Goal: Task Accomplishment & Management: Use online tool/utility

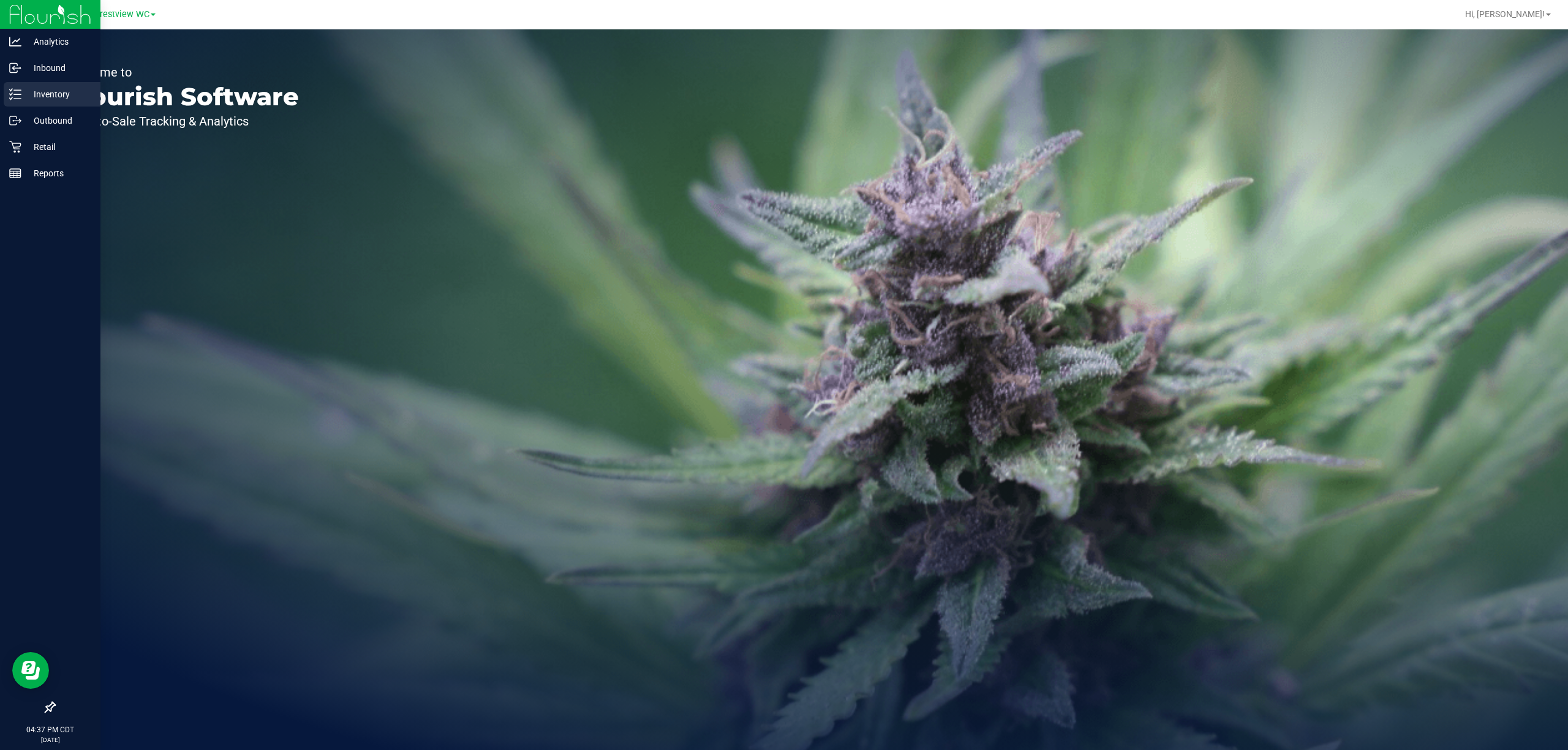
click at [11, 98] on icon at bounding box center [11, 98] width 3 height 2
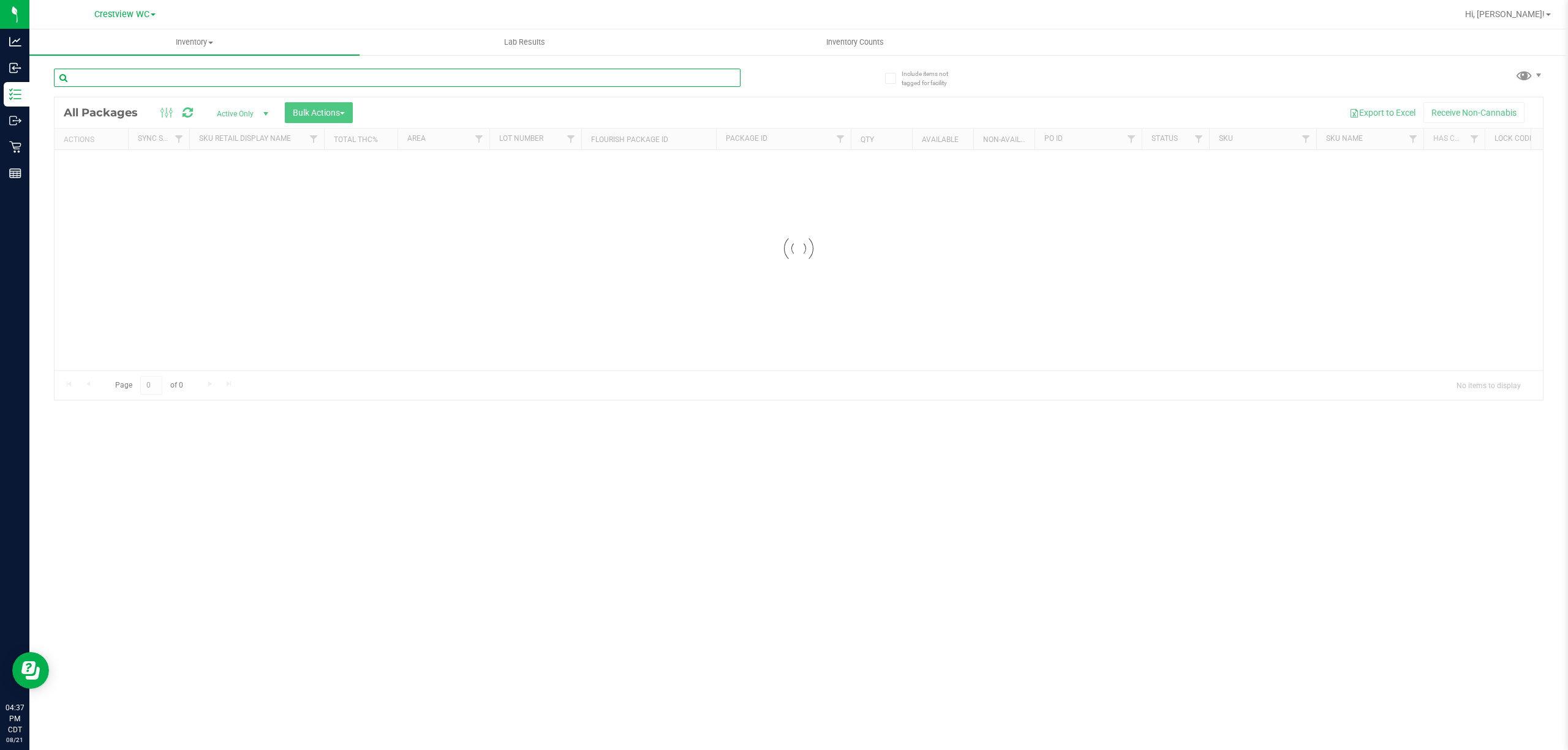
click at [194, 76] on input "text" at bounding box center [397, 77] width 687 height 19
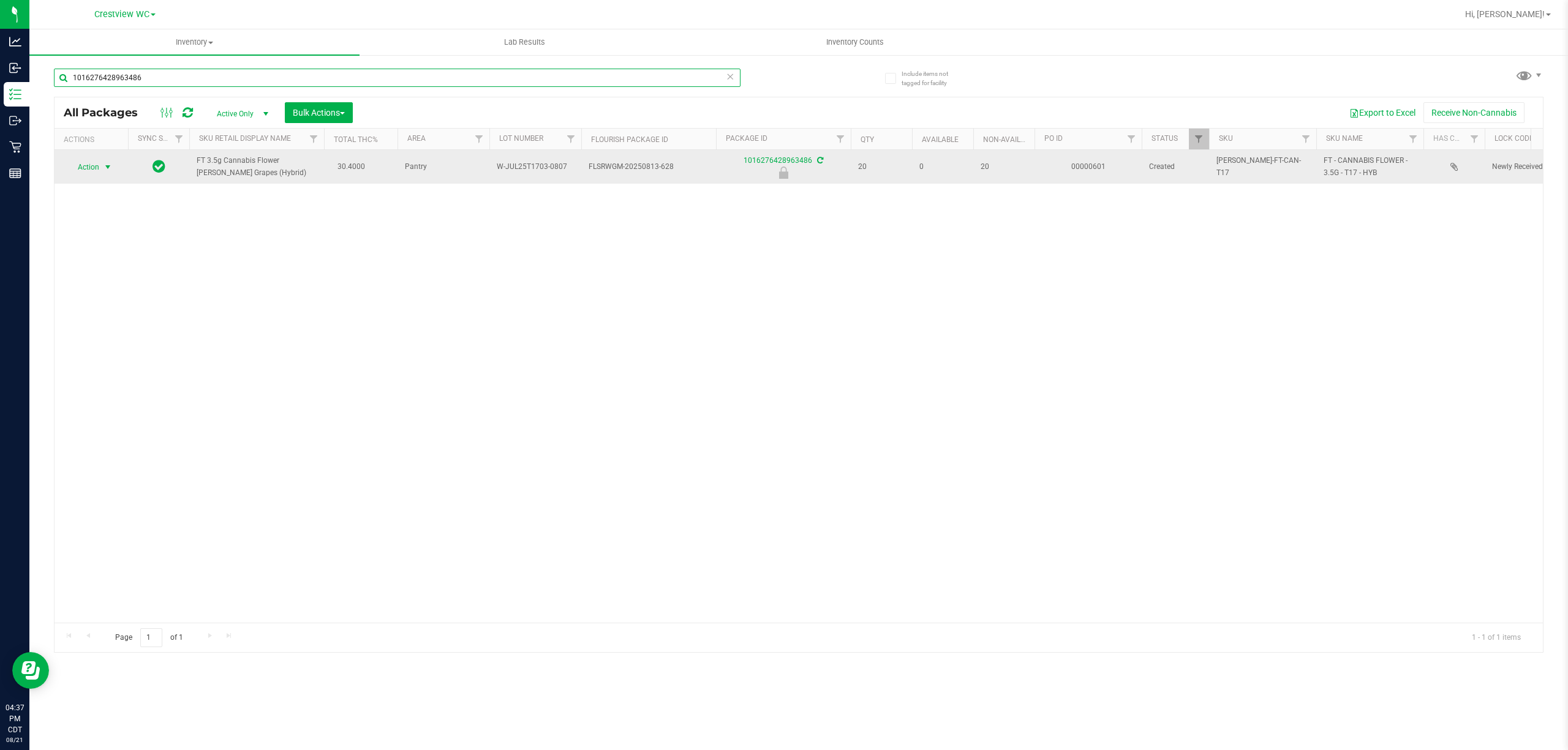
type input "1016276428963486"
click at [99, 168] on span "Action" at bounding box center [82, 167] width 33 height 17
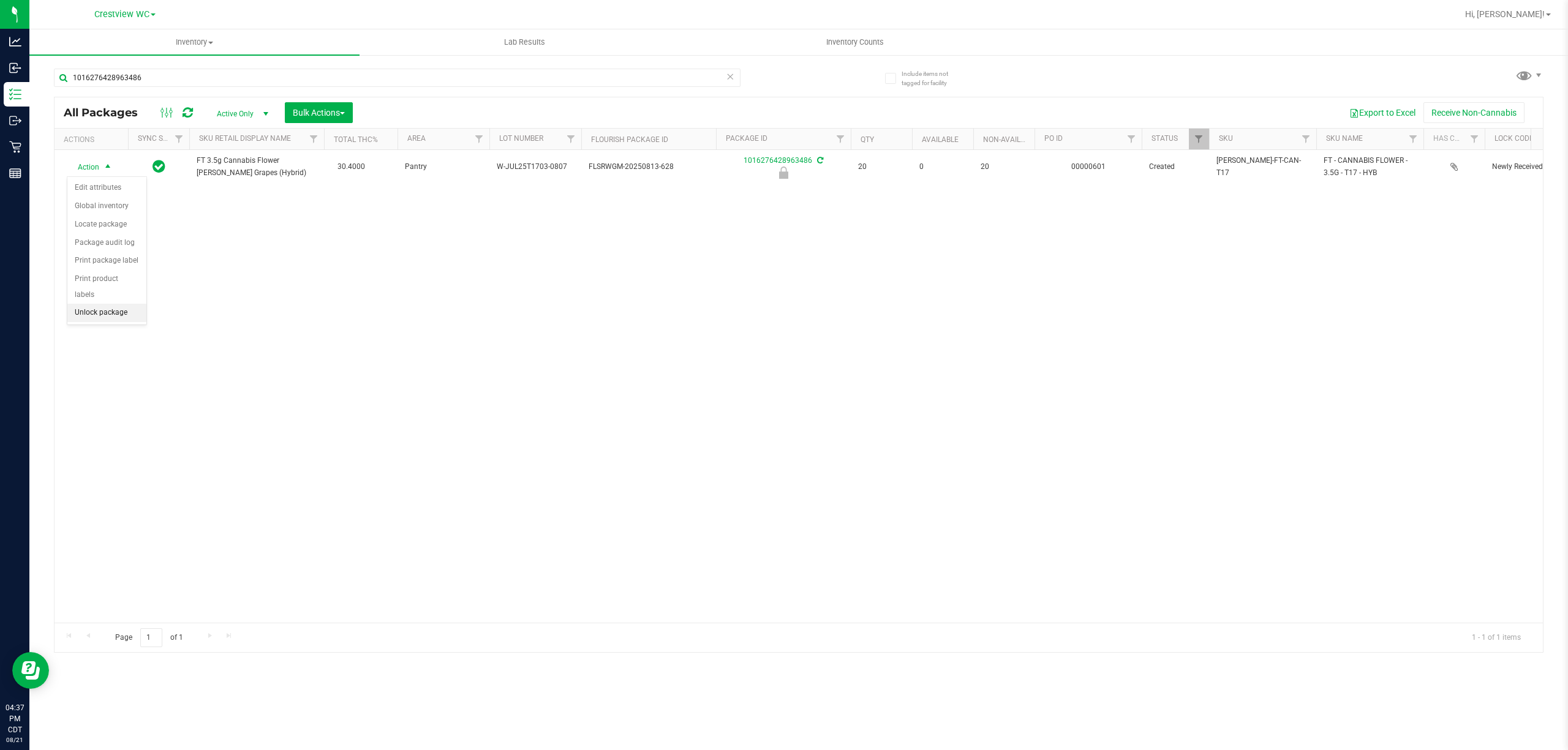
click at [113, 317] on li "Unlock package" at bounding box center [107, 313] width 79 height 19
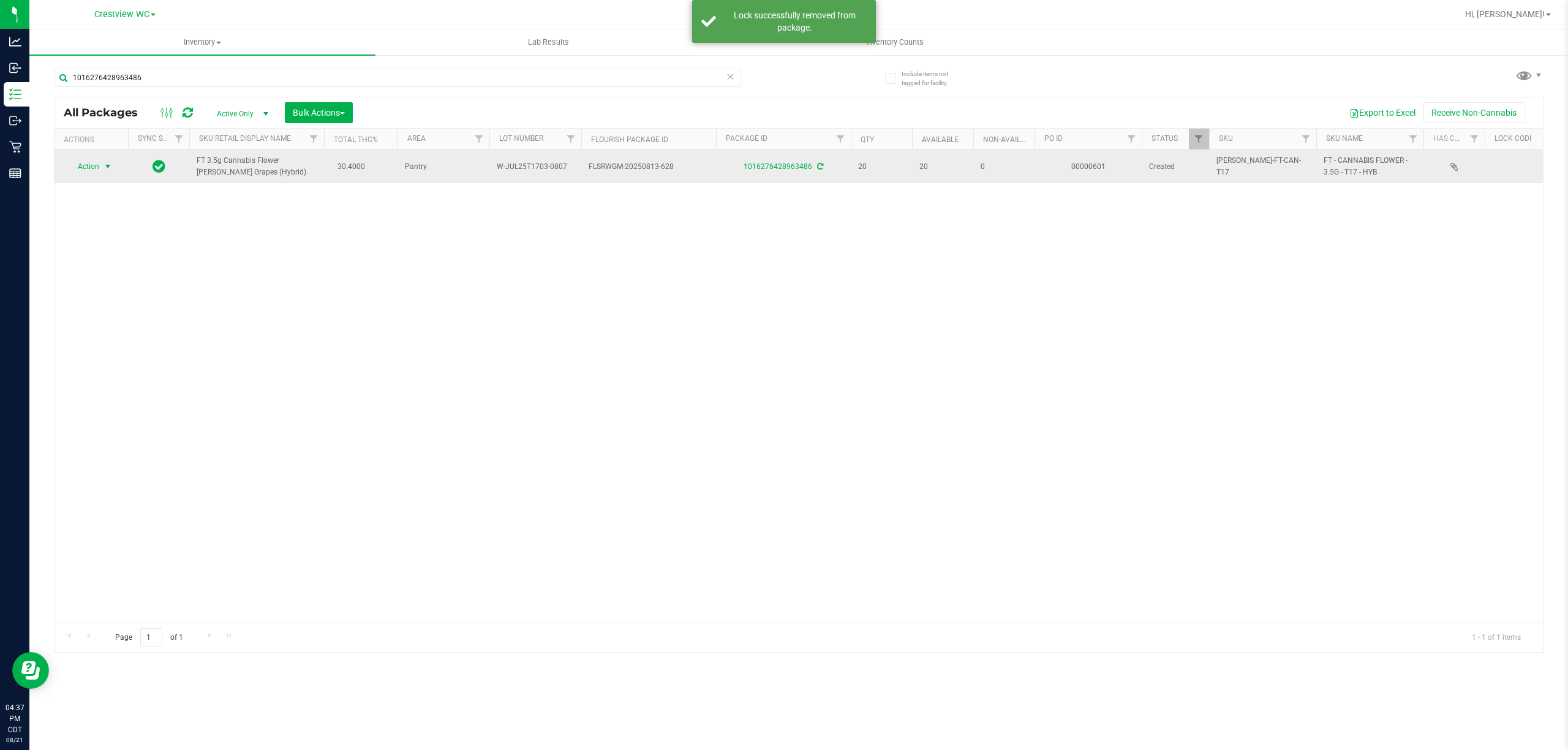
click at [108, 167] on span "select" at bounding box center [108, 167] width 10 height 10
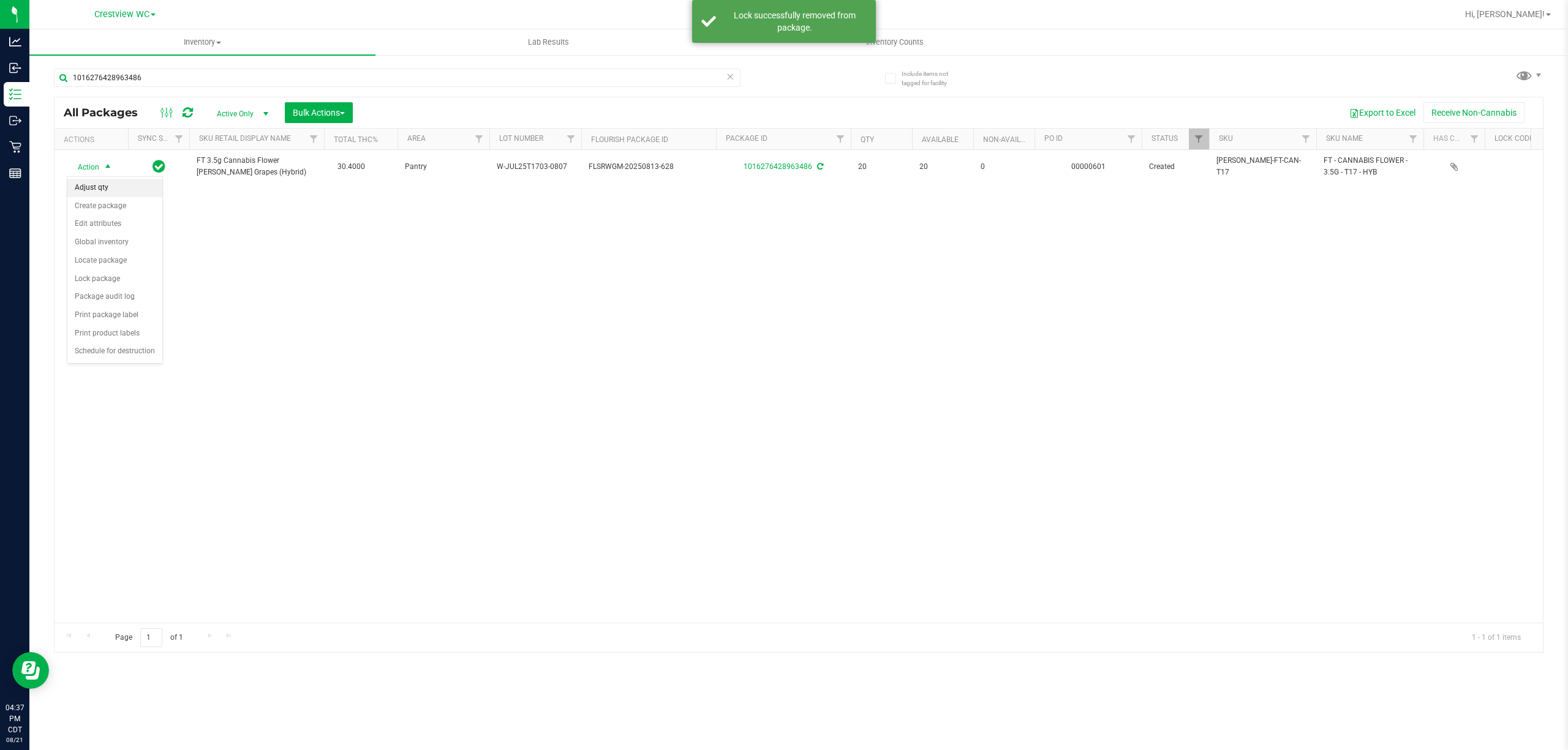
click at [109, 192] on li "Adjust qty" at bounding box center [114, 188] width 95 height 19
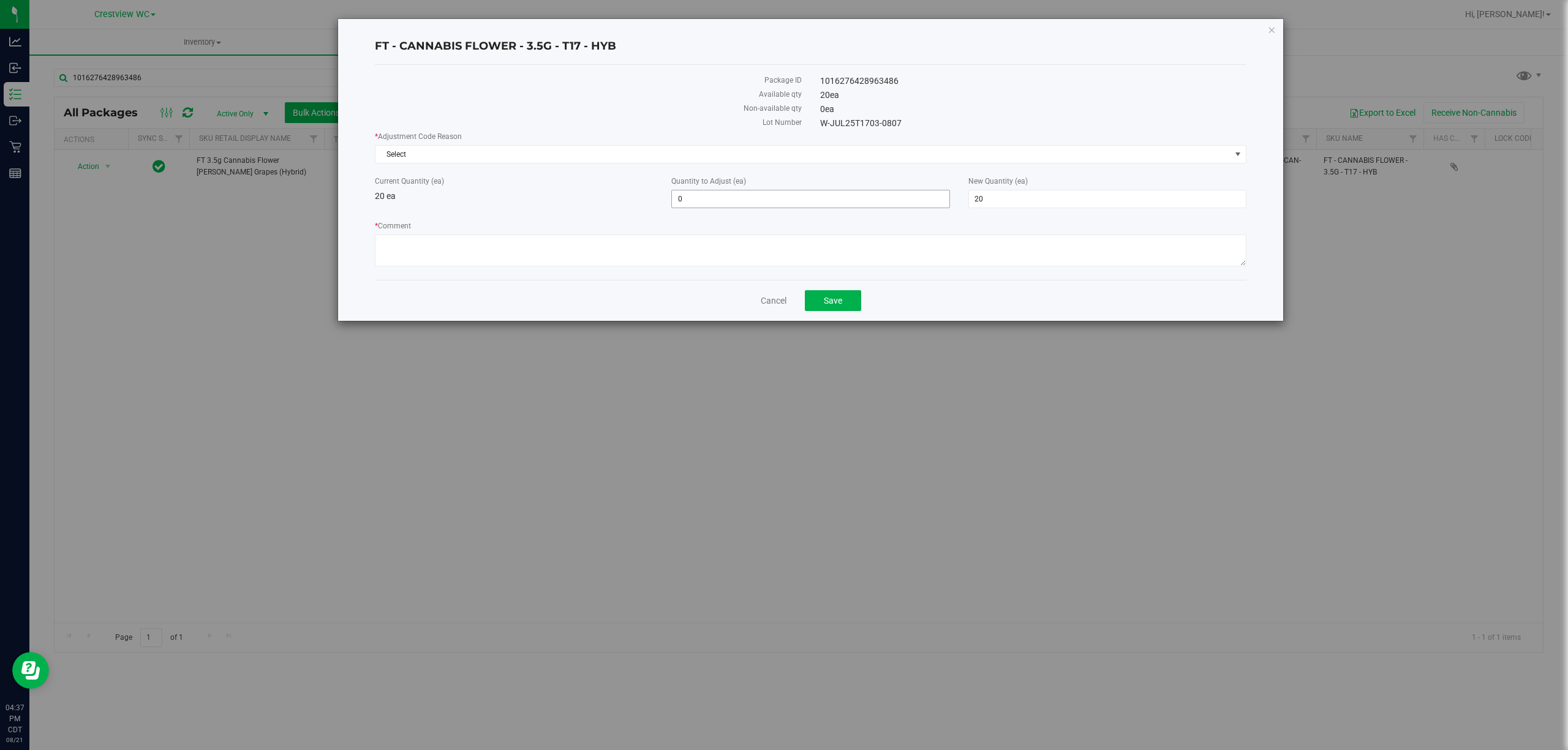
click at [719, 199] on span "0 0" at bounding box center [810, 199] width 278 height 19
type input "0"
type input "-1"
type input "19"
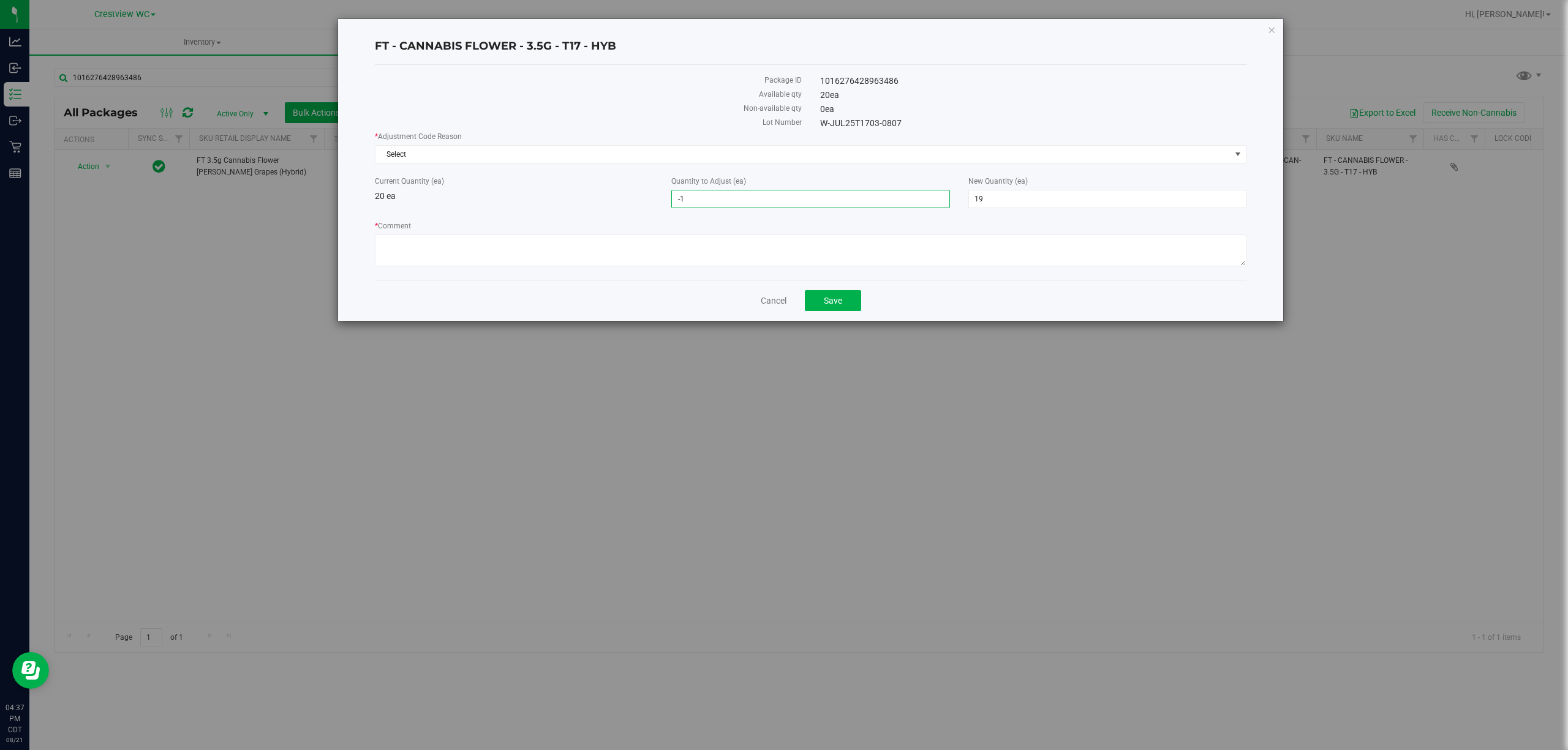
click at [653, 202] on div "Current Quantity (ea) 20 ea" at bounding box center [513, 189] width 296 height 27
click at [779, 251] on textarea "* Comment" at bounding box center [810, 251] width 871 height 32
type textarea "Came in on truck and was counted. Ended up being short one package."
click at [821, 306] on button "Save" at bounding box center [832, 301] width 56 height 21
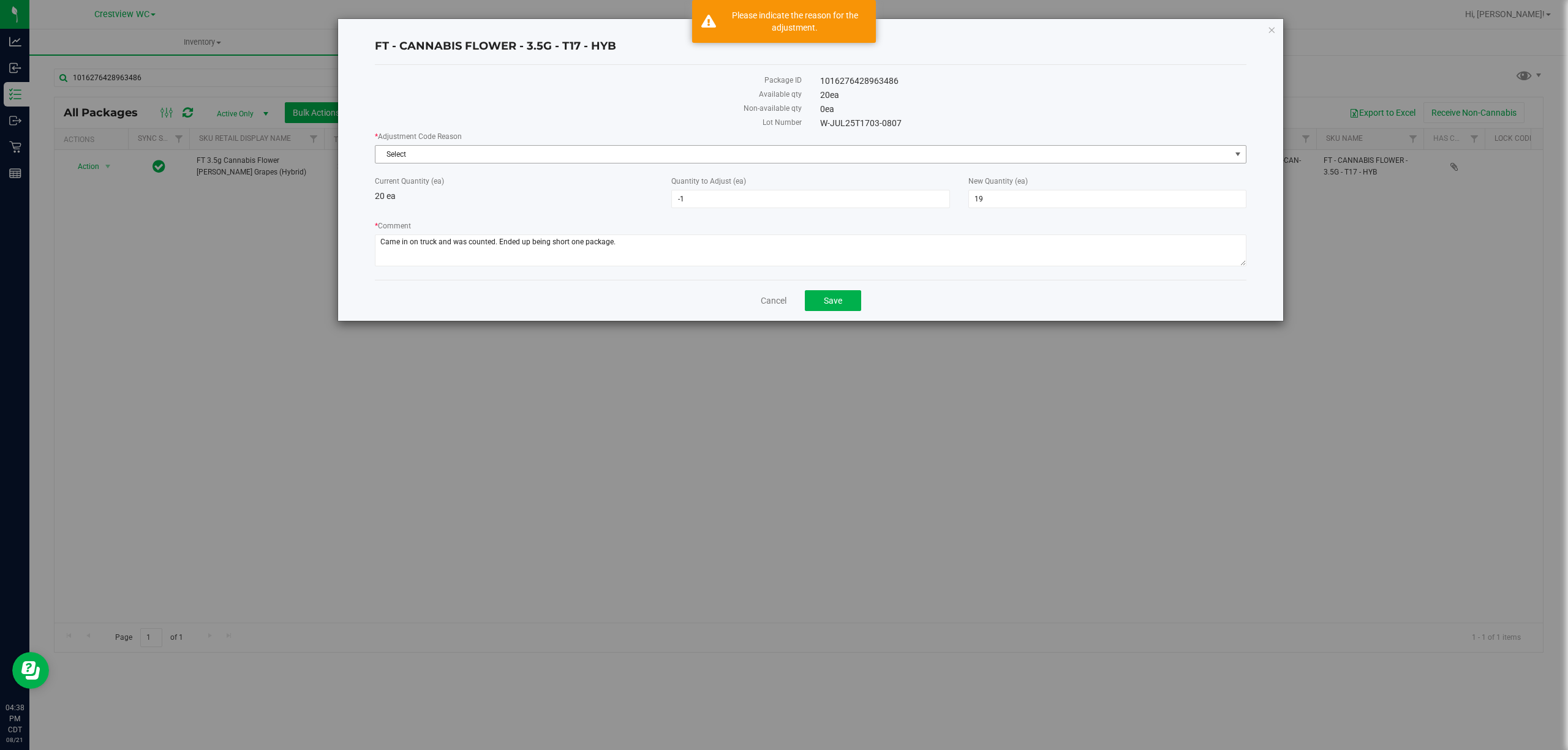
click at [587, 159] on span "Select" at bounding box center [803, 154] width 855 height 17
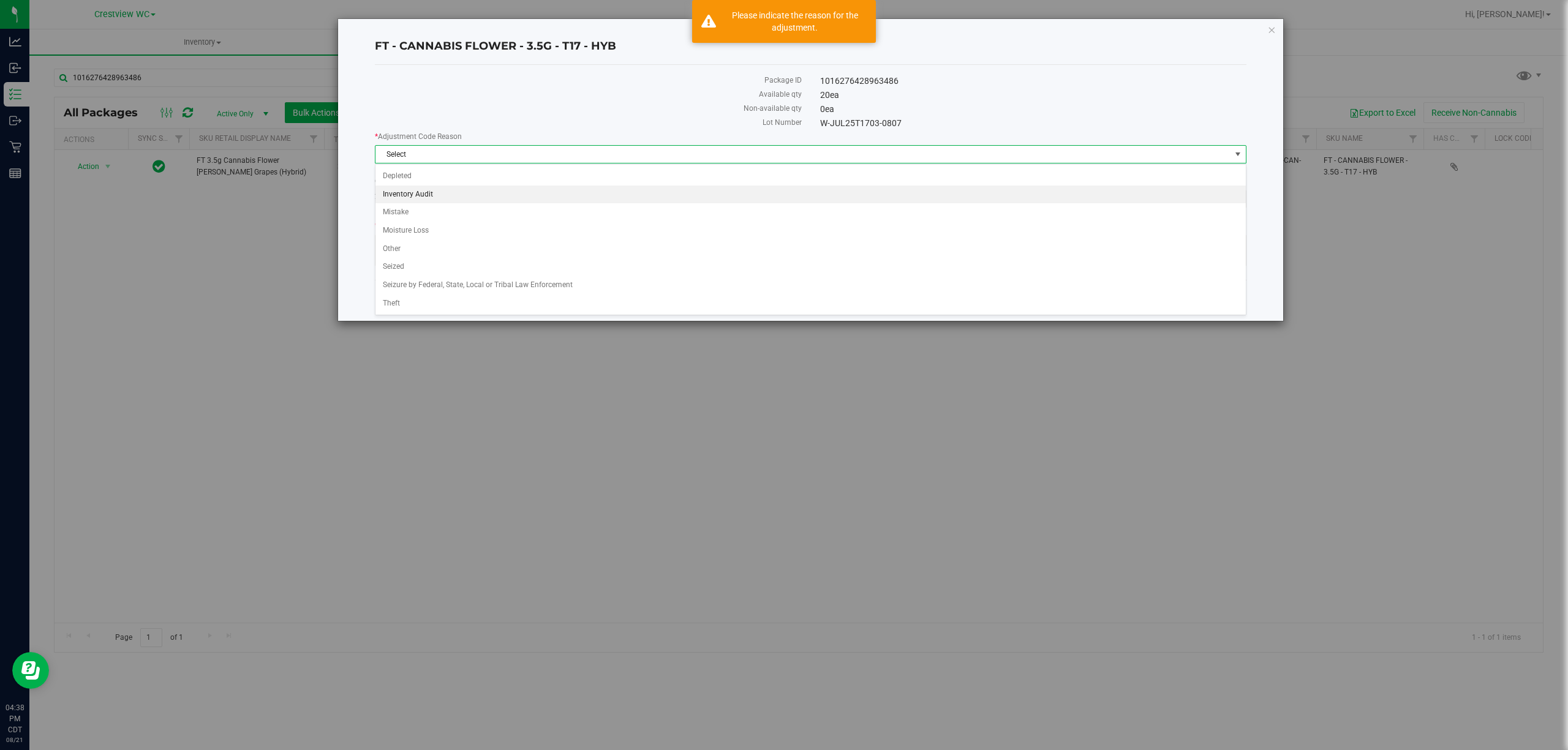
click at [482, 194] on li "Inventory Audit" at bounding box center [810, 194] width 869 height 19
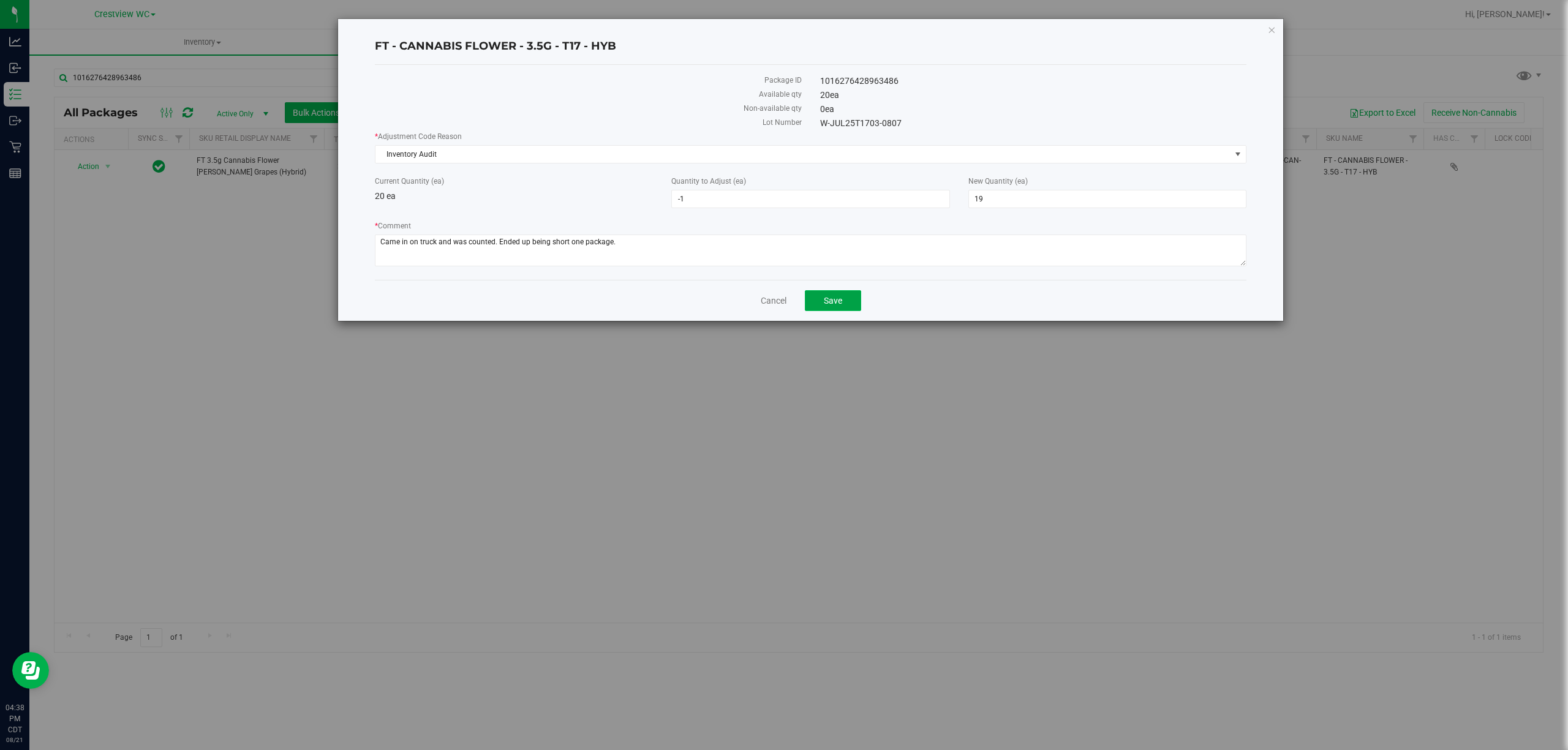
click at [831, 301] on span "Save" at bounding box center [833, 301] width 19 height 10
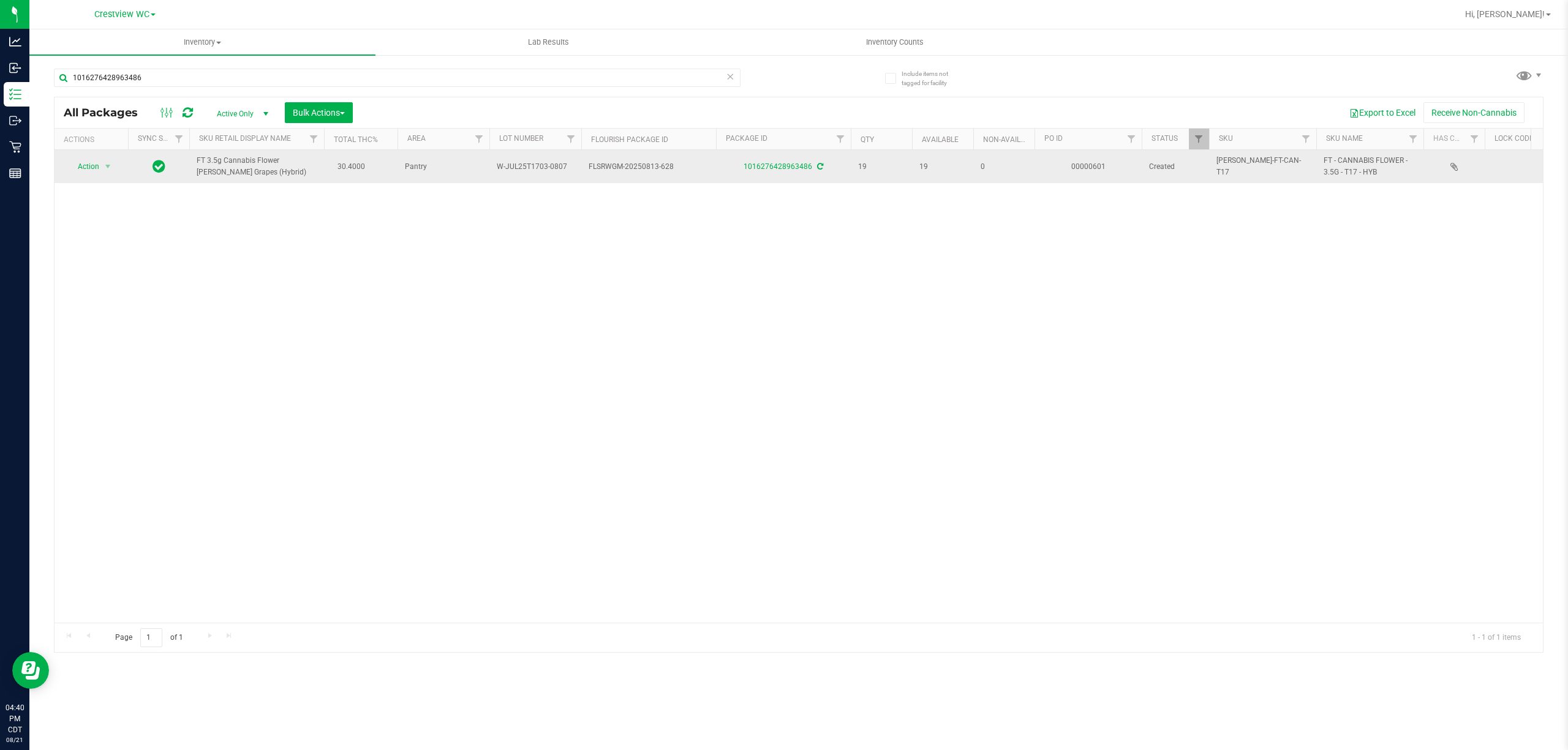
drag, startPoint x: 569, startPoint y: 169, endPoint x: 516, endPoint y: 177, distance: 53.6
click at [516, 177] on td "W-JUL25T1703-0807" at bounding box center [534, 166] width 92 height 33
copy span "W-JUL25T1703-0807"
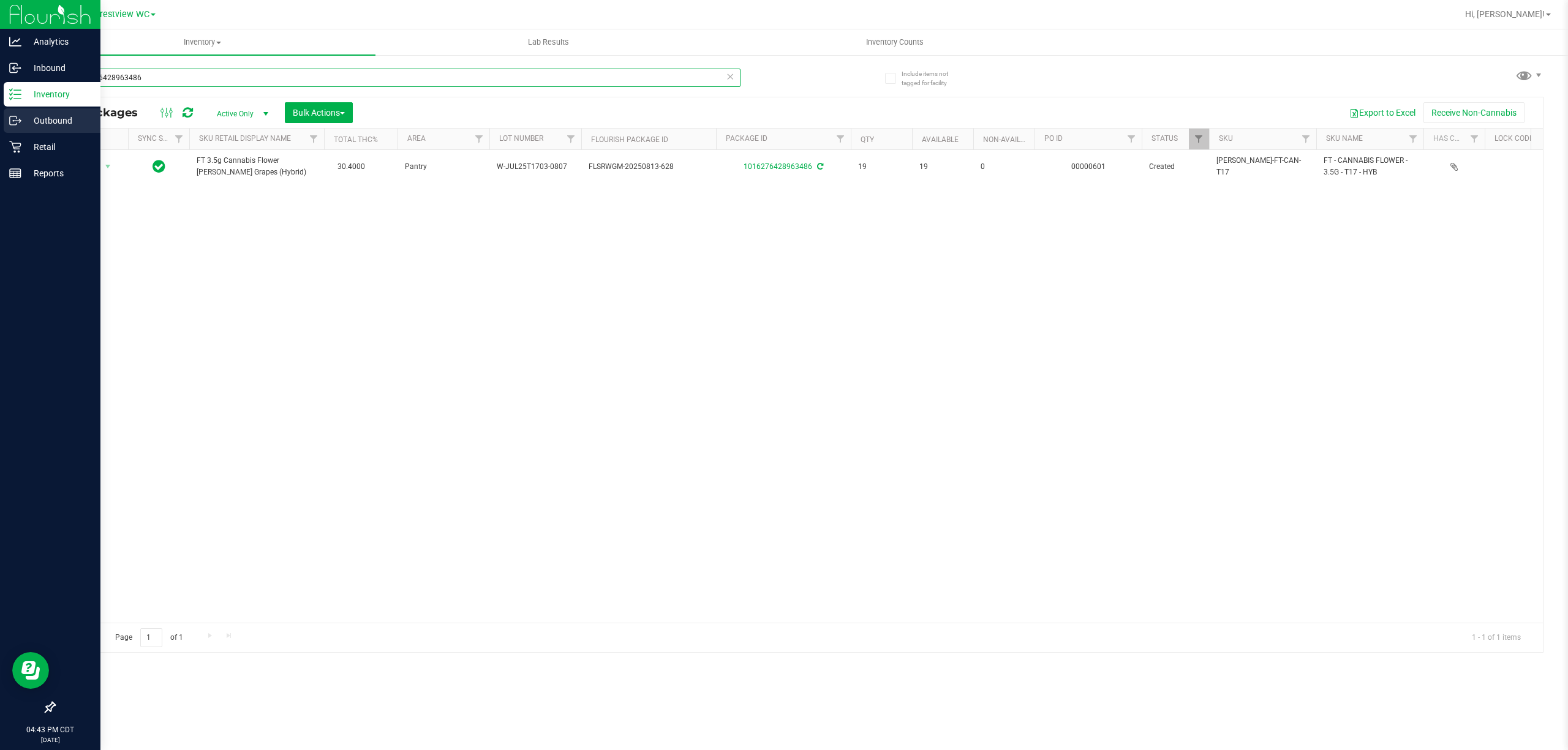
drag, startPoint x: 451, startPoint y: 77, endPoint x: 0, endPoint y: 134, distance: 454.6
click at [0, 134] on div "Analytics Inbound Inventory Outbound Retail Reports 04:43 PM CDT 08/21/2025 08/…" at bounding box center [784, 375] width 1568 height 750
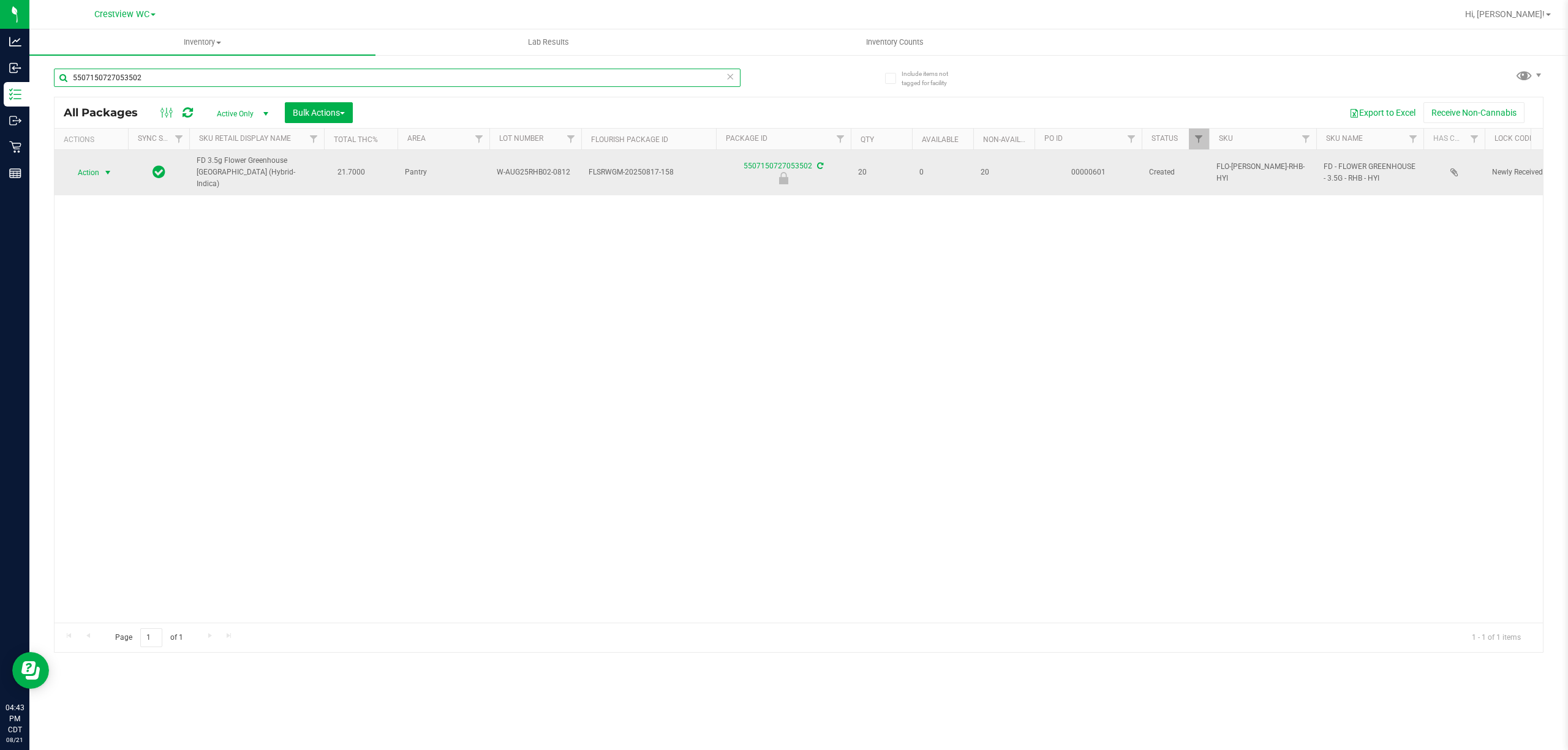
type input "5507150727053502"
click at [89, 169] on span "Action" at bounding box center [82, 173] width 33 height 17
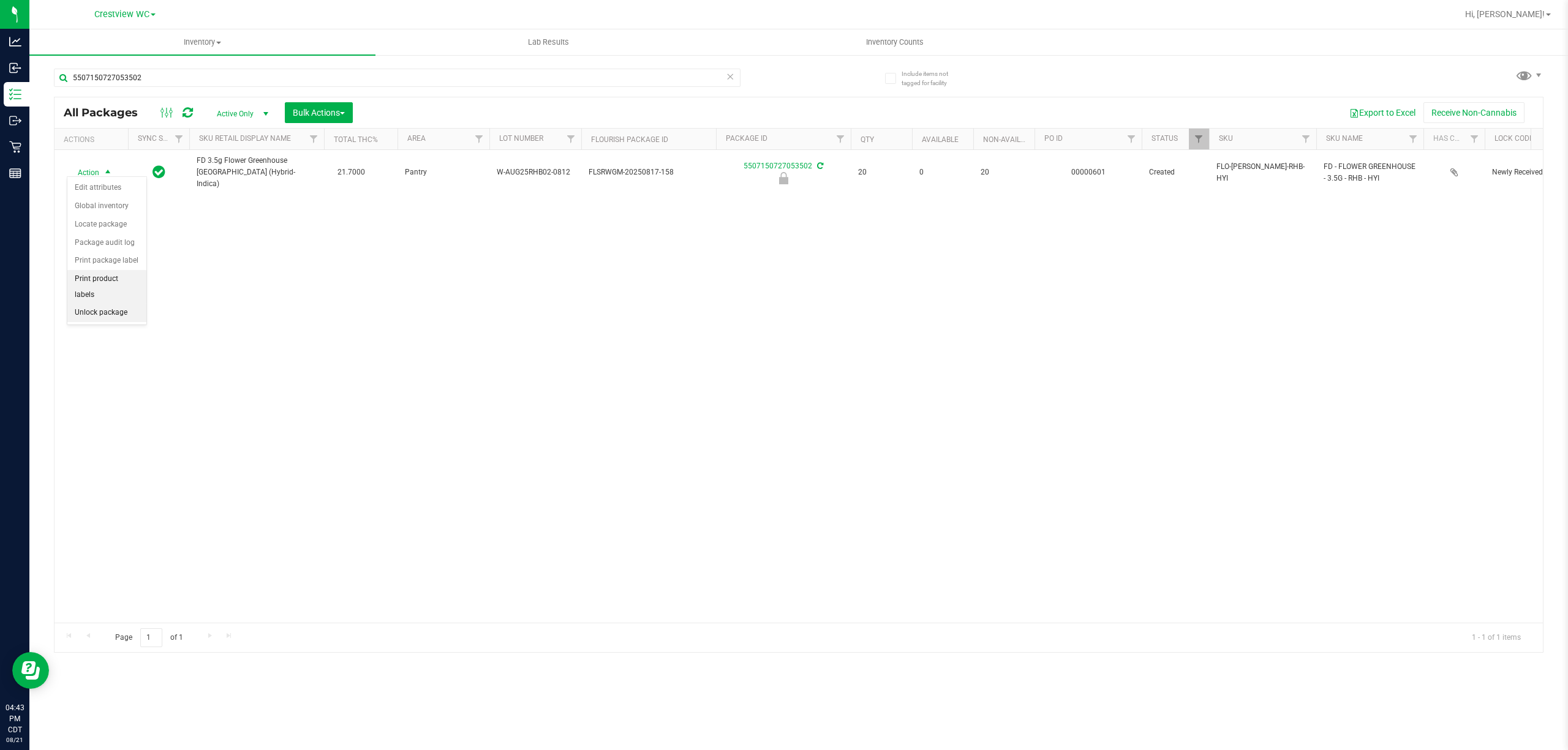
click at [113, 310] on li "Unlock package" at bounding box center [107, 313] width 79 height 19
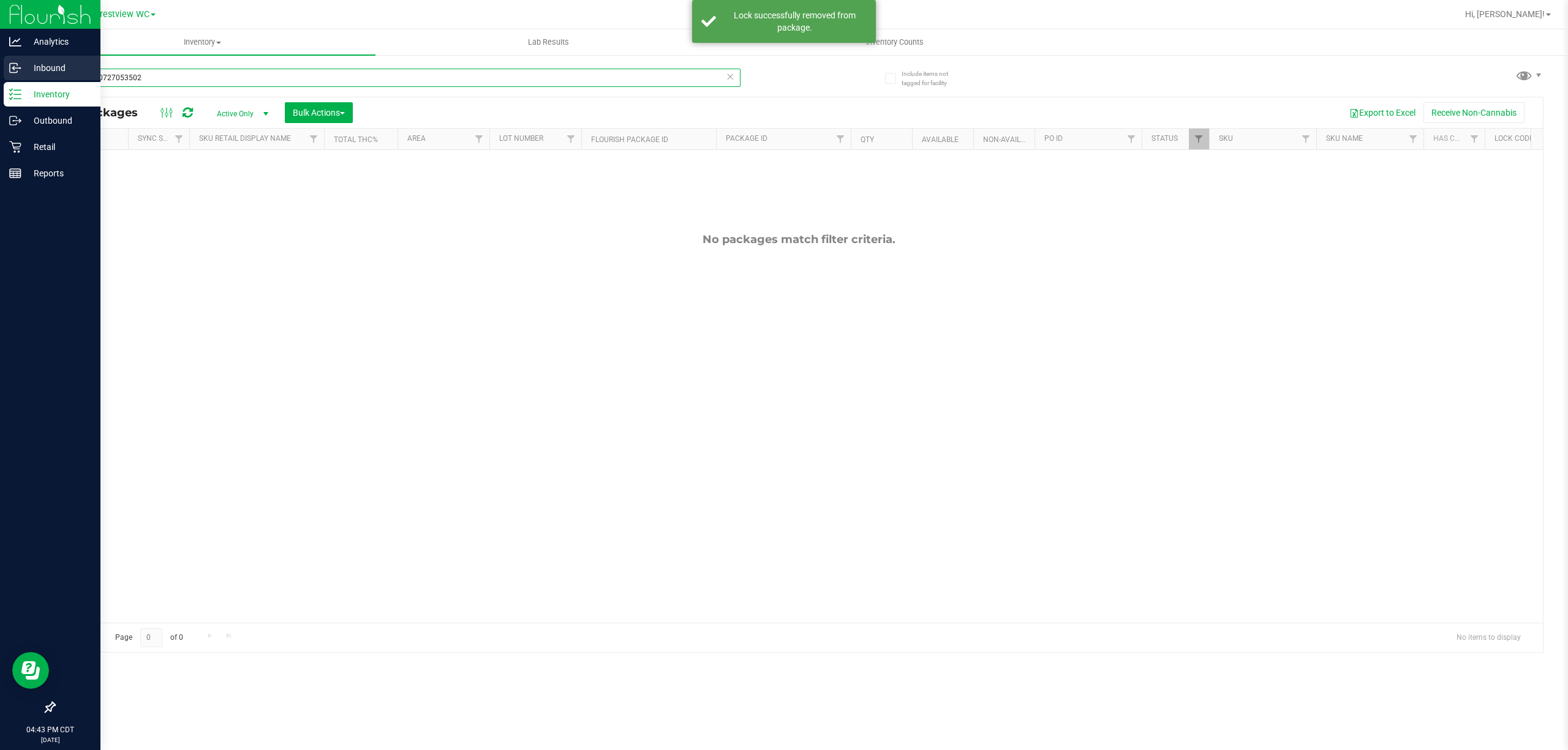
drag, startPoint x: 143, startPoint y: 72, endPoint x: 8, endPoint y: 77, distance: 135.1
click at [8, 77] on div "Analytics Inbound Inventory Outbound Retail Reports 04:43 PM CDT 08/21/2025 08/…" at bounding box center [784, 375] width 1568 height 750
type input "5507150727053502"
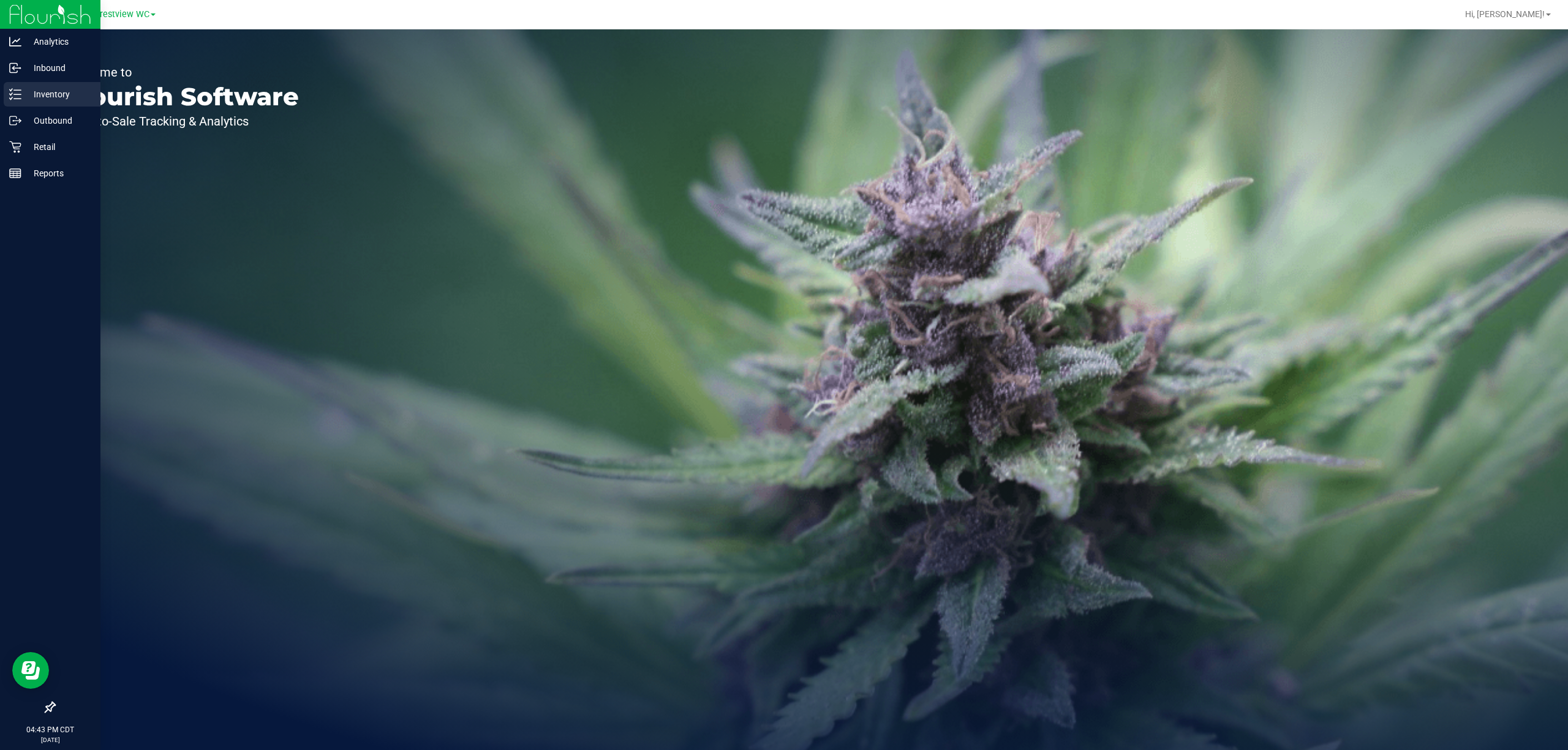
click at [40, 92] on p "Inventory" at bounding box center [57, 93] width 73 height 14
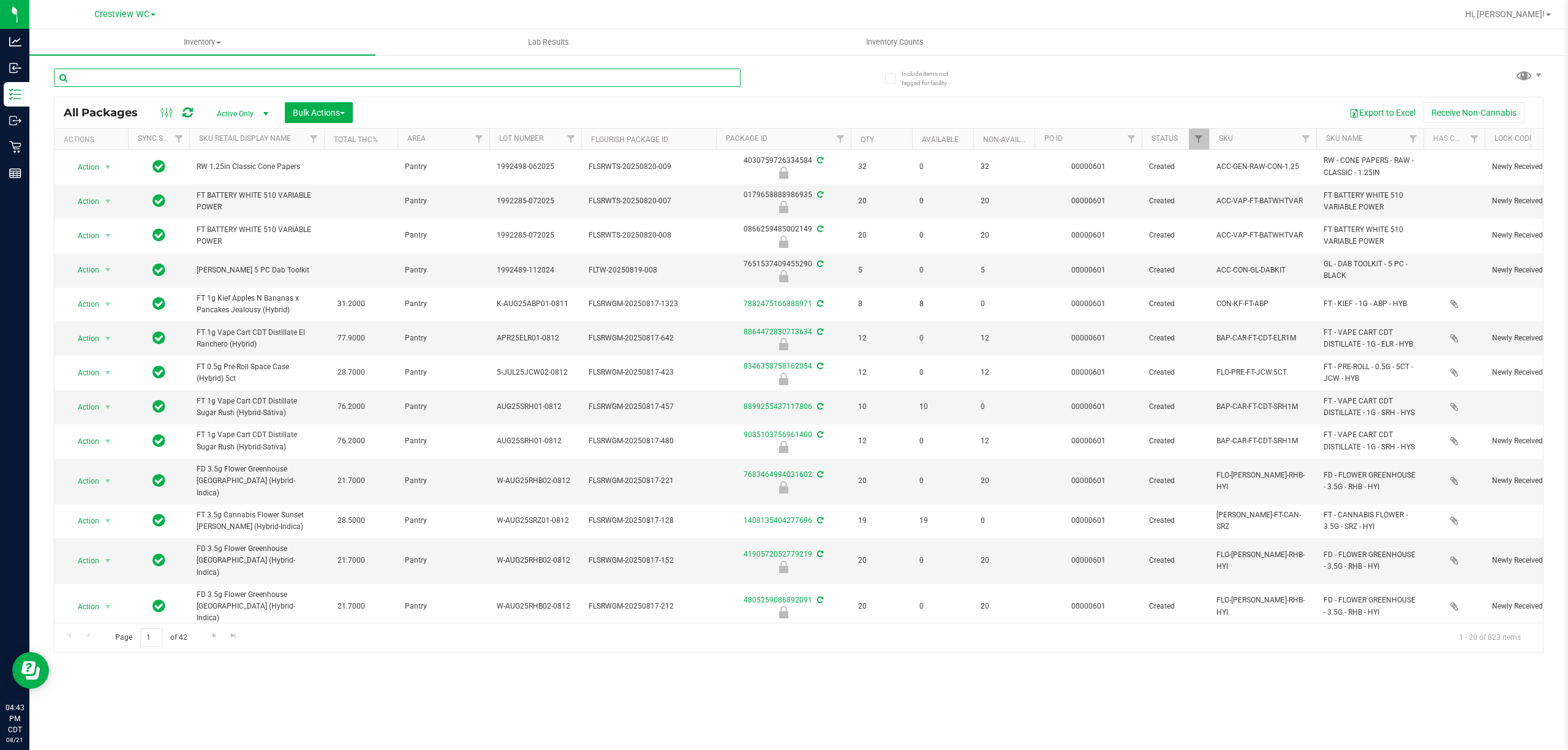
click at [226, 76] on input "text" at bounding box center [397, 77] width 687 height 19
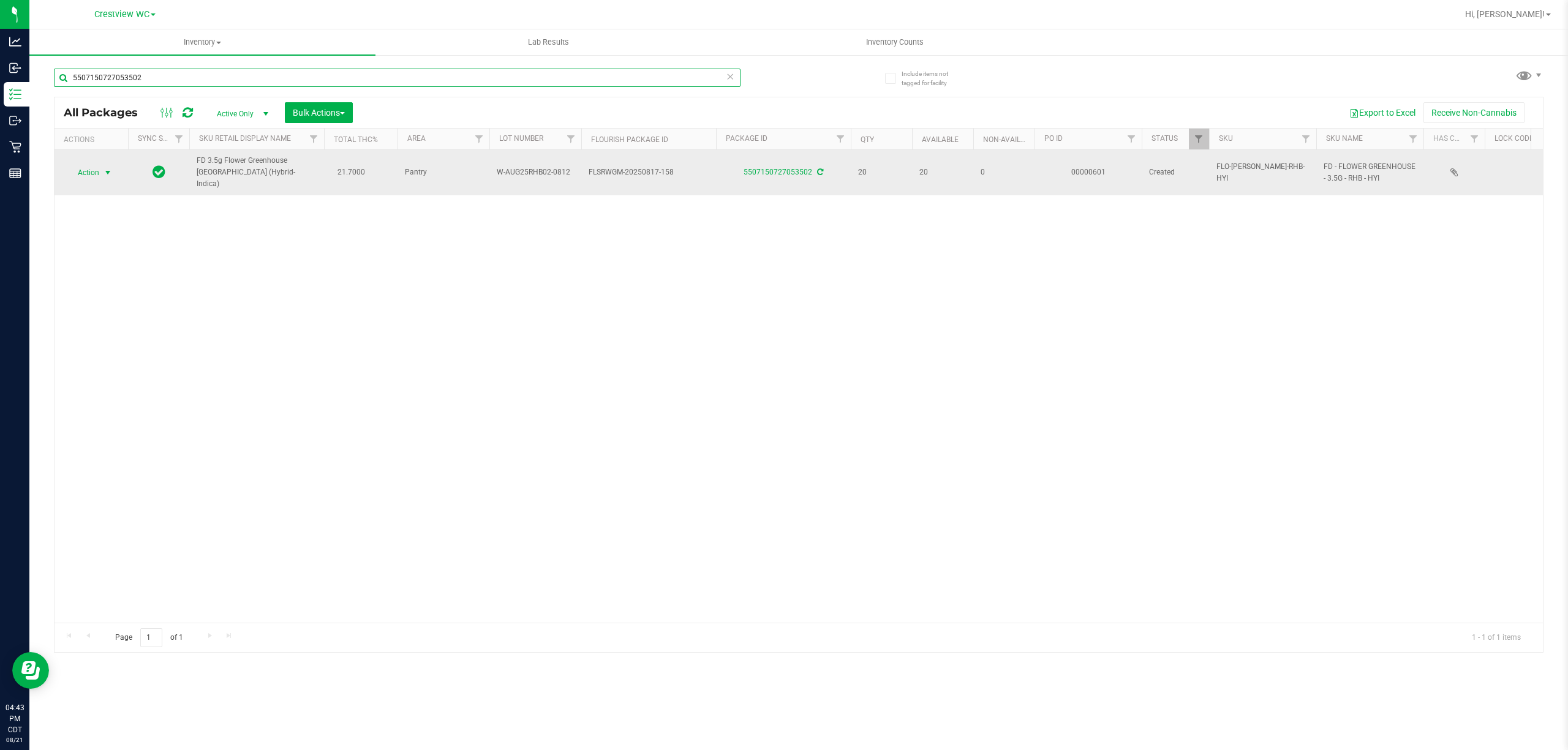
type input "5507150727053502"
click at [98, 168] on span "Action" at bounding box center [82, 173] width 33 height 17
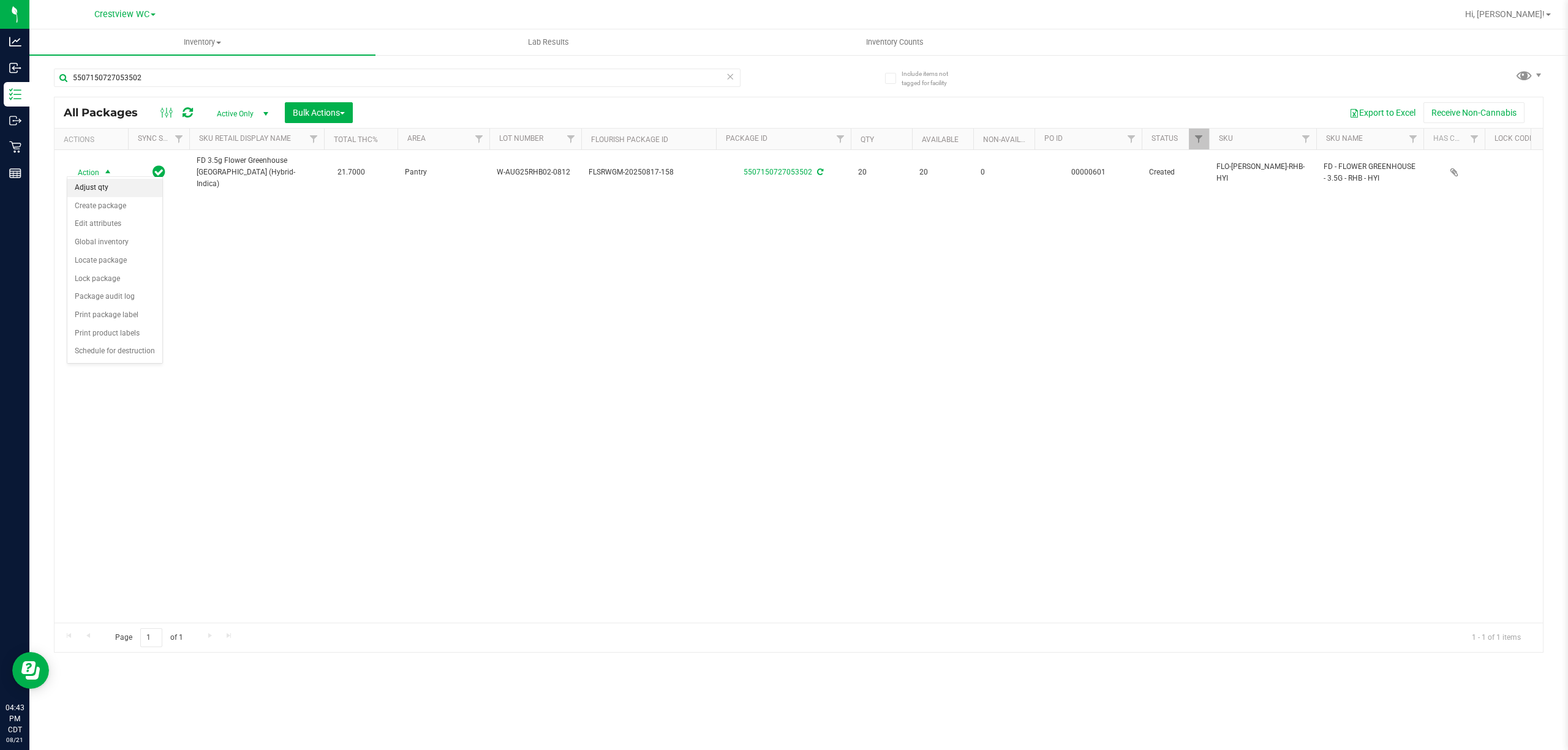
click at [102, 192] on li "Adjust qty" at bounding box center [114, 188] width 95 height 19
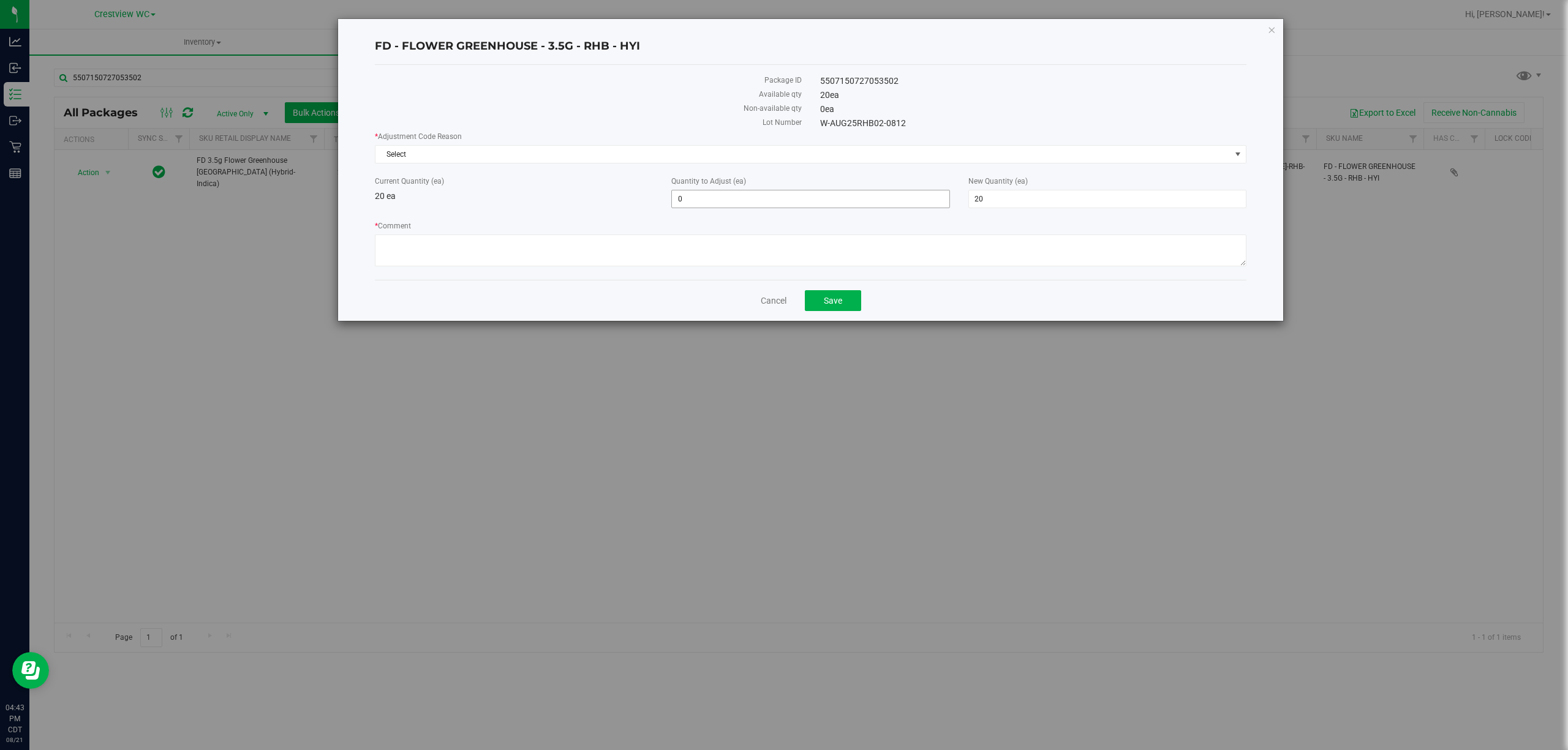
click at [708, 192] on span "0 0" at bounding box center [810, 199] width 278 height 19
type input "1"
type input "21"
click at [880, 258] on textarea "* Comment" at bounding box center [810, 251] width 871 height 32
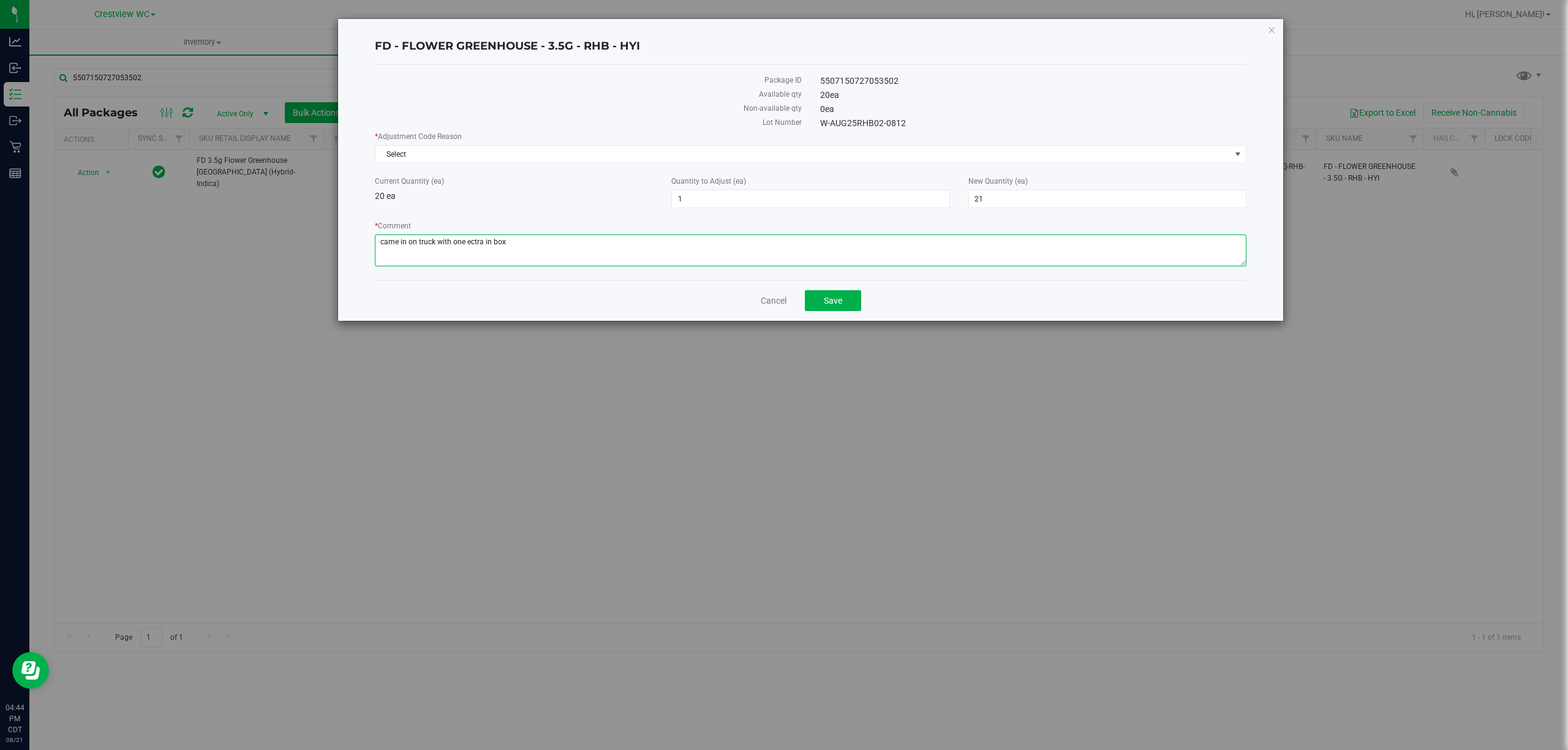
click at [481, 248] on textarea "* Comment" at bounding box center [810, 251] width 871 height 32
type textarea "came in on truck with one extra in box"
click at [726, 160] on span "Select" at bounding box center [803, 154] width 855 height 17
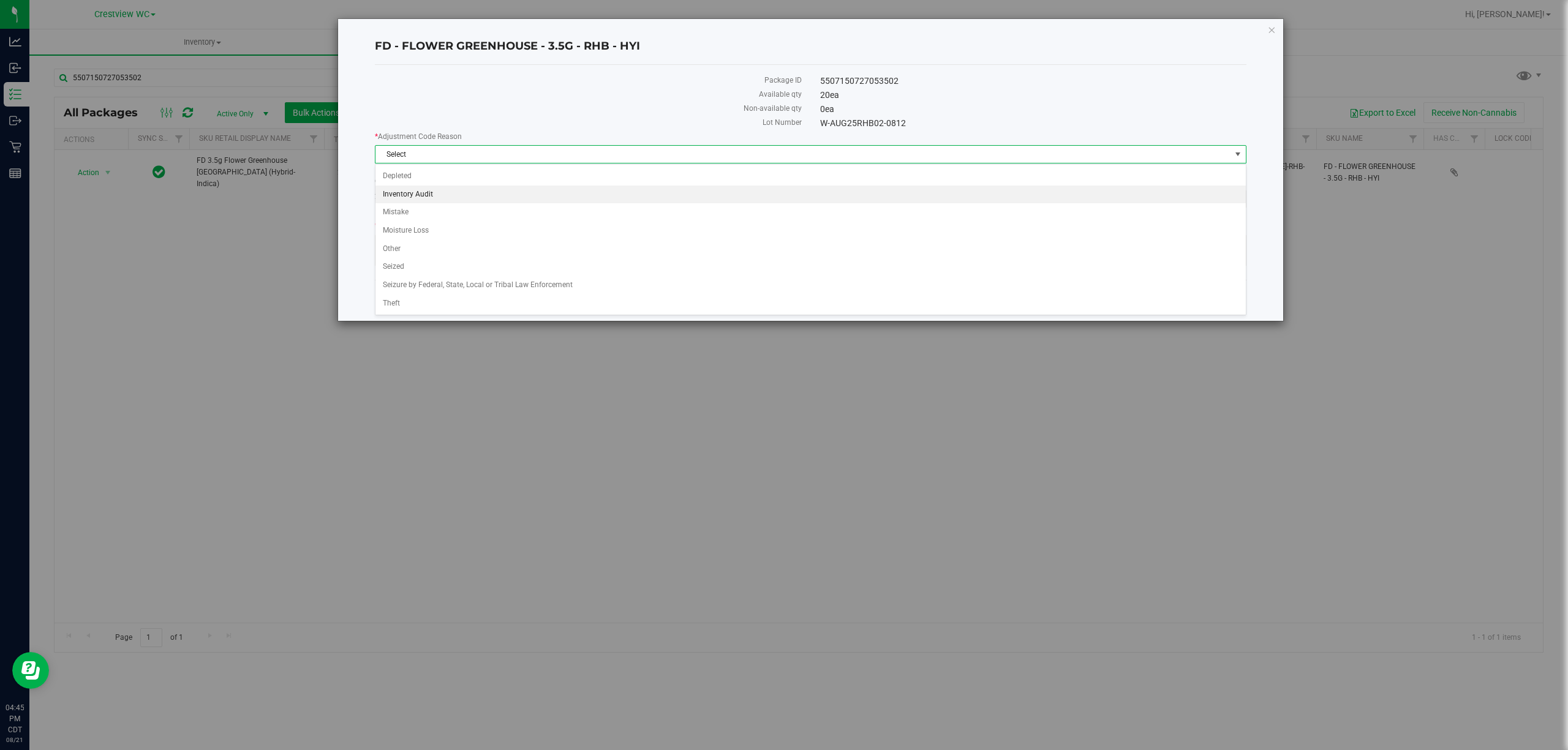
click at [449, 189] on li "Inventory Audit" at bounding box center [810, 194] width 869 height 19
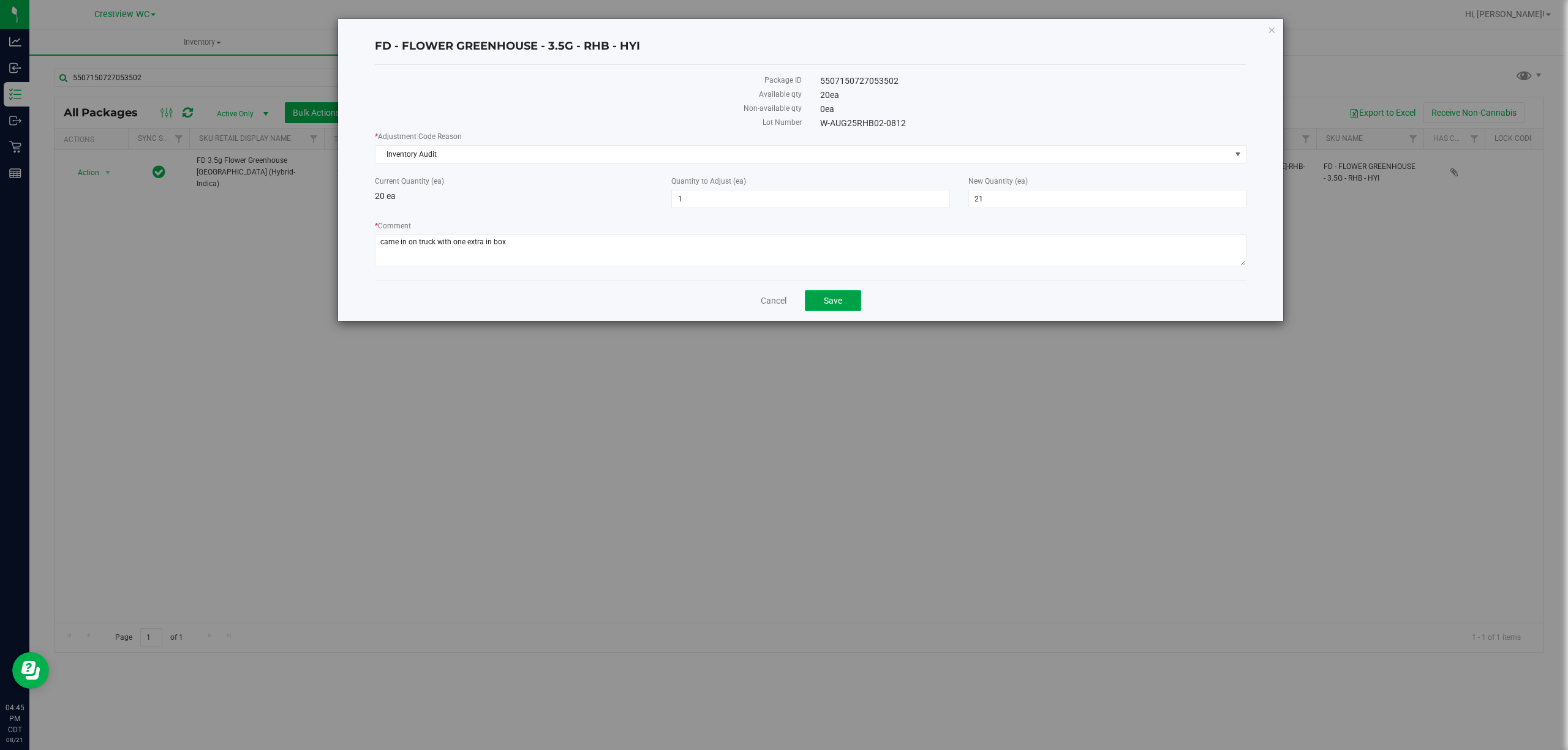
click at [851, 307] on button "Save" at bounding box center [832, 301] width 56 height 21
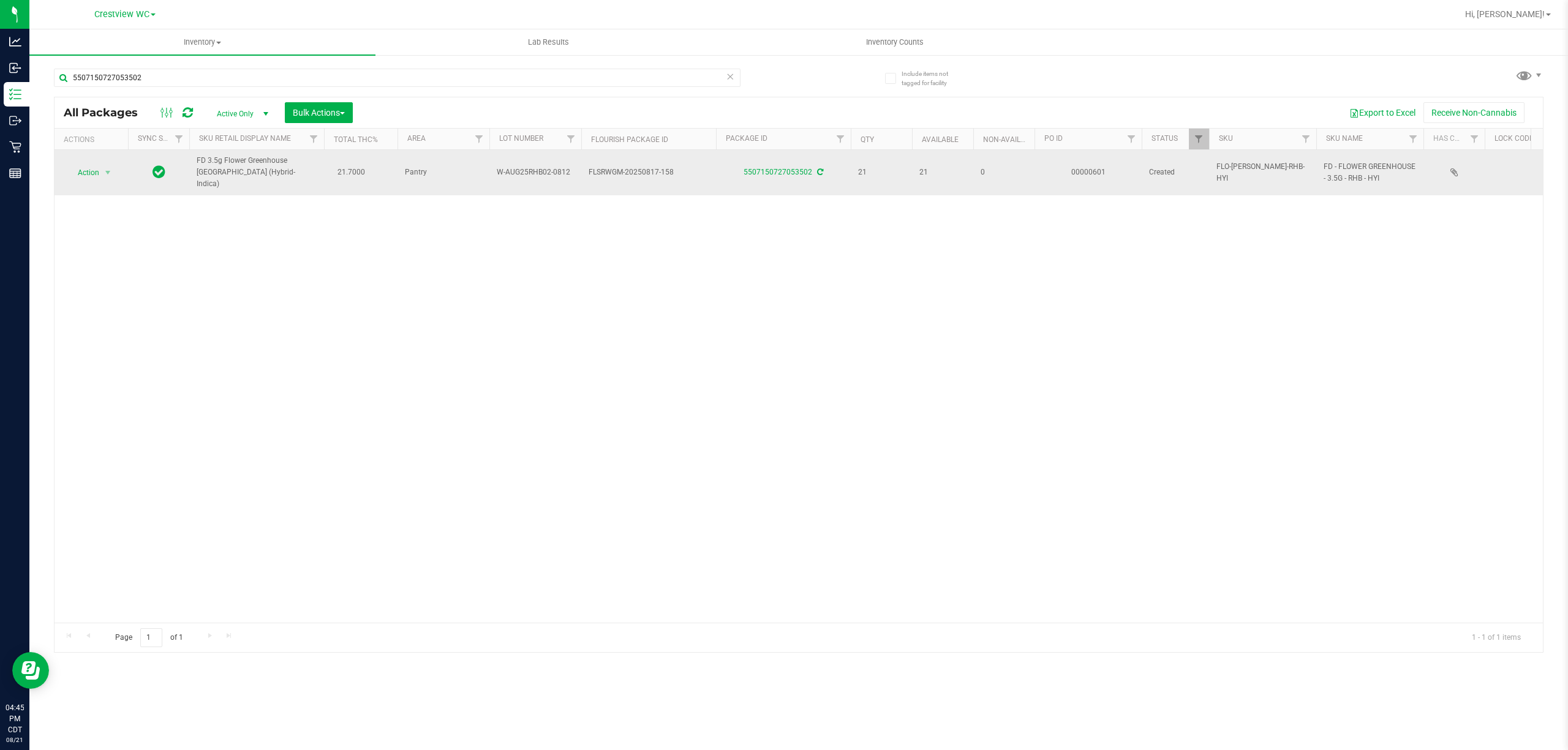
drag, startPoint x: 570, startPoint y: 168, endPoint x: 466, endPoint y: 169, distance: 104.0
click at [466, 169] on tr "Action Action Adjust qty Create package Edit attributes Global inventory Locate…" at bounding box center [1244, 173] width 2379 height 45
copy tr "W-AUG25RHB02-0812"
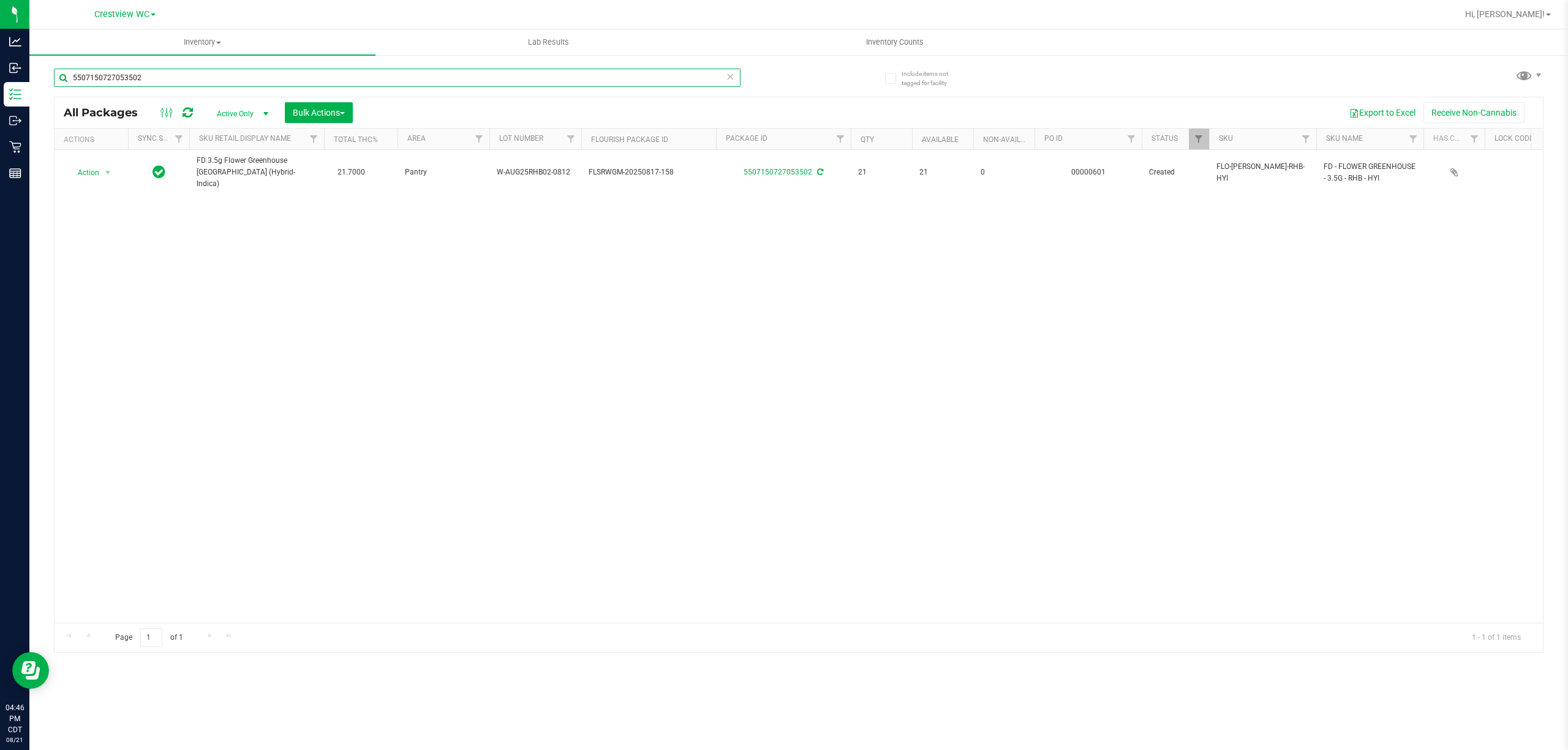
click at [480, 79] on input "5507150727053502" at bounding box center [397, 77] width 687 height 19
type input "5"
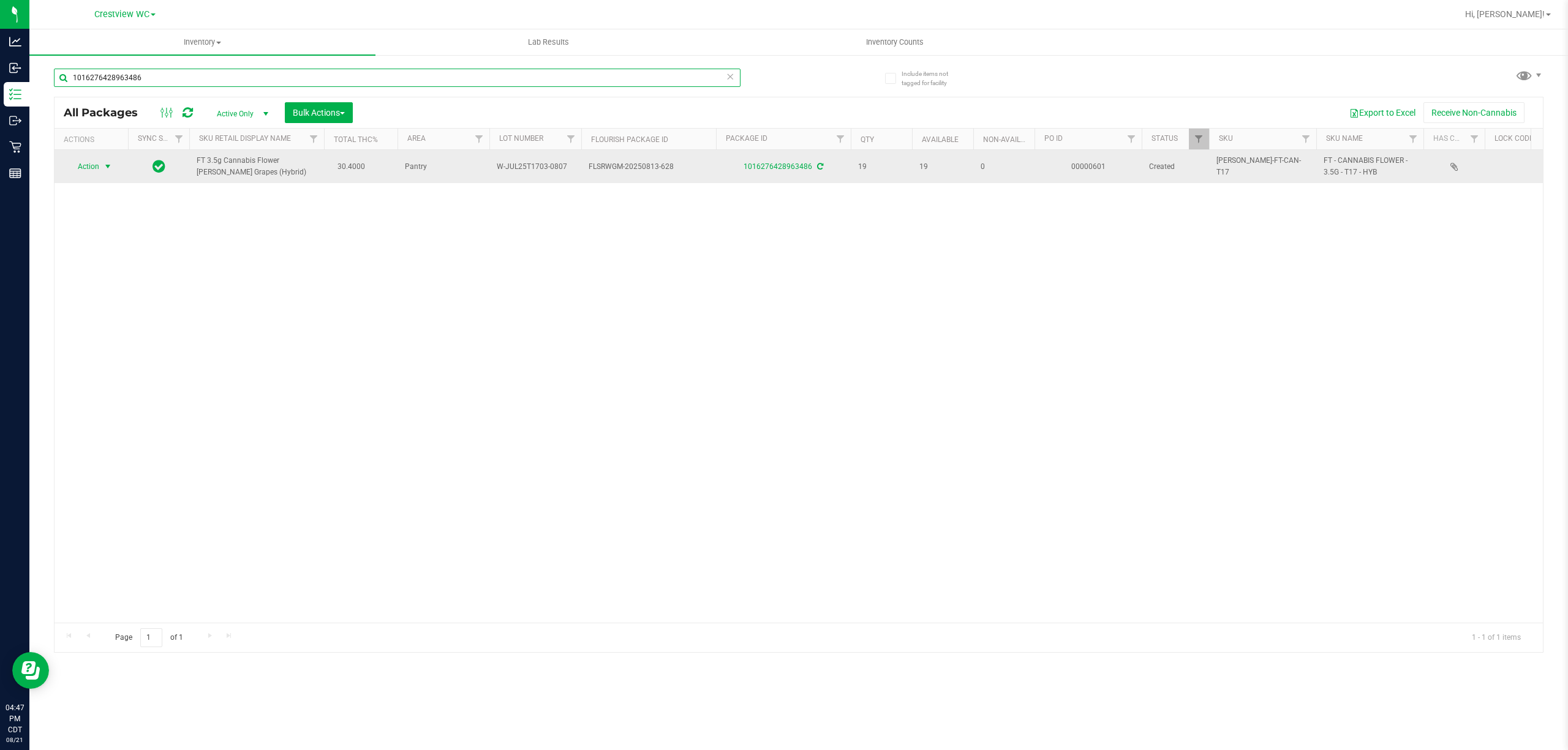
type input "1016276428963486"
click at [101, 168] on span "select" at bounding box center [108, 167] width 15 height 17
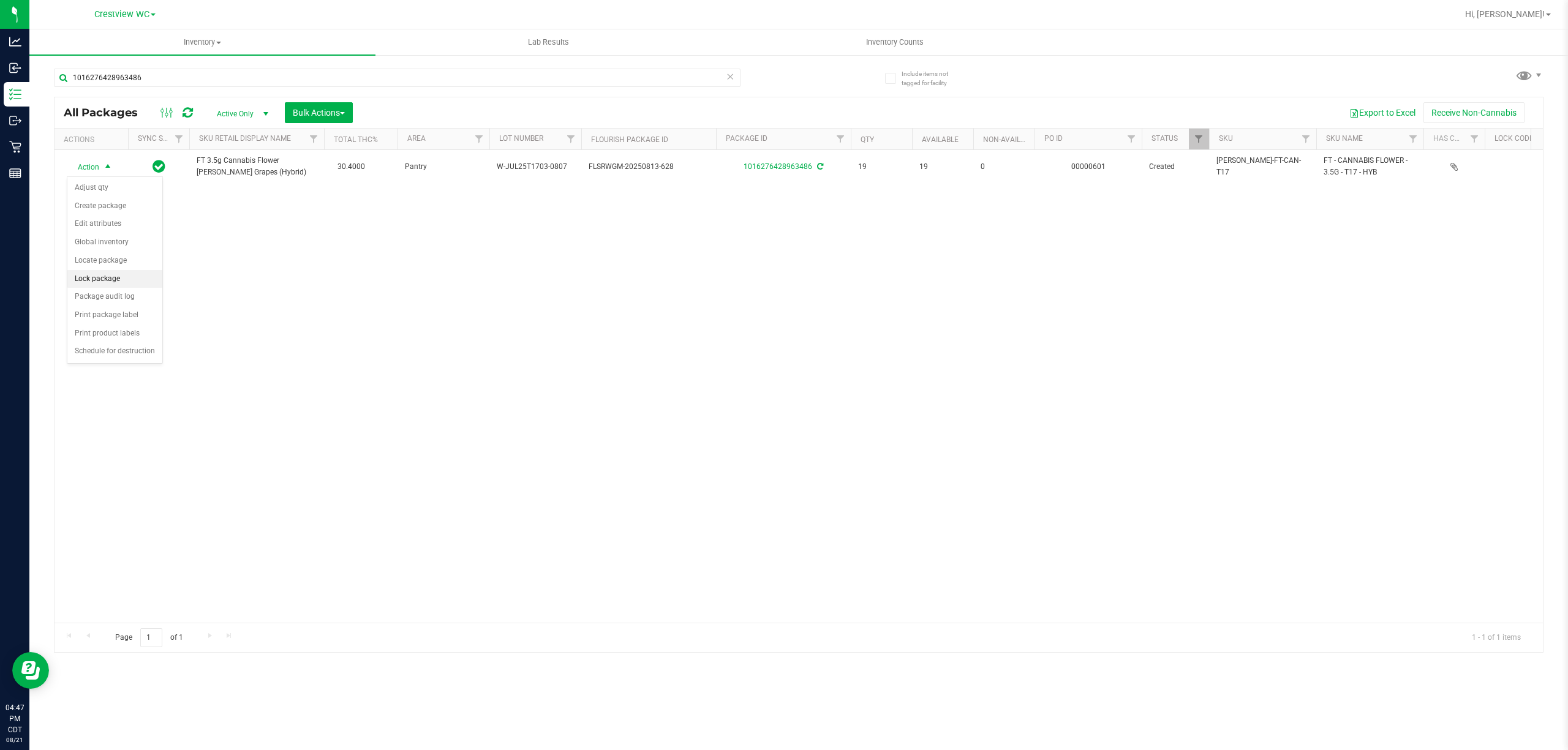
click at [115, 287] on li "Lock package" at bounding box center [114, 279] width 95 height 19
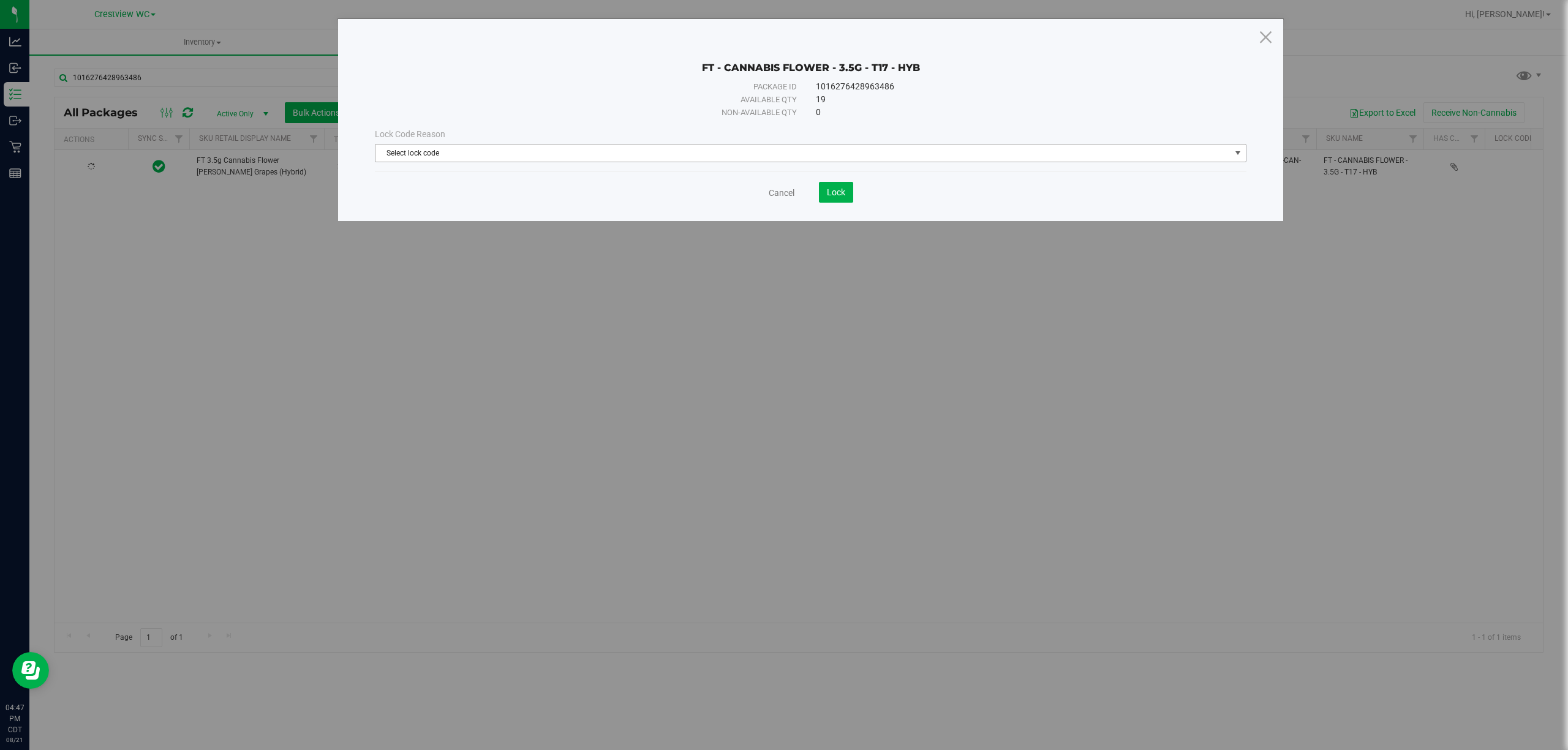
click at [667, 152] on span "Select lock code" at bounding box center [803, 153] width 855 height 17
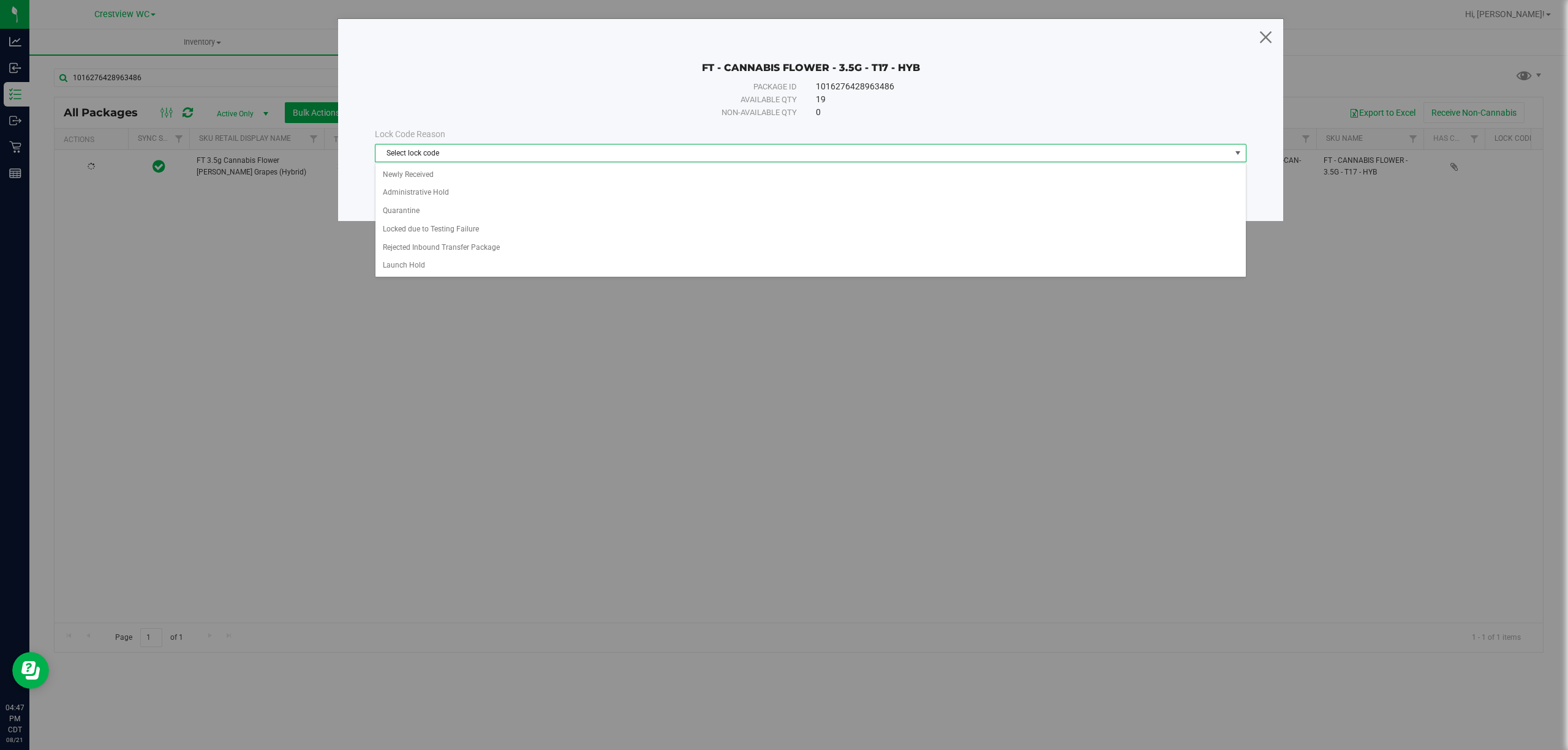
click at [1273, 35] on icon at bounding box center [1266, 36] width 17 height 29
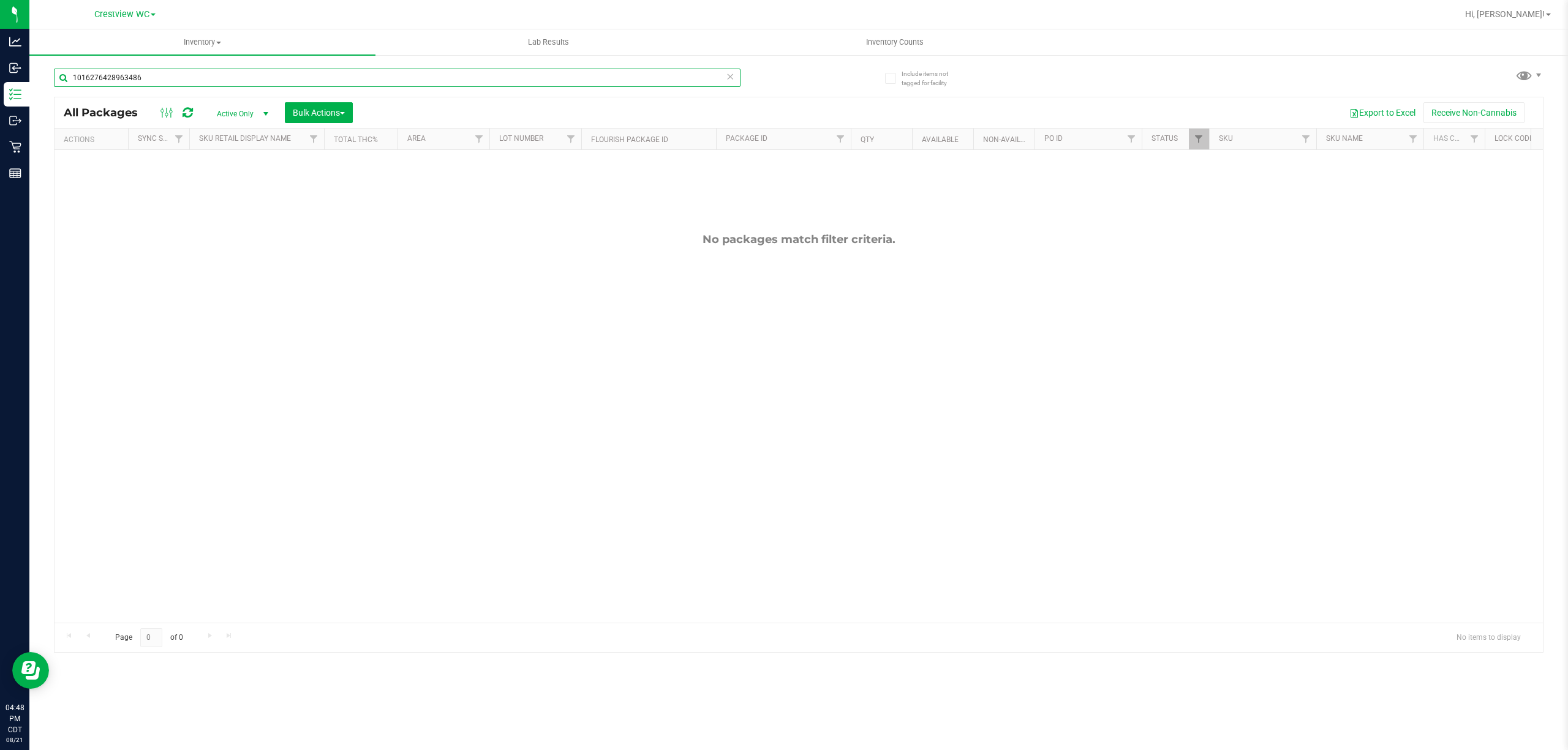
drag, startPoint x: 161, startPoint y: 66, endPoint x: 218, endPoint y: 84, distance: 59.8
click at [8, 73] on div "Analytics Inbound Inventory Outbound Retail Reports 04:48 PM CDT [DATE] 08/21 C…" at bounding box center [784, 375] width 1568 height 750
type input "5321655494932780"
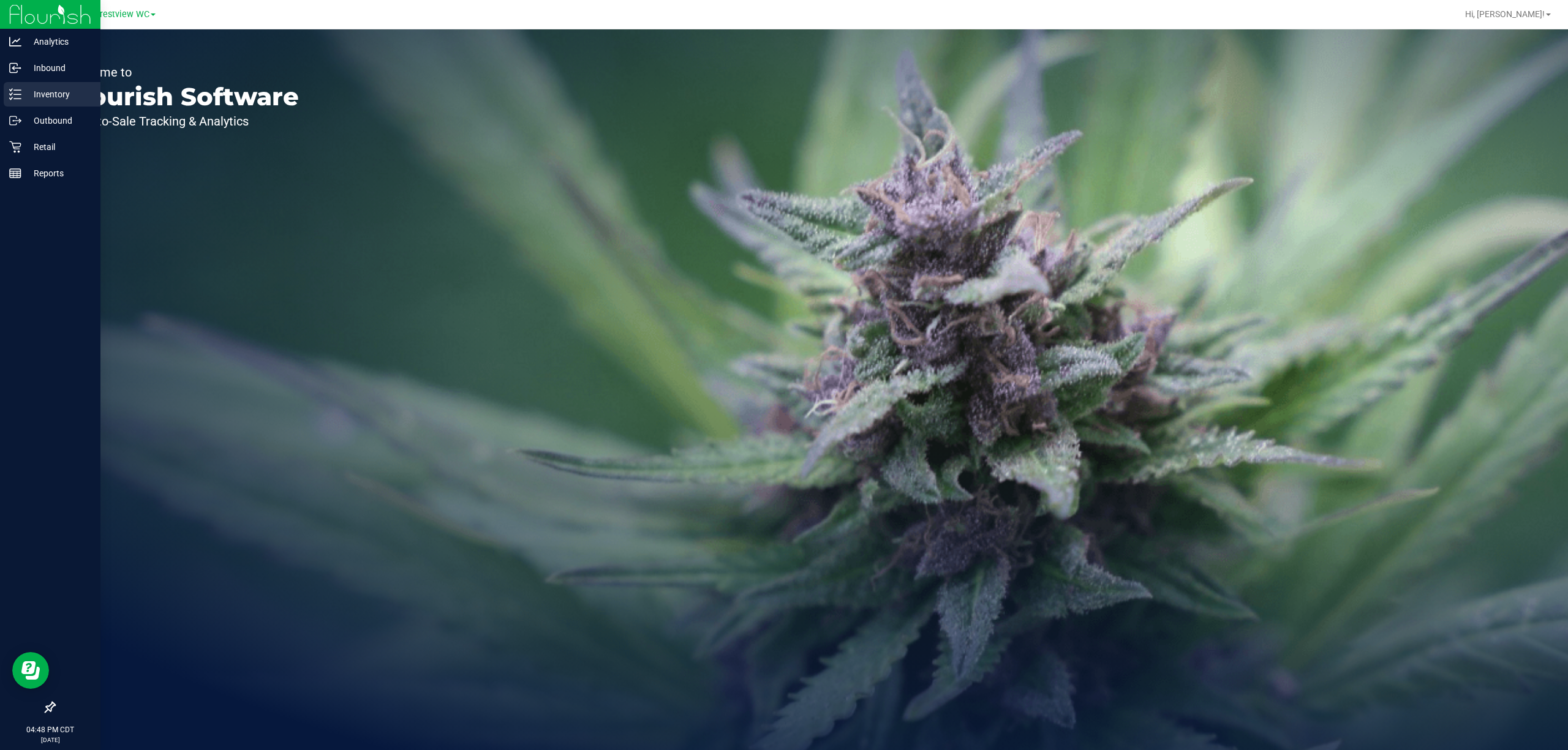
click at [19, 96] on icon at bounding box center [15, 94] width 13 height 13
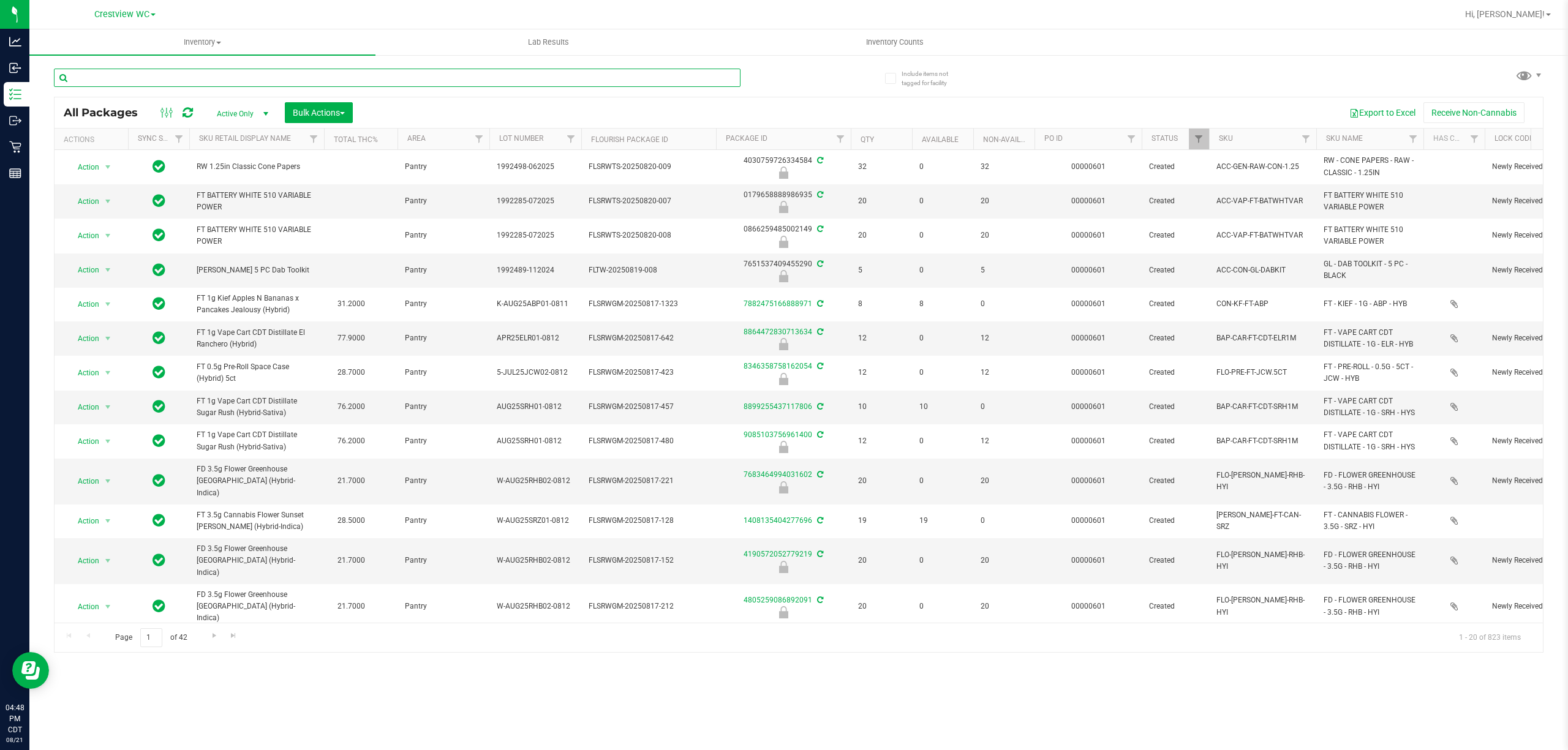
click at [269, 81] on input "text" at bounding box center [397, 77] width 687 height 19
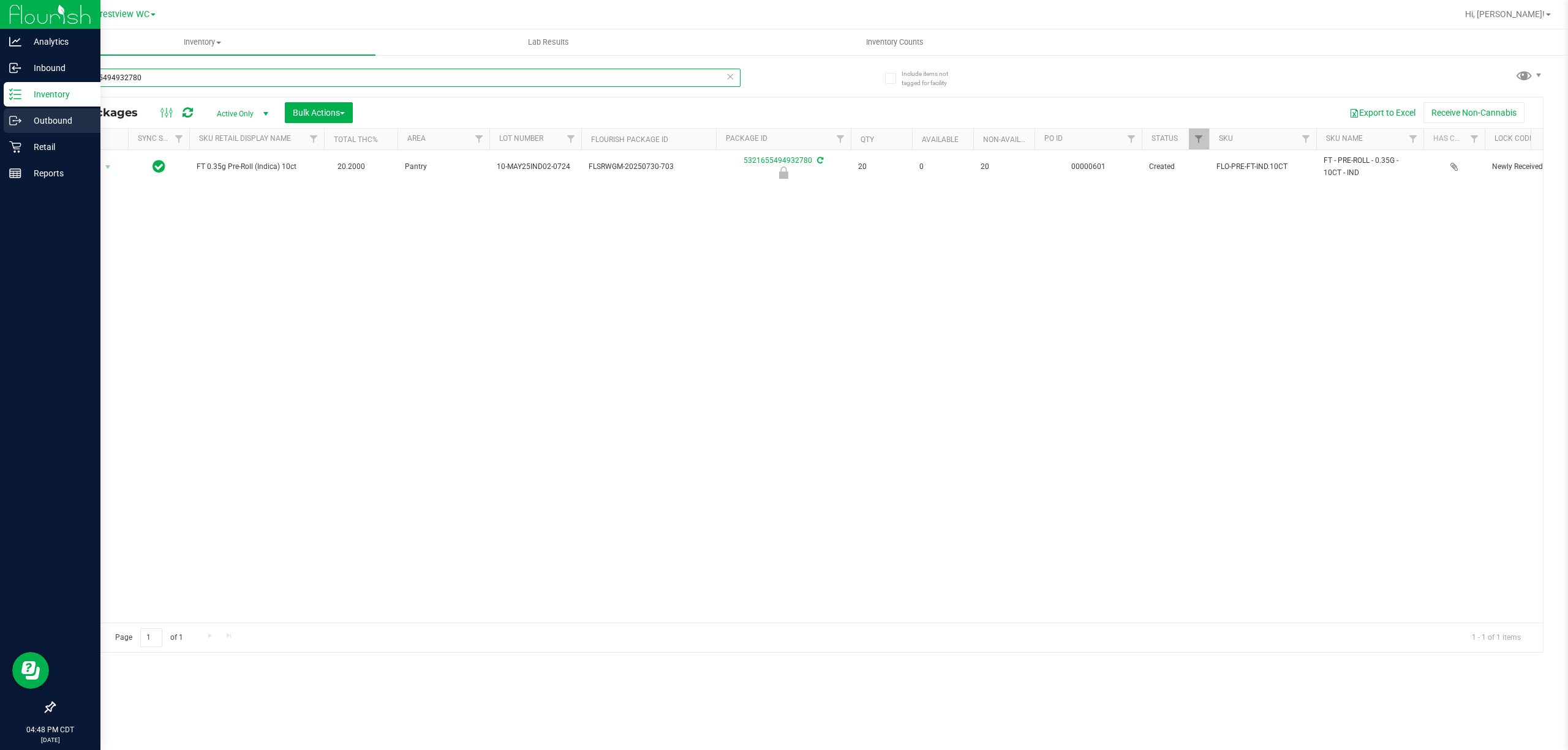
drag, startPoint x: 160, startPoint y: 77, endPoint x: 0, endPoint y: 128, distance: 167.9
click at [0, 128] on div "Analytics Inbound Inventory Outbound Retail Reports 04:48 PM CDT 08/21/2025 08/…" at bounding box center [784, 375] width 1568 height 750
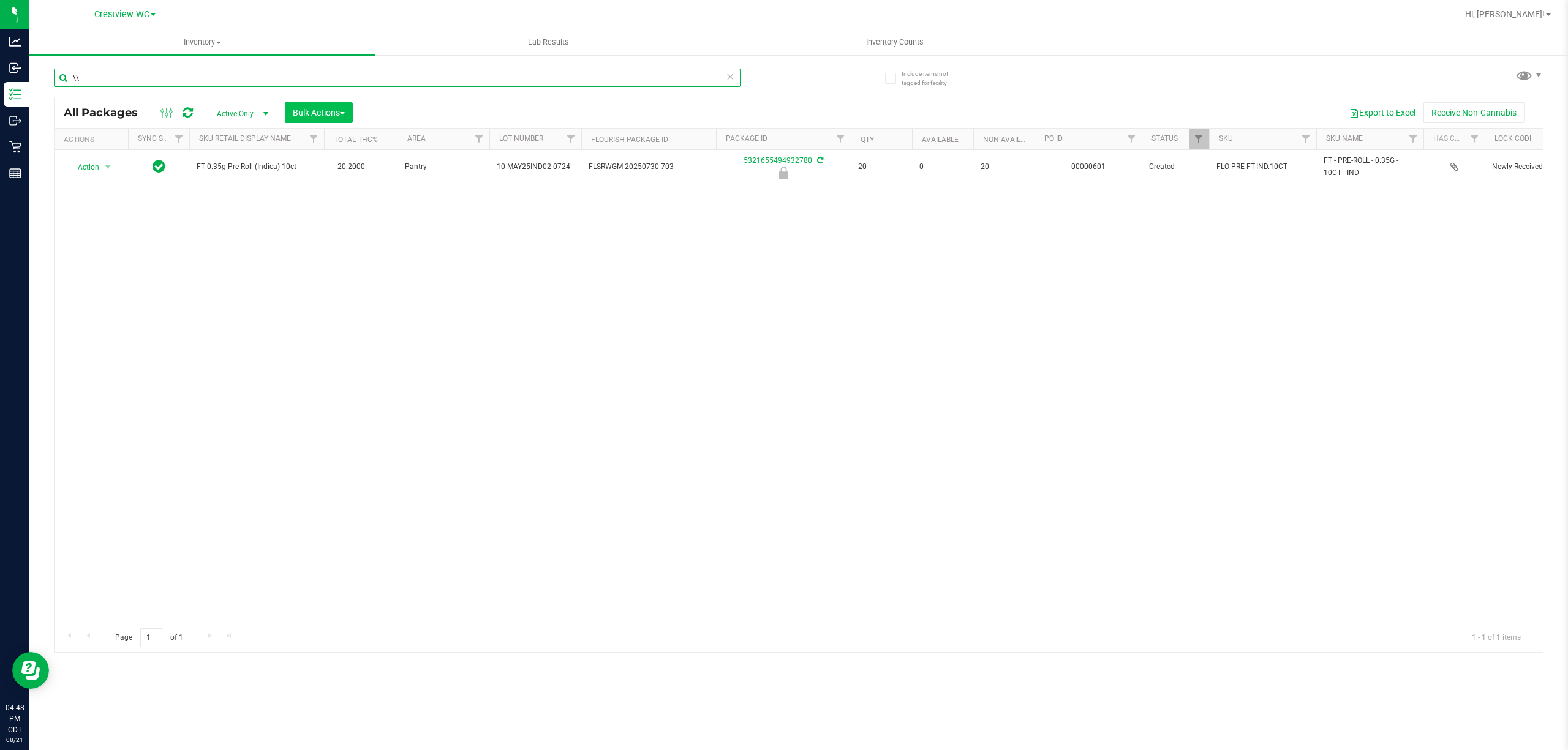
type input "\"
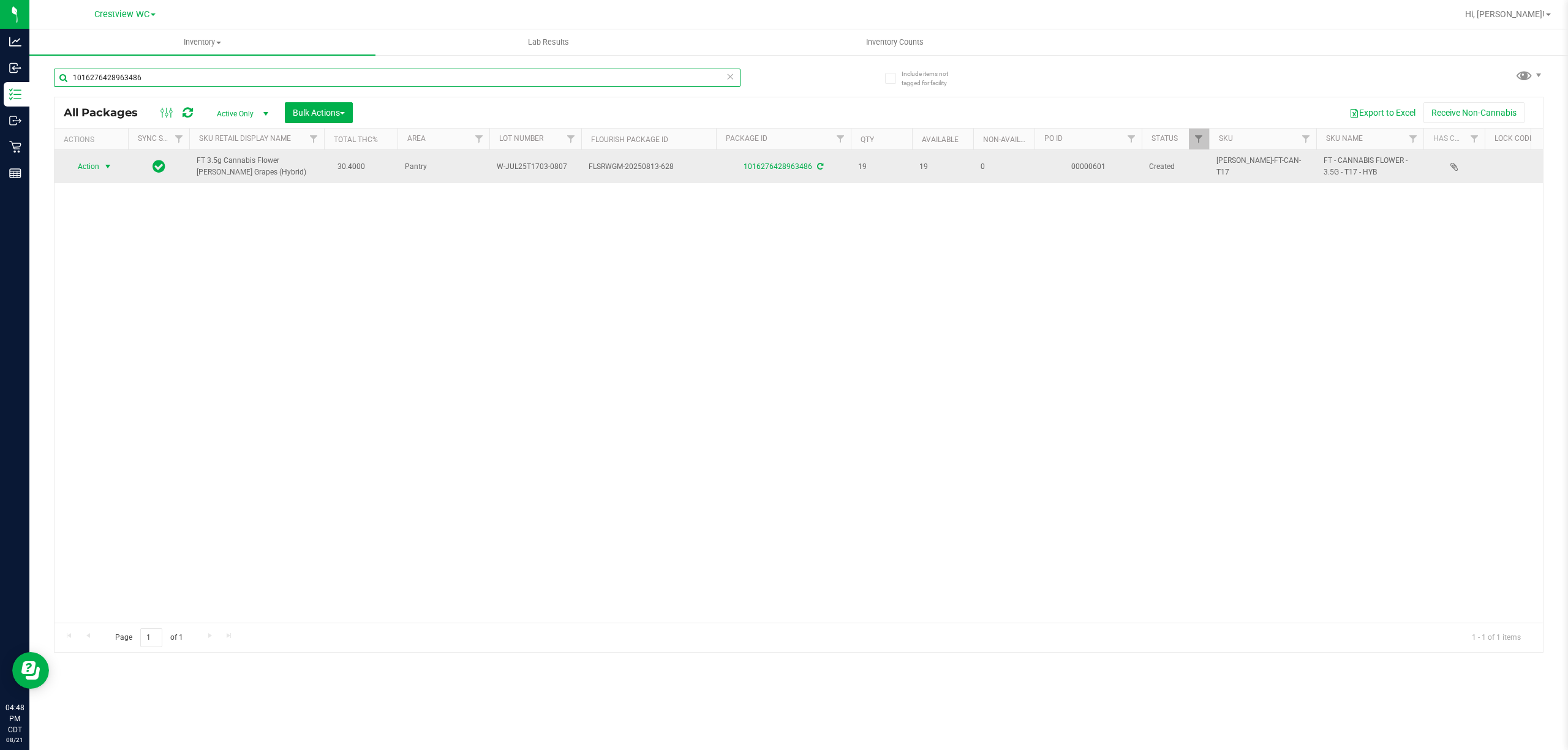
type input "1016276428963486"
click at [108, 165] on span "select" at bounding box center [108, 167] width 10 height 10
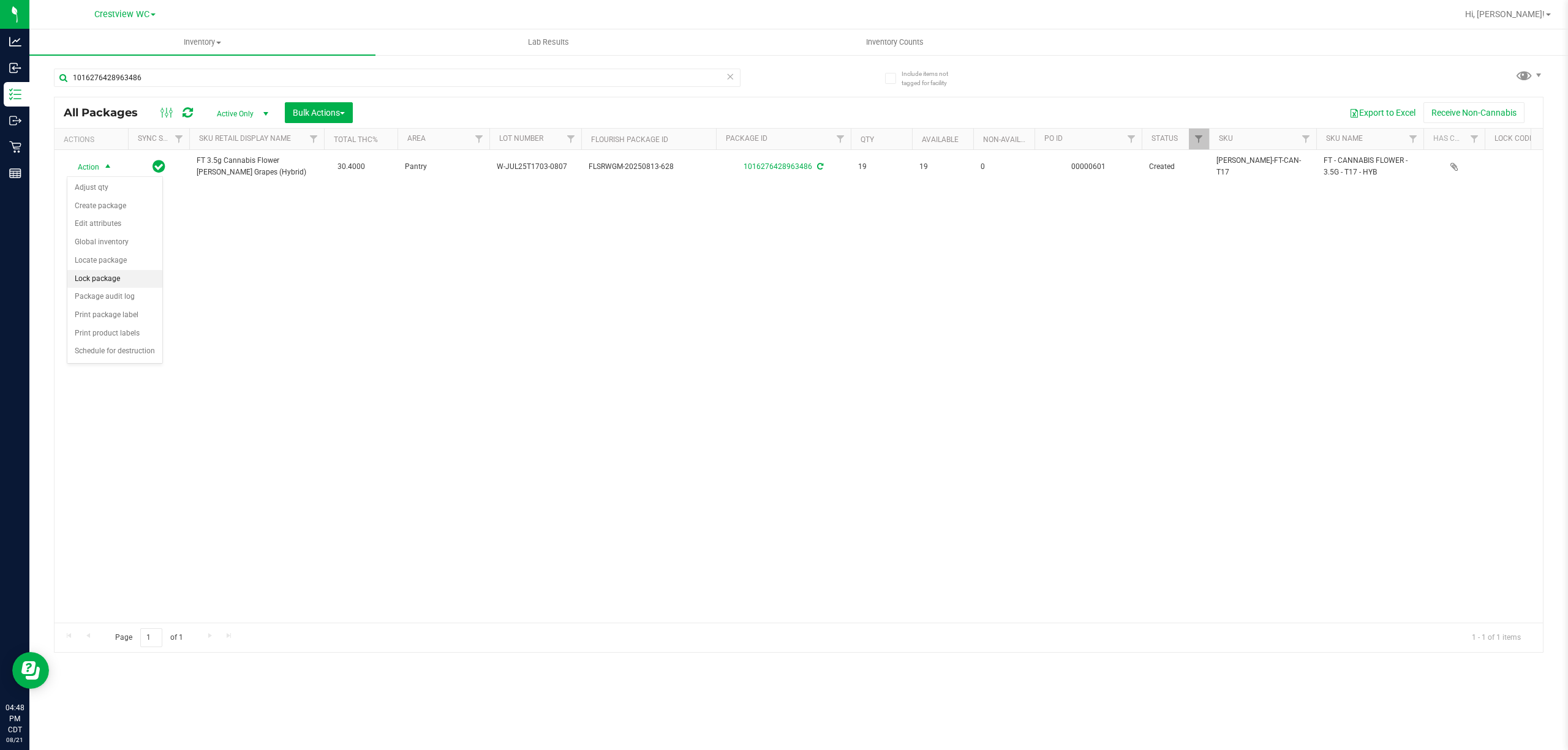
click at [143, 283] on li "Lock package" at bounding box center [114, 279] width 95 height 19
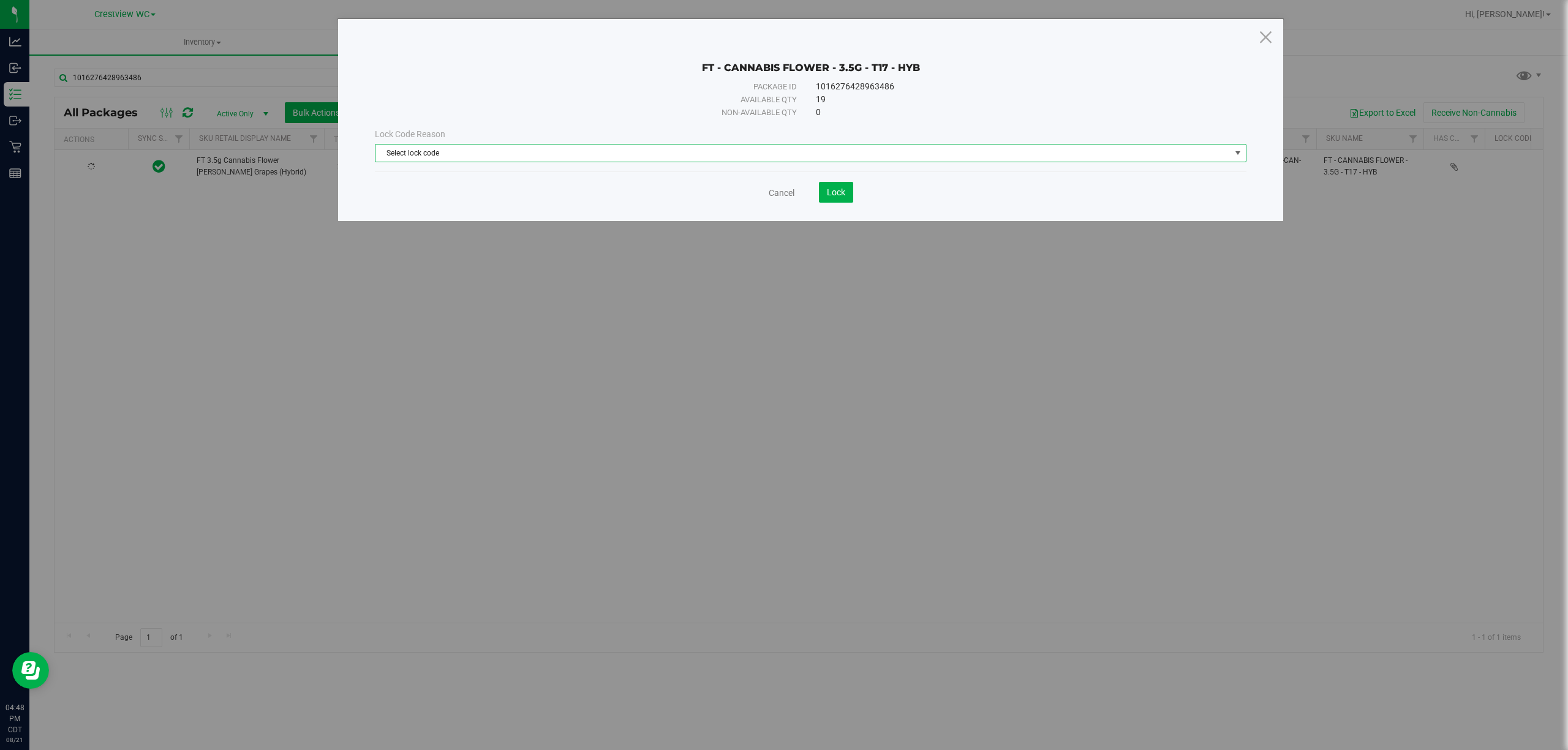
click at [447, 150] on span "Select lock code" at bounding box center [803, 153] width 855 height 17
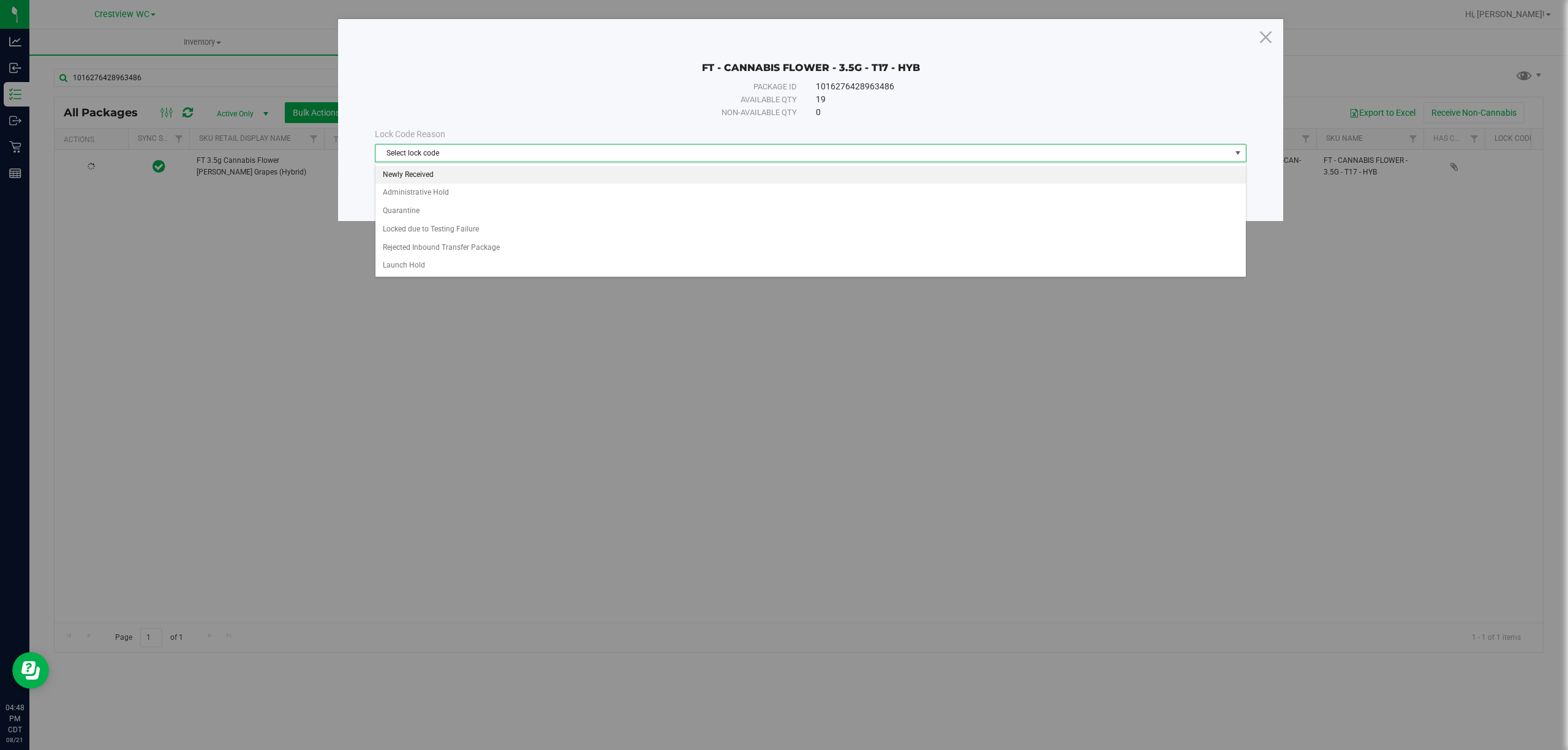
click at [430, 174] on li "Newly Received" at bounding box center [810, 175] width 869 height 19
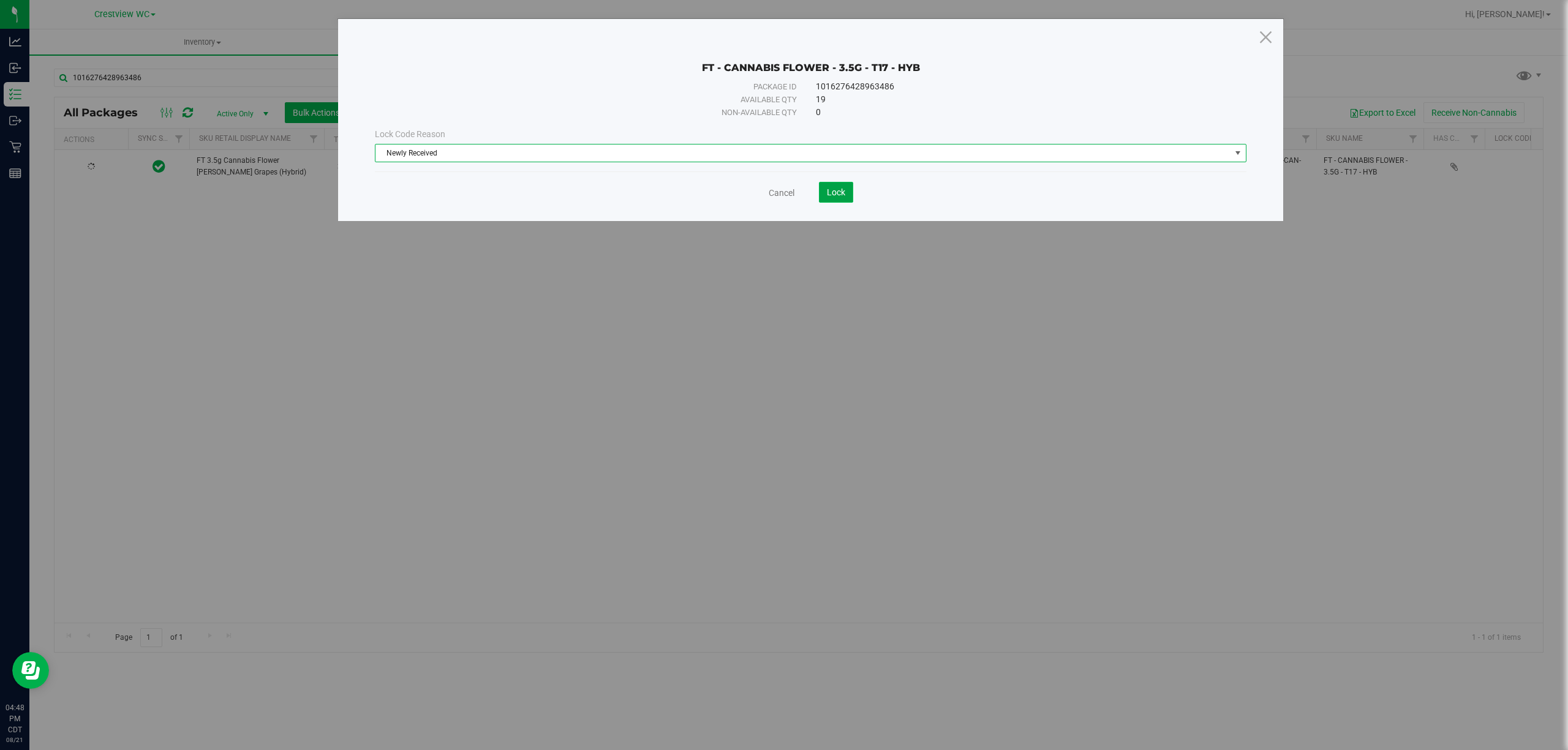
click at [851, 189] on button "Lock" at bounding box center [836, 192] width 35 height 21
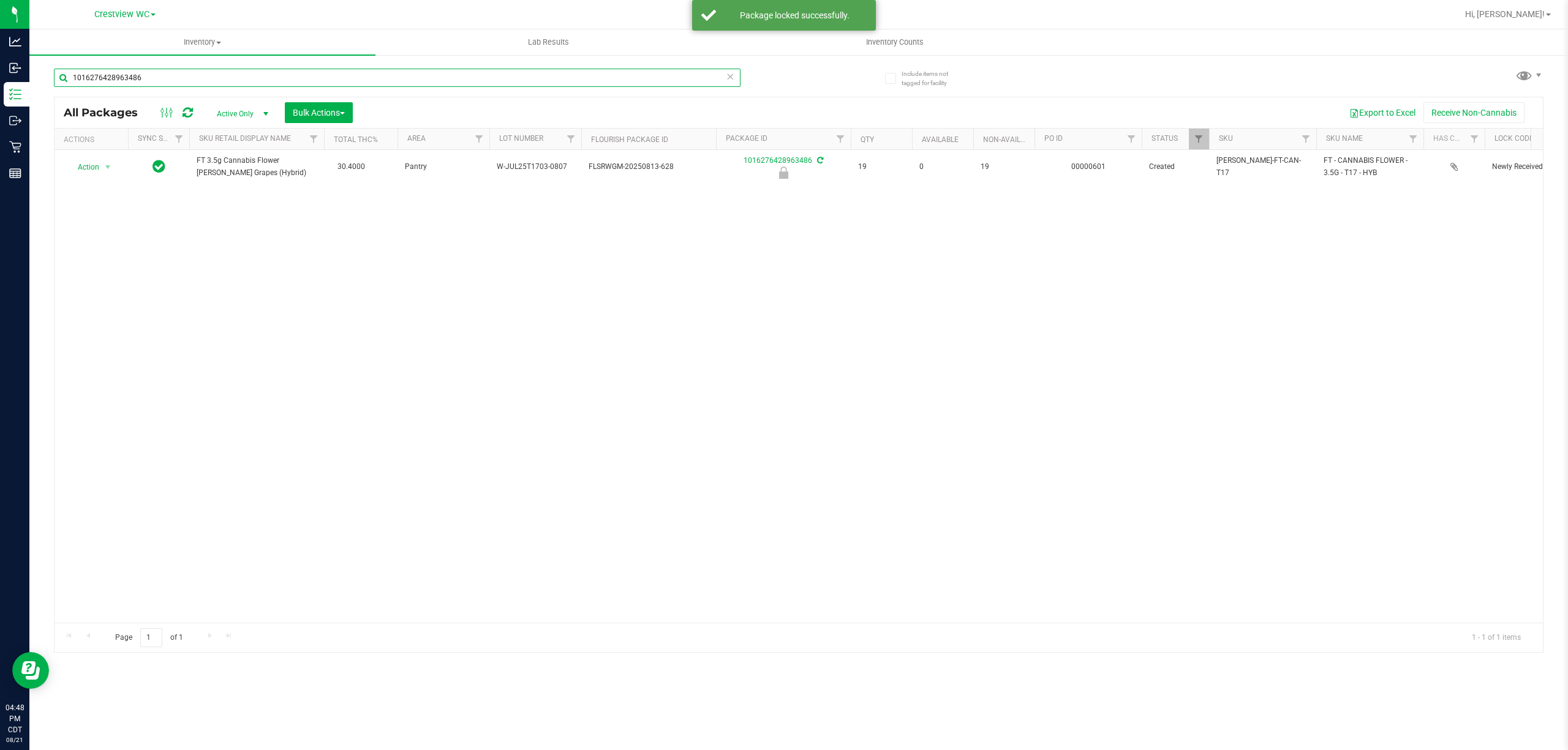
drag, startPoint x: 175, startPoint y: 73, endPoint x: 148, endPoint y: 100, distance: 38.2
click at [0, 93] on div "Analytics Inbound Inventory Outbound Retail Reports 04:48 PM CDT 08/21/2025 08/…" at bounding box center [784, 375] width 1568 height 750
type input "5507150727053502"
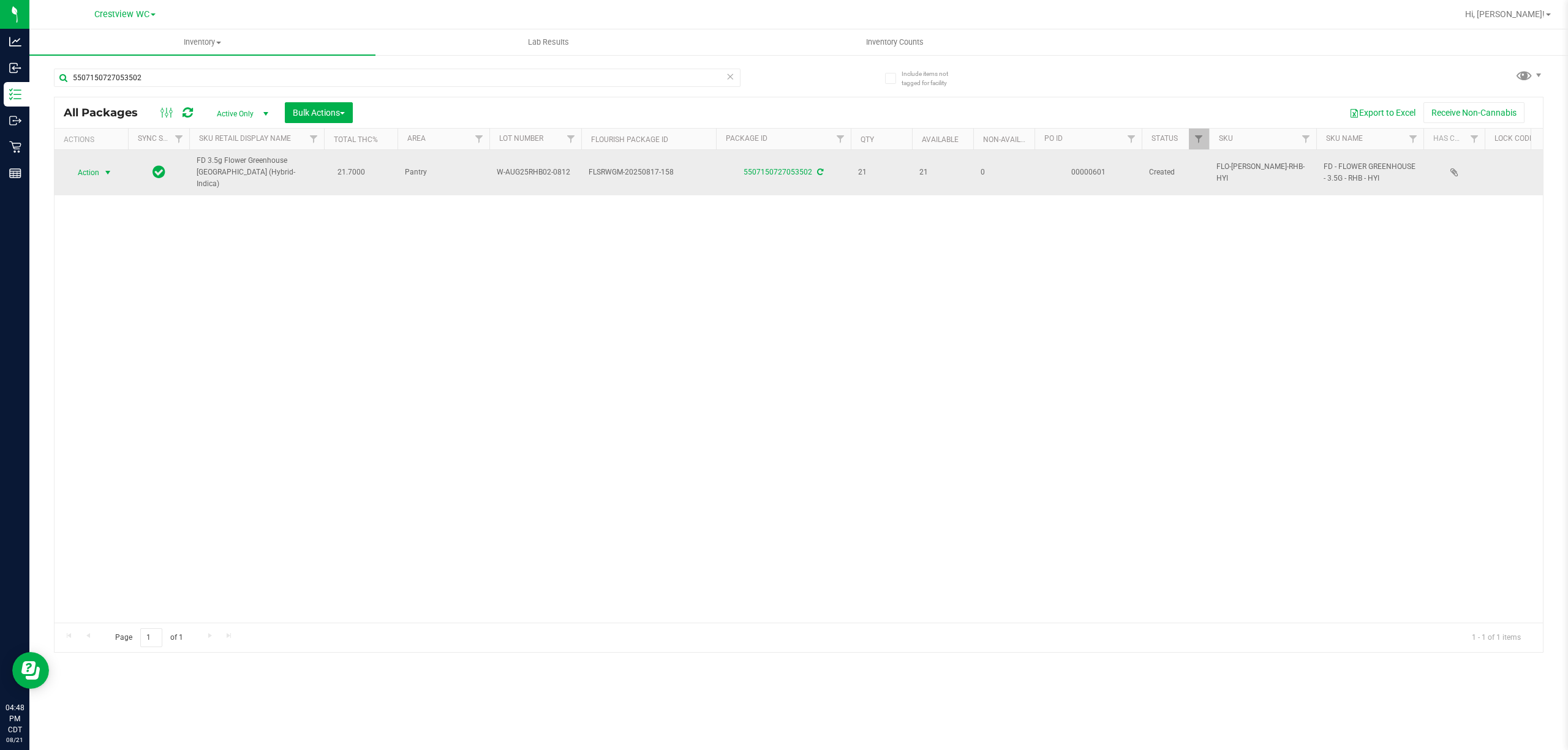
click at [104, 168] on span "select" at bounding box center [108, 173] width 10 height 10
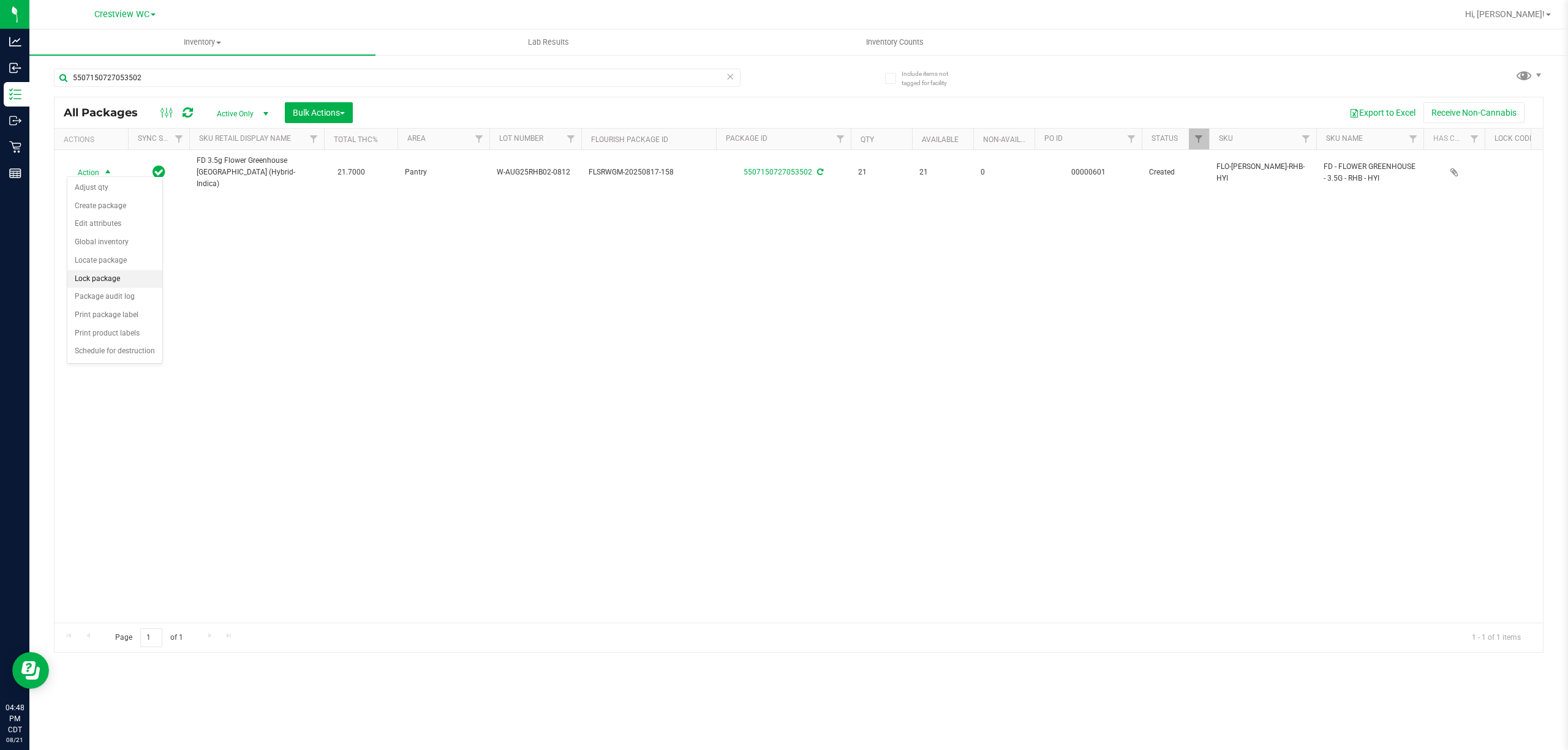
click at [104, 277] on li "Lock package" at bounding box center [114, 279] width 95 height 19
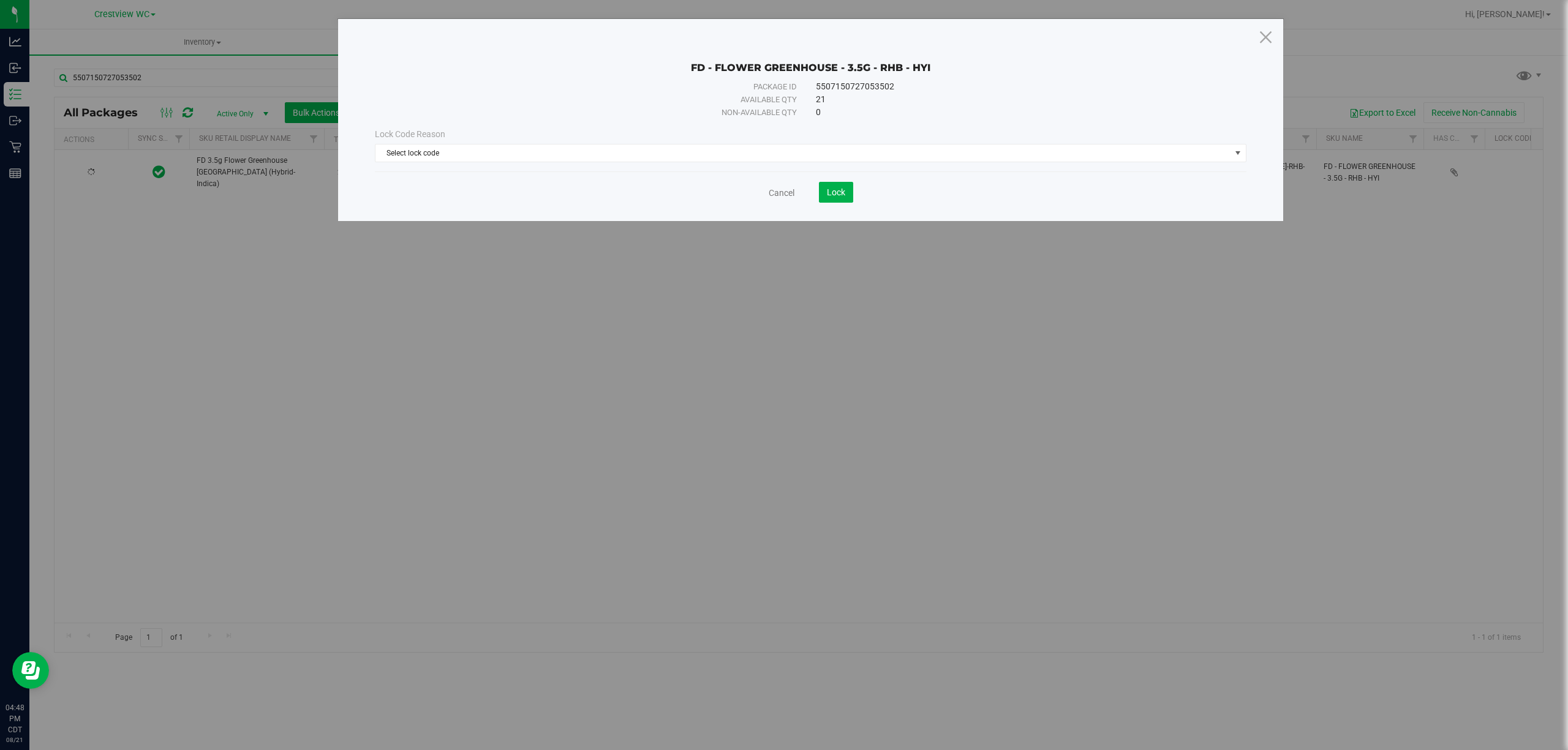
click at [390, 138] on span "Lock Code Reason" at bounding box center [410, 135] width 71 height 10
click at [395, 148] on span "Select lock code" at bounding box center [803, 153] width 855 height 17
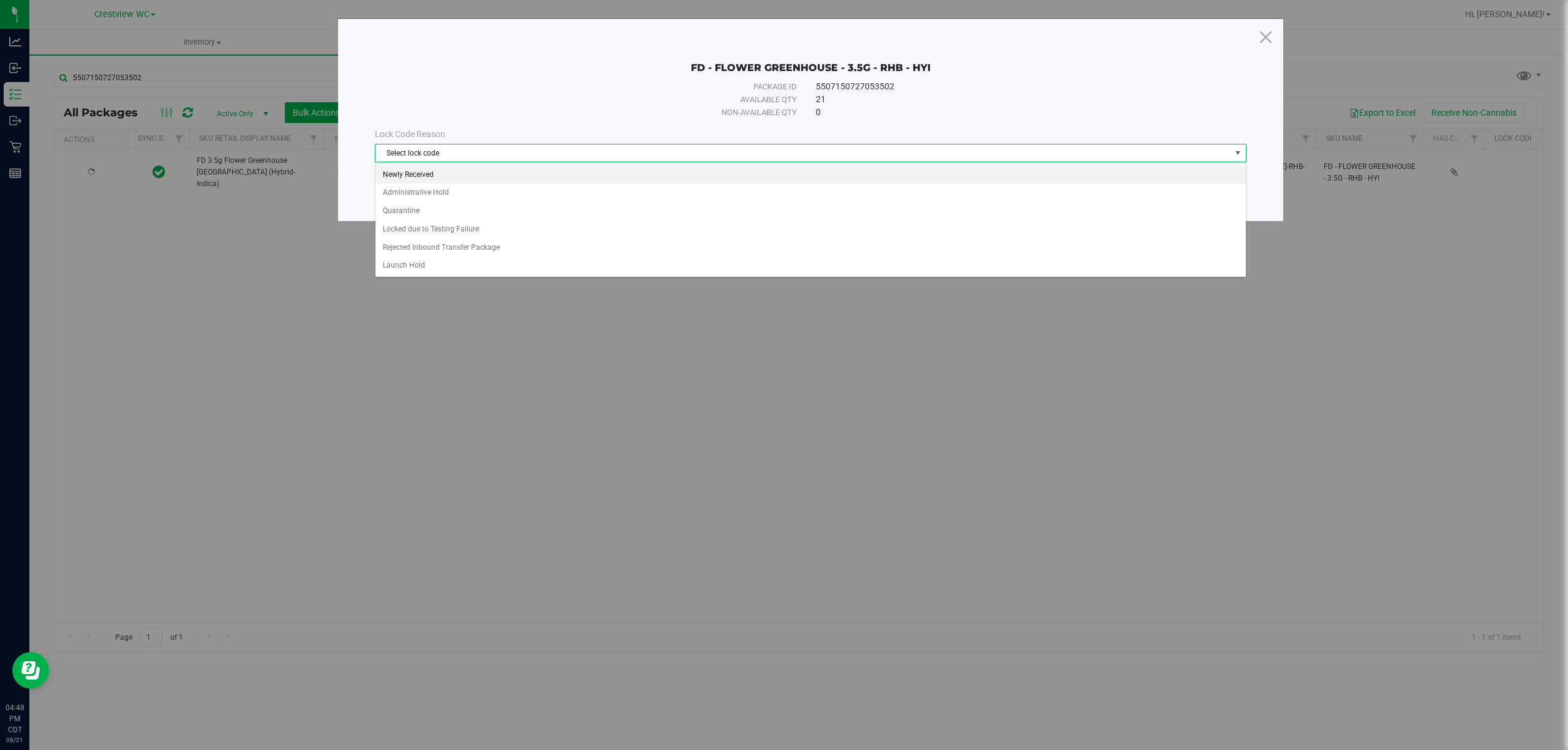
click at [436, 177] on li "Newly Received" at bounding box center [810, 175] width 869 height 19
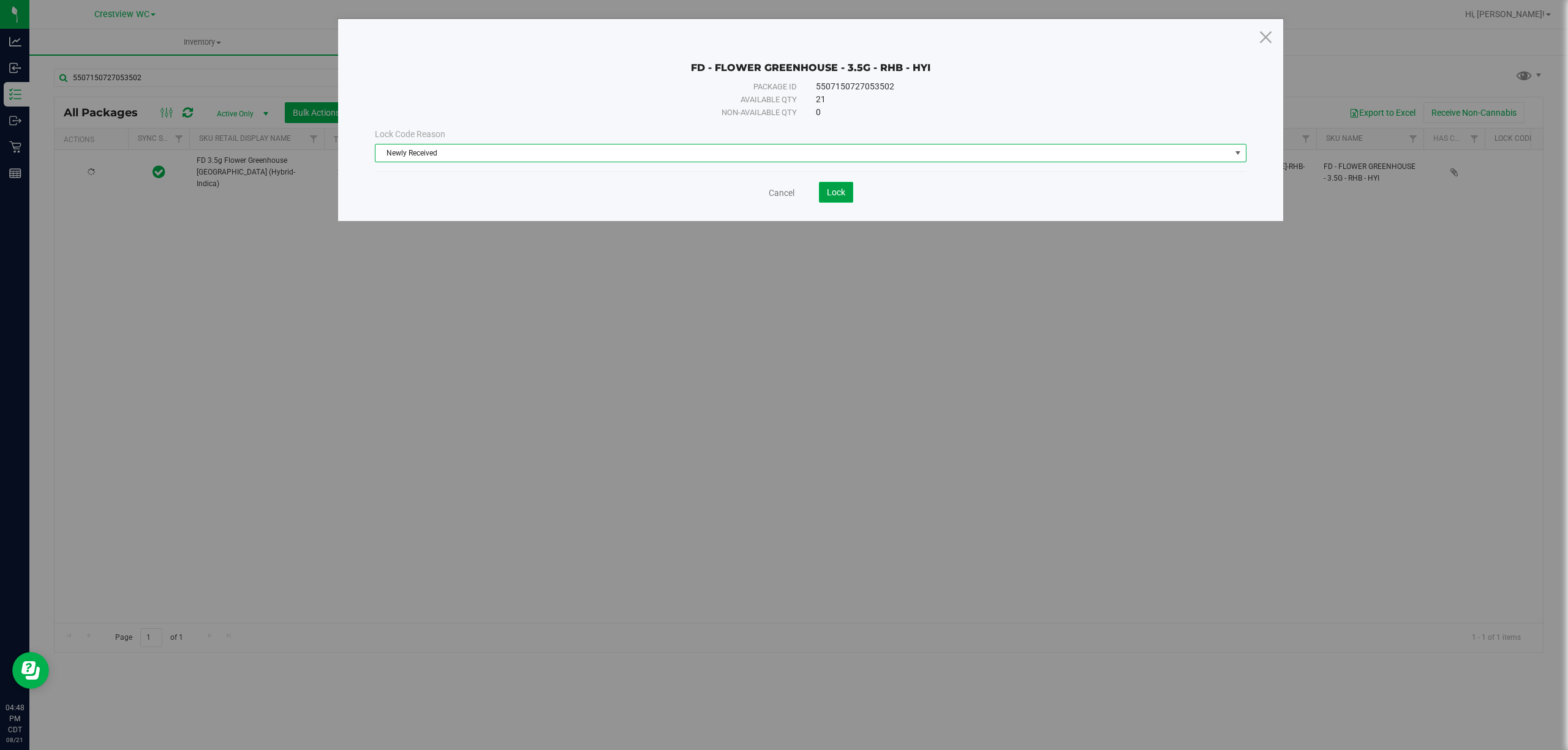
click at [832, 192] on span "Lock" at bounding box center [836, 193] width 19 height 10
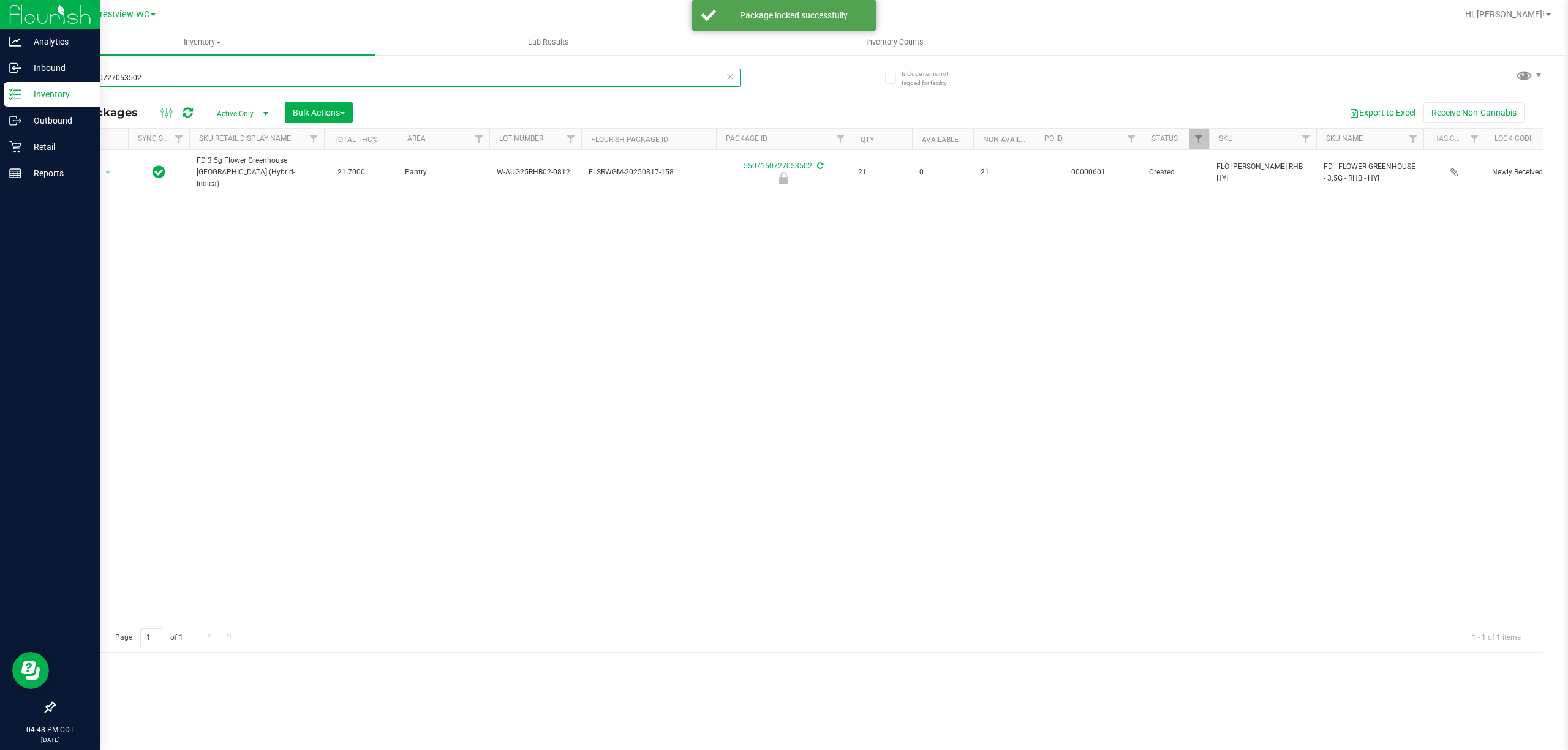
drag, startPoint x: 212, startPoint y: 77, endPoint x: 0, endPoint y: 96, distance: 212.8
click at [0, 96] on div "Analytics Inbound Inventory Outbound Retail Reports 04:48 PM CDT 08/21/2025 08/…" at bounding box center [784, 375] width 1568 height 750
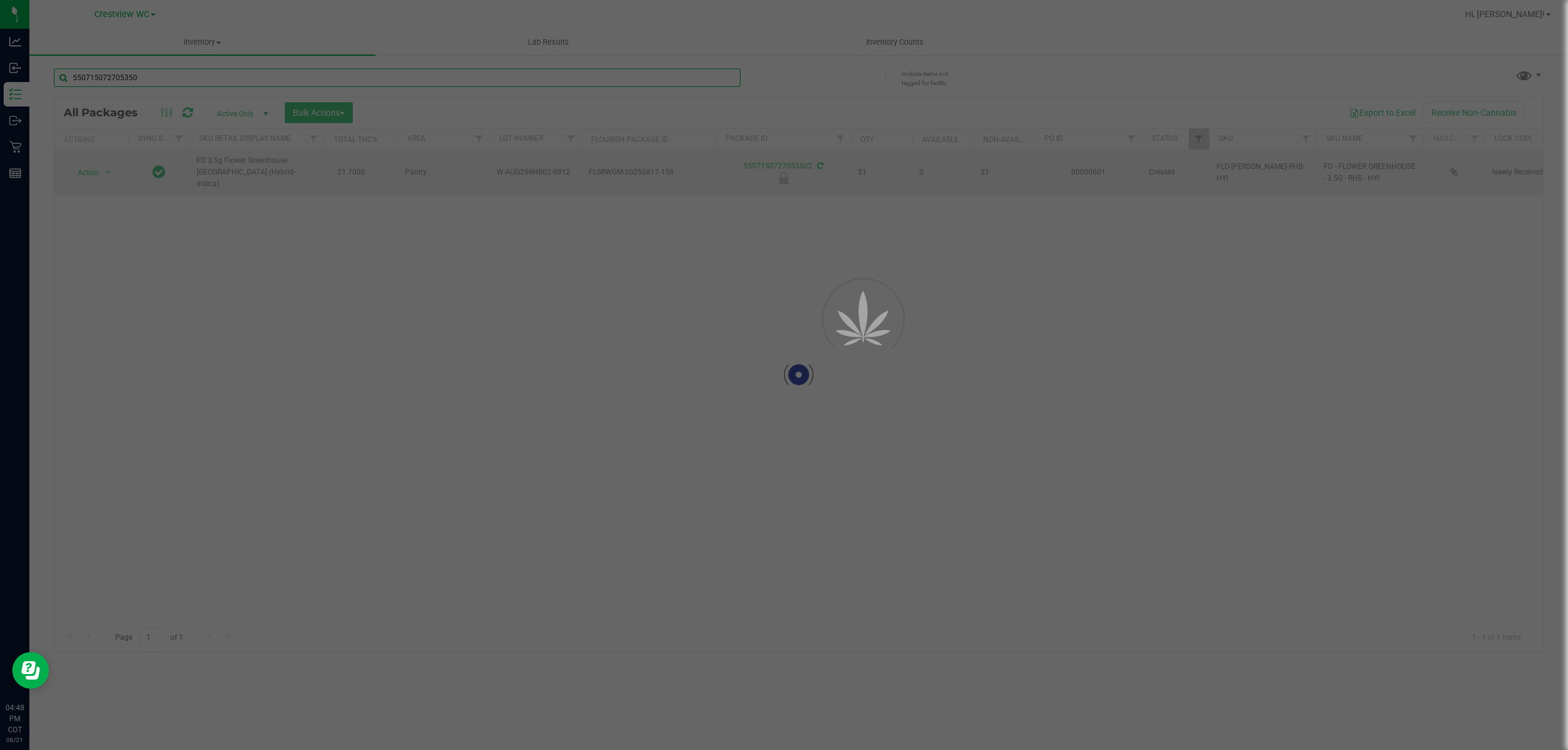
type input "5507150727053502"
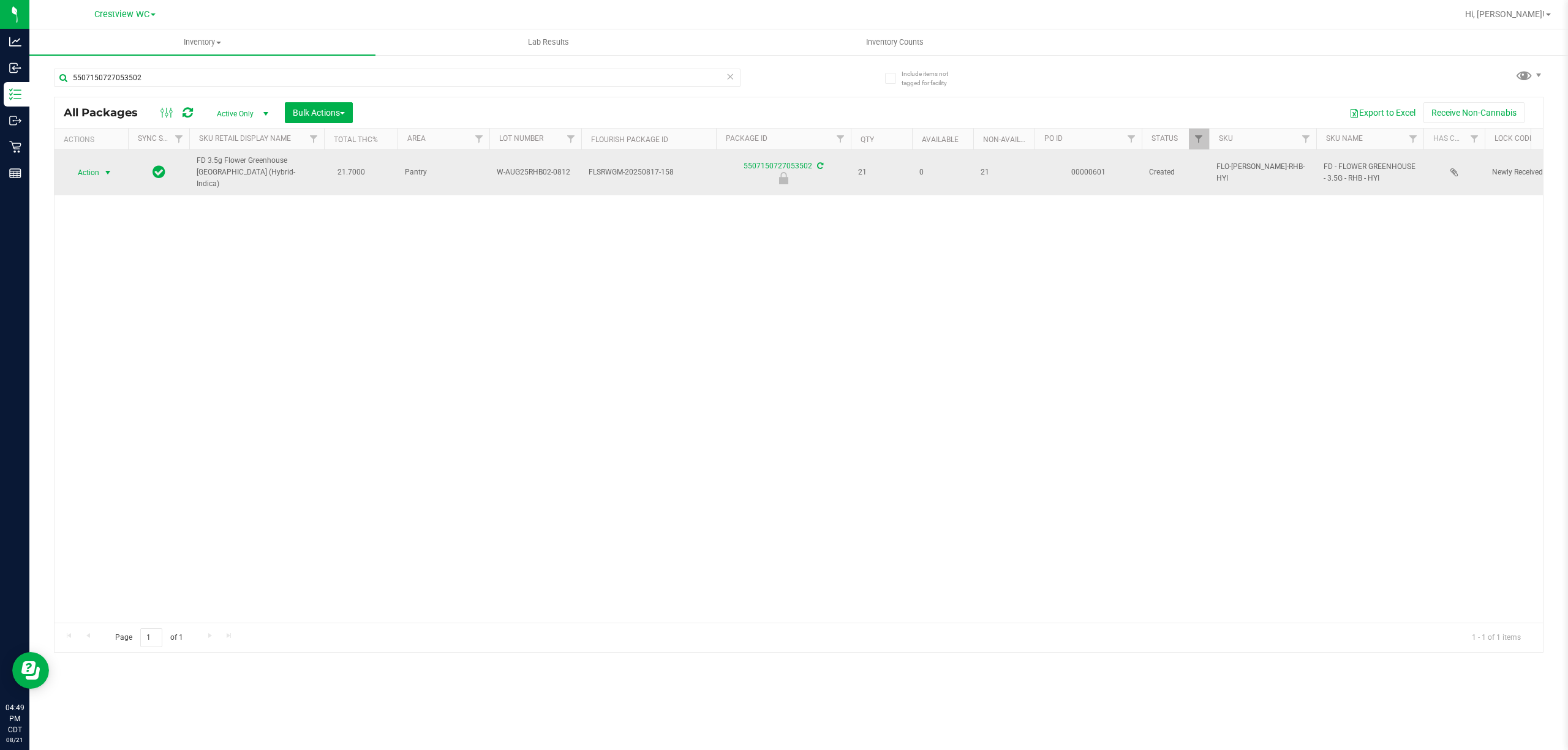
click at [92, 164] on span "Action" at bounding box center [82, 173] width 33 height 17
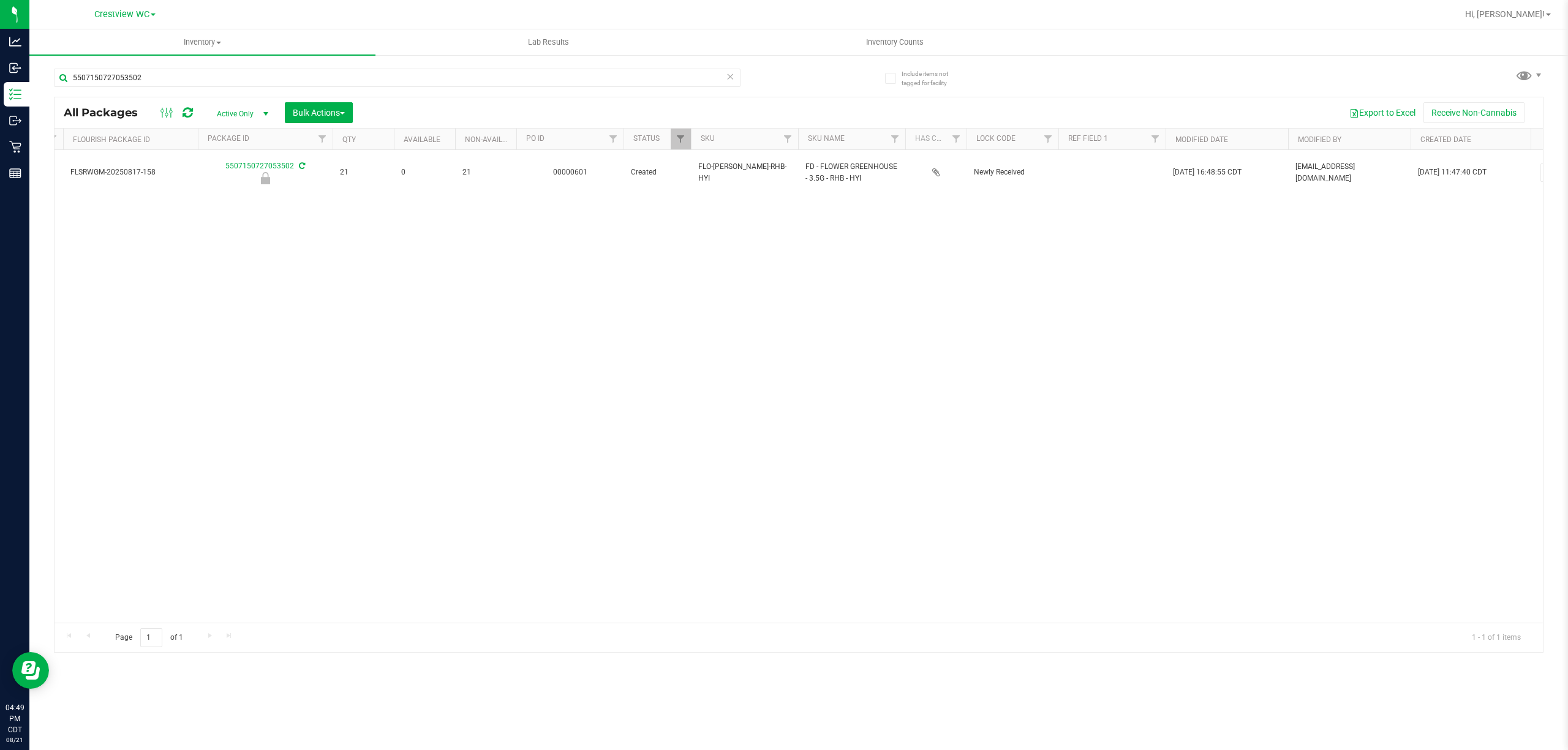
scroll to position [0, 591]
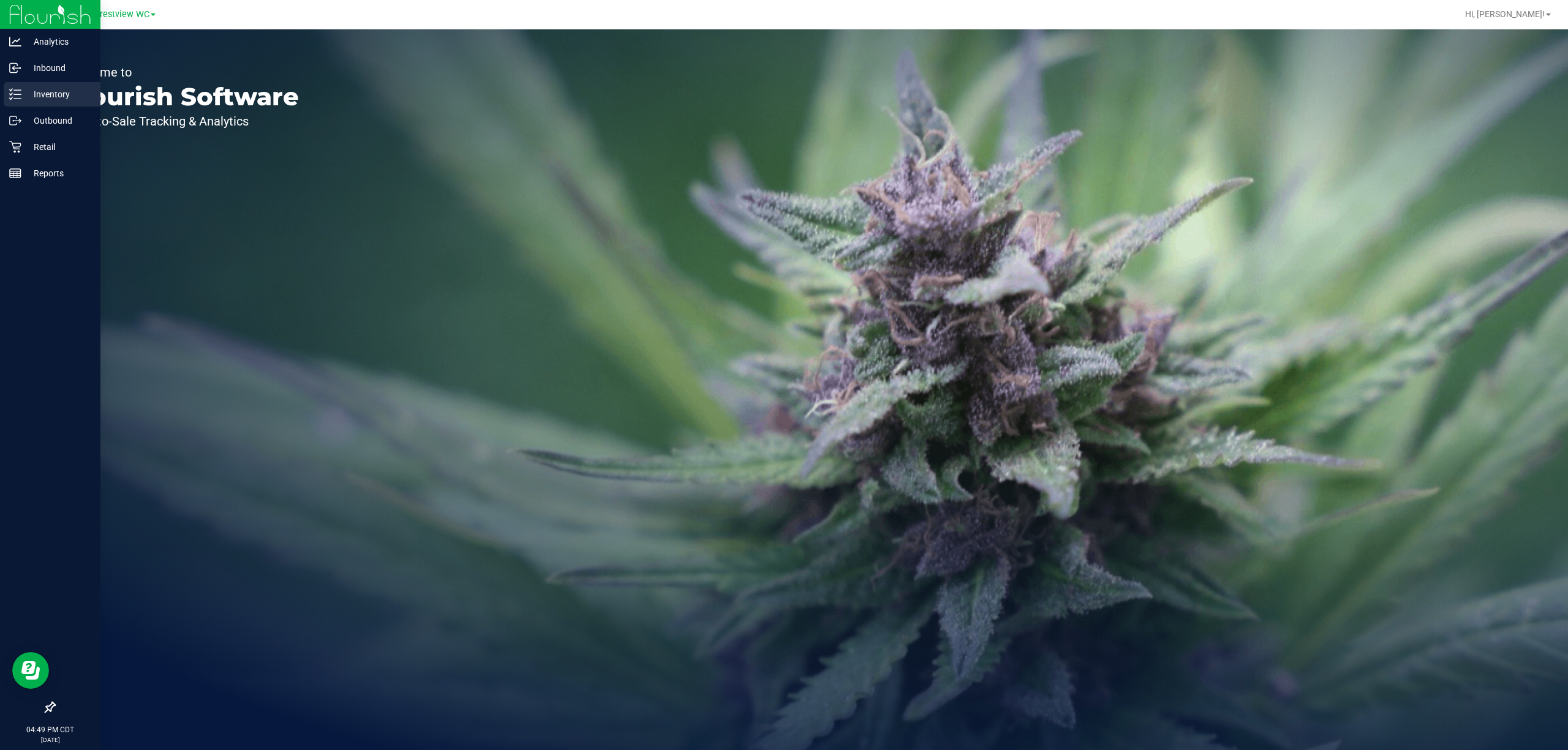
click at [24, 93] on p "Inventory" at bounding box center [57, 93] width 73 height 14
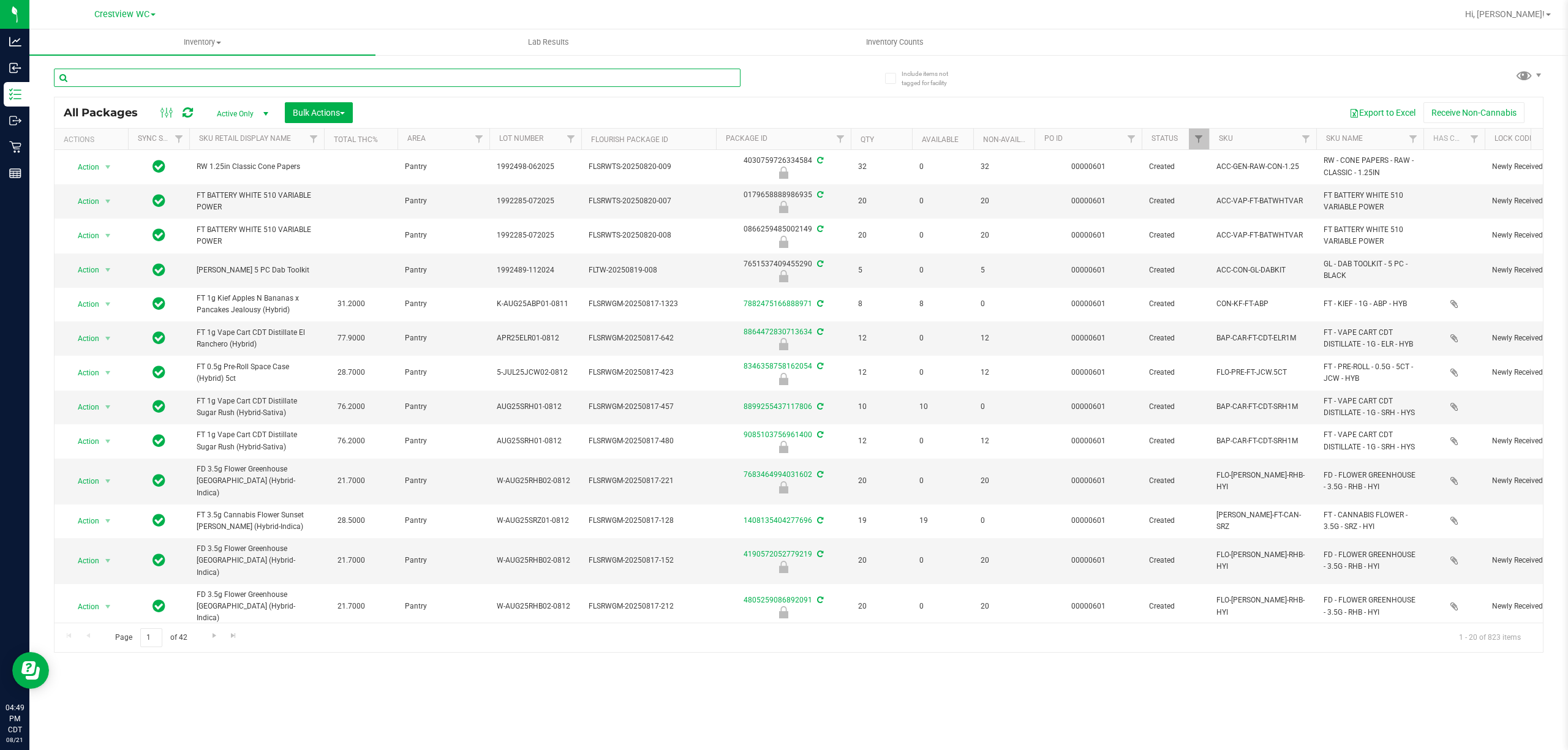
click at [241, 79] on input "text" at bounding box center [397, 77] width 687 height 19
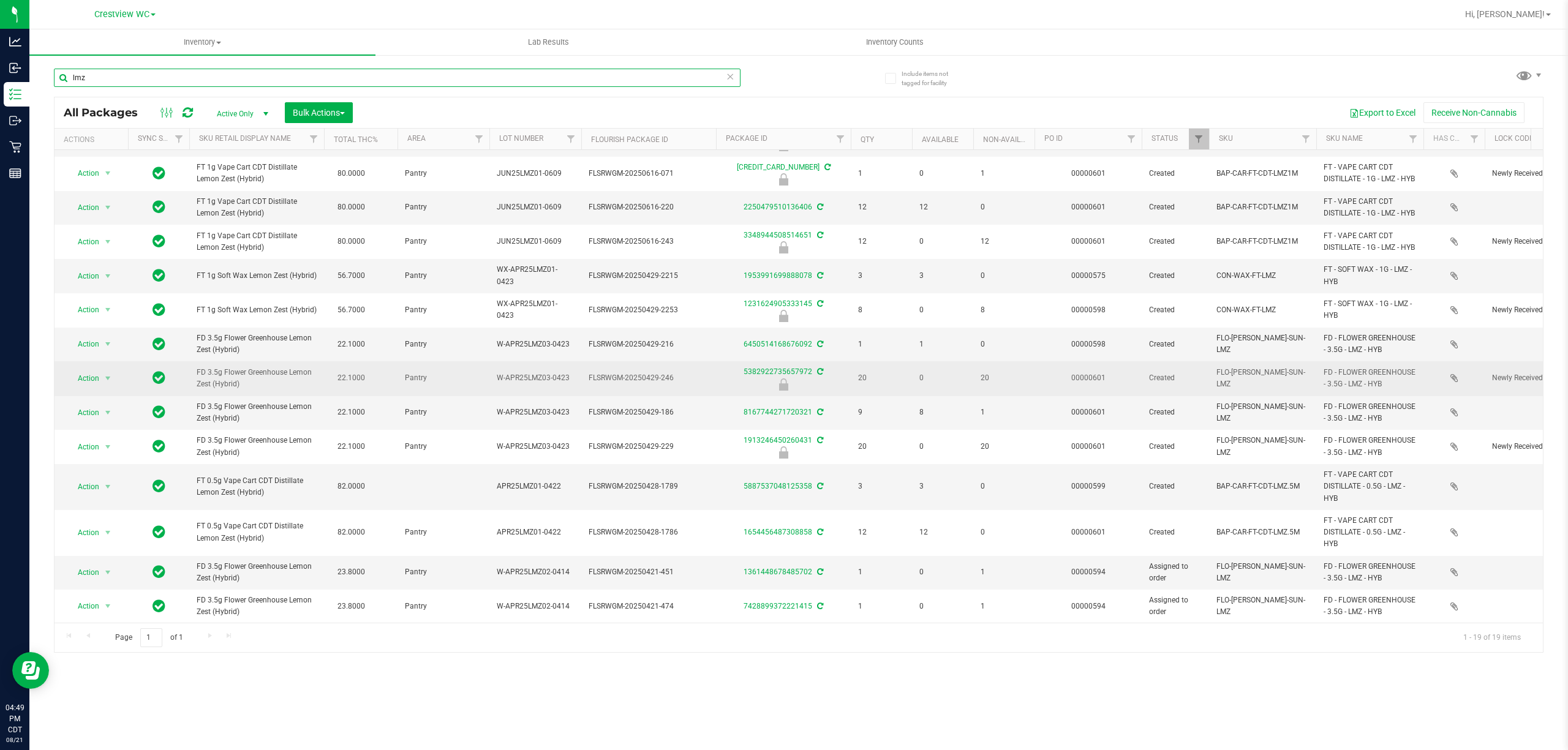
scroll to position [260, 0]
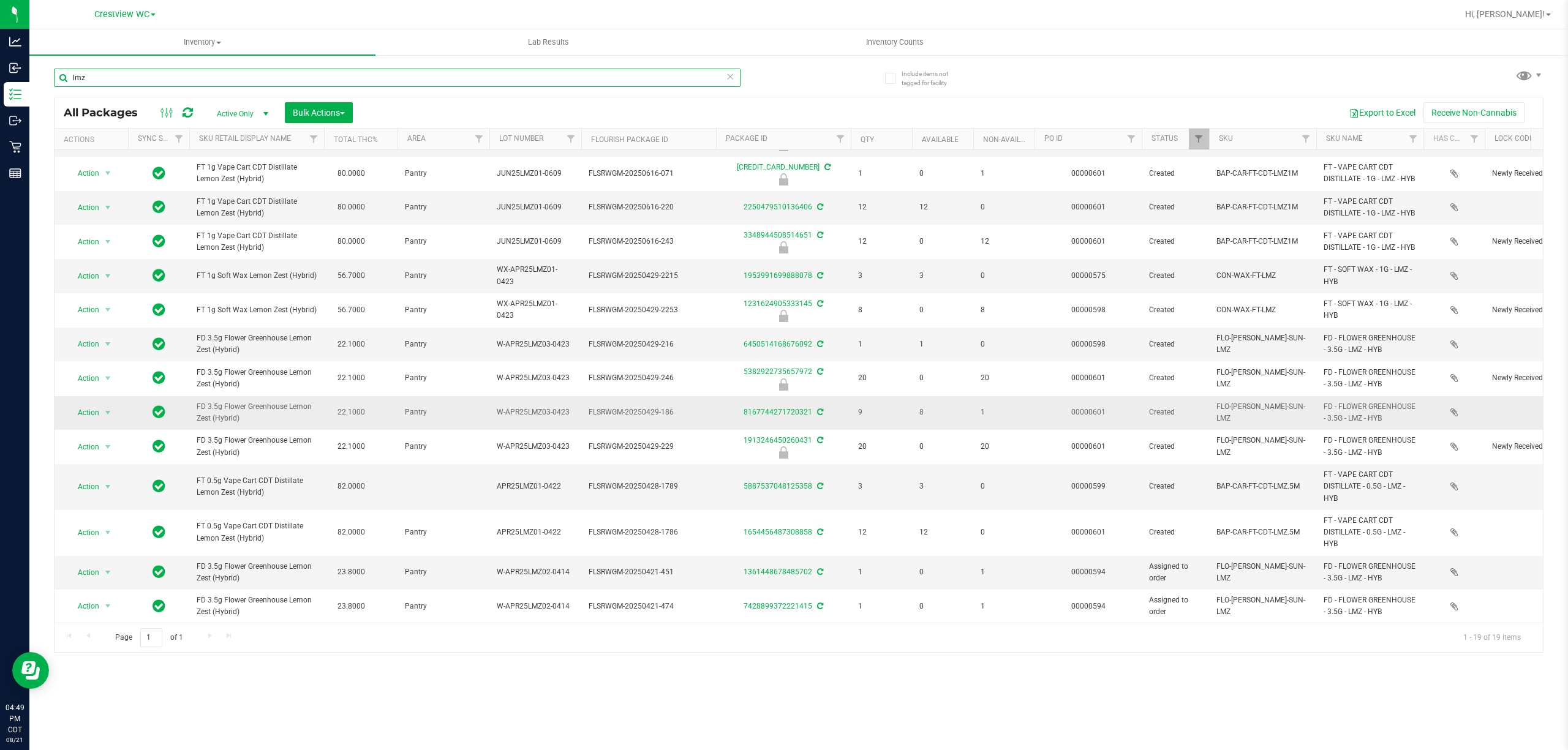
type input "lmz"
drag, startPoint x: 248, startPoint y: 398, endPoint x: 184, endPoint y: 391, distance: 64.4
click at [184, 396] on tr "Action Action Adjust qty Create package Edit attributes Global inventory Locate…" at bounding box center [1244, 413] width 2379 height 34
click at [240, 409] on span "FD 3.5g Flower Greenhouse Lemon Zest (Hybrid)" at bounding box center [257, 413] width 120 height 24
drag, startPoint x: 255, startPoint y: 409, endPoint x: 192, endPoint y: 393, distance: 65.0
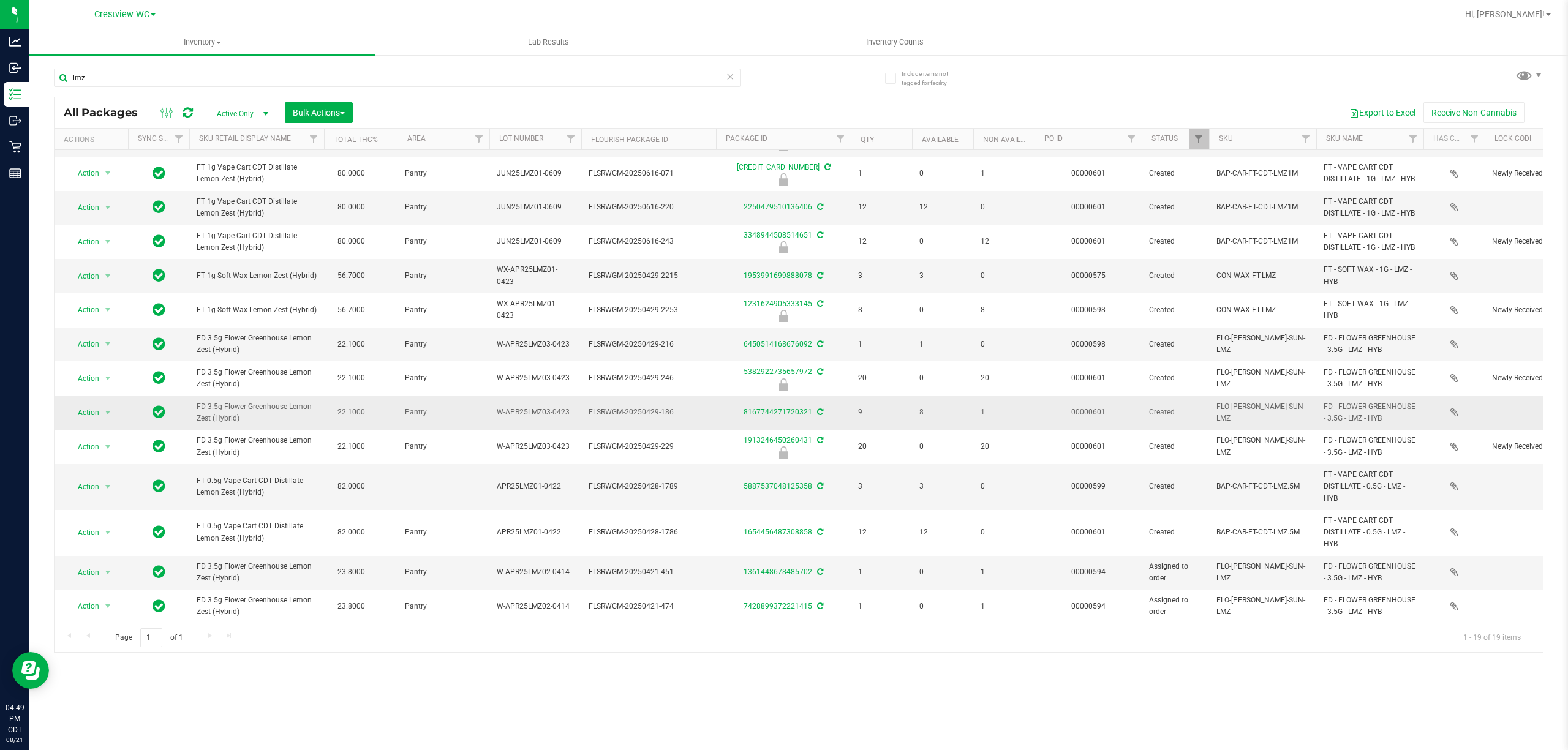
click at [192, 396] on td "FD 3.5g Flower Greenhouse Lemon Zest (Hybrid)" at bounding box center [257, 413] width 135 height 34
copy span "FD 3.5g Flower Greenhouse Lemon Zest (Hybrid)"
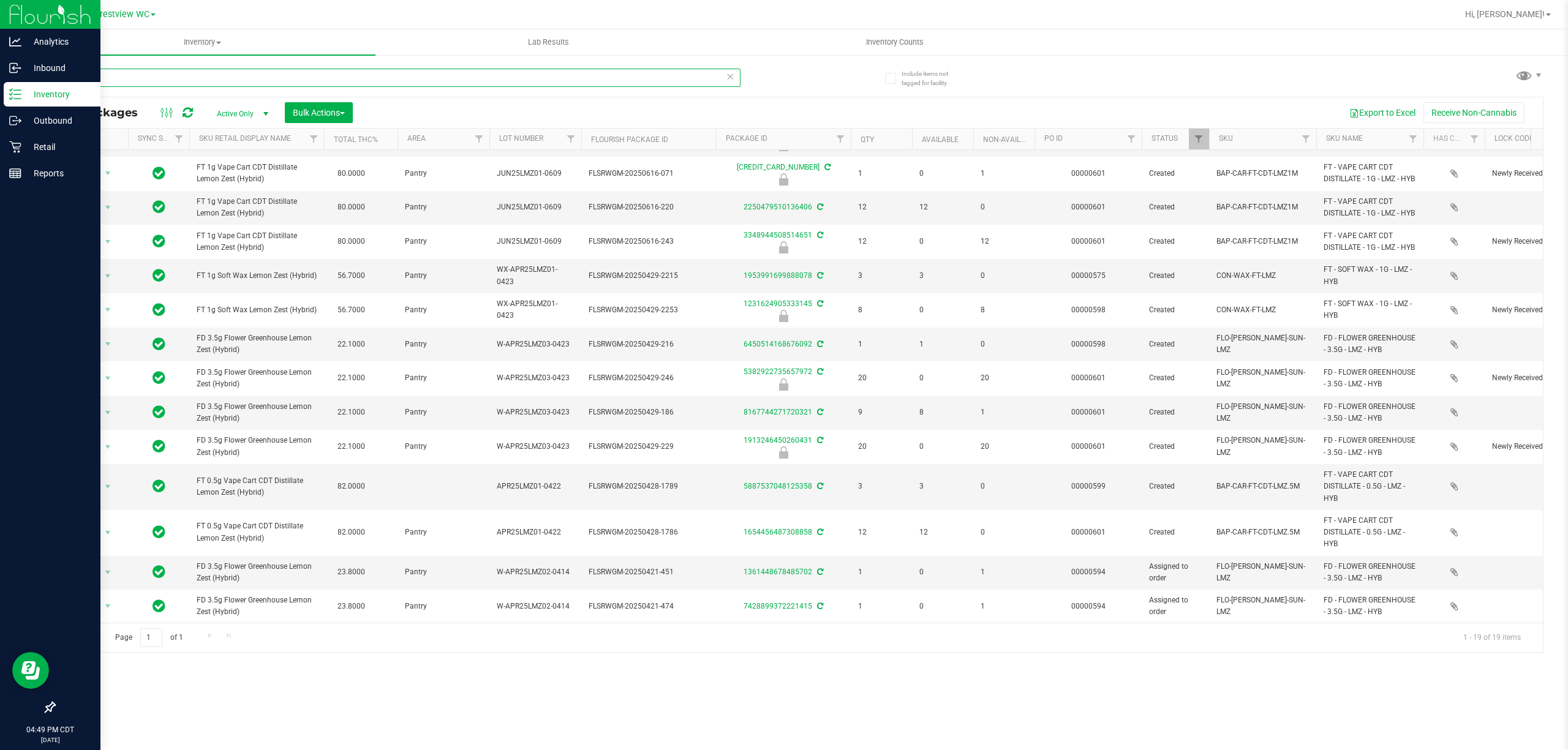
drag, startPoint x: 178, startPoint y: 82, endPoint x: 18, endPoint y: 91, distance: 160.3
click at [13, 92] on div "Analytics Inbound Inventory Outbound Retail Reports 04:49 PM CDT 08/21/2025 08/…" at bounding box center [784, 375] width 1568 height 750
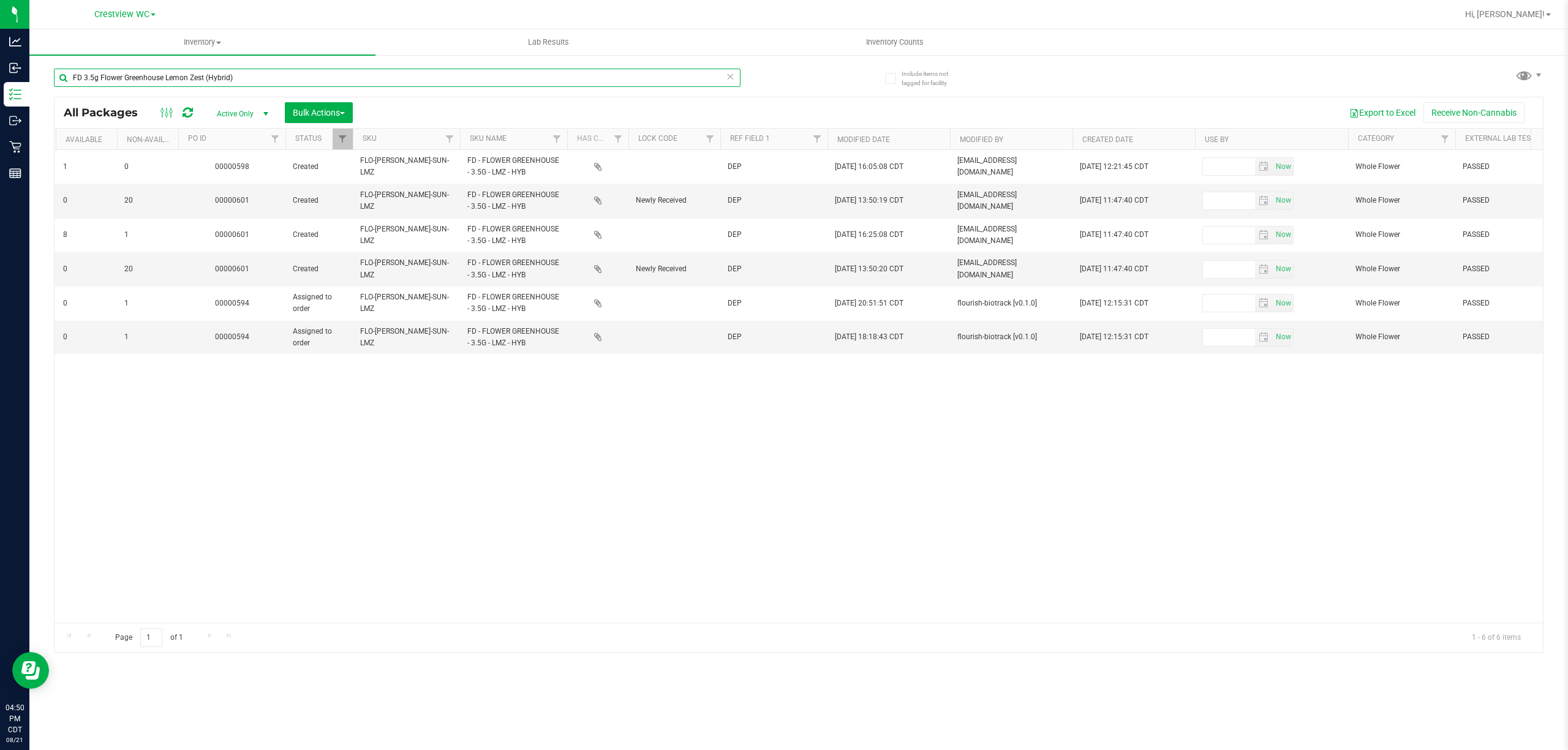
scroll to position [0, 904]
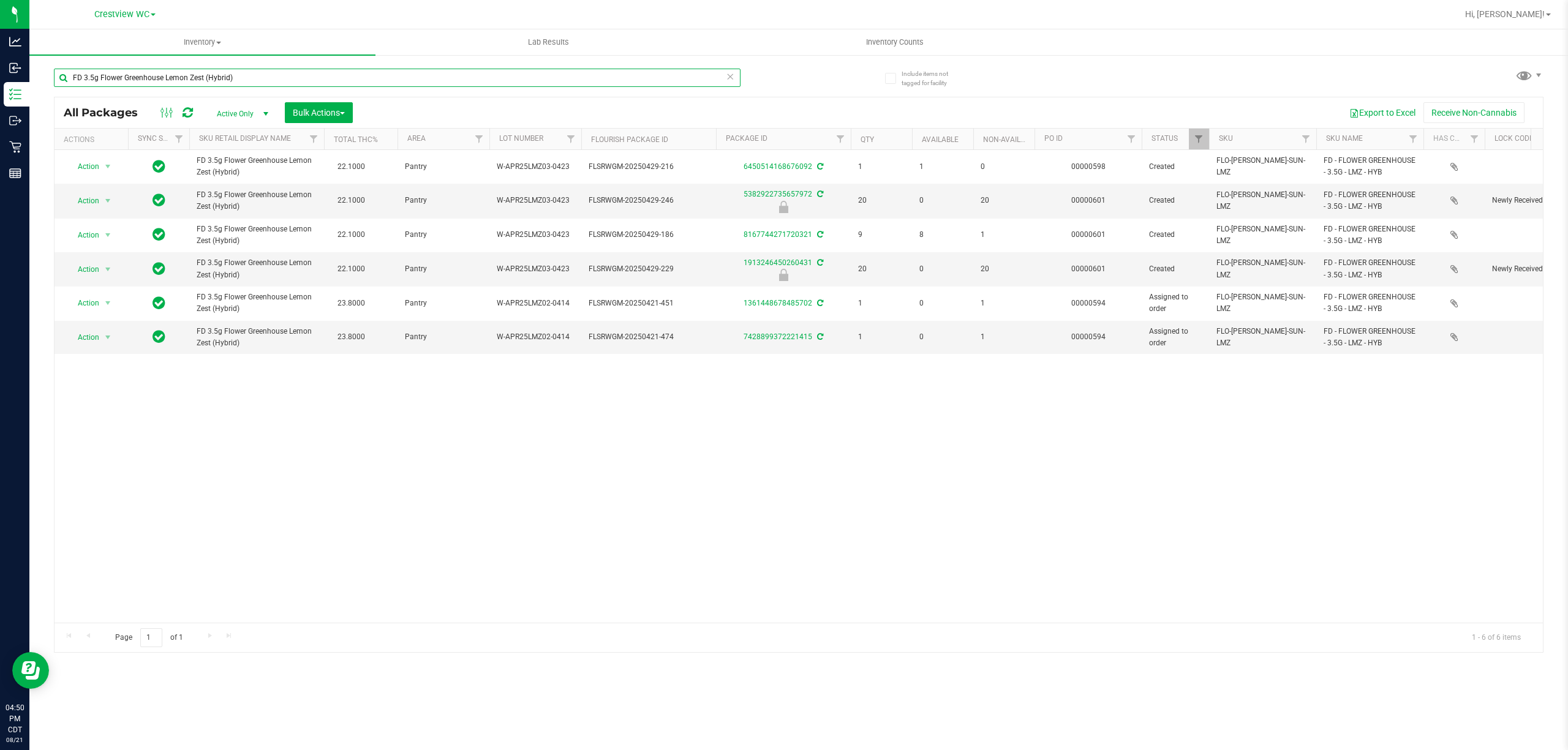
type input "FD 3.5g Flower Greenhouse Lemon Zest (Hybrid)"
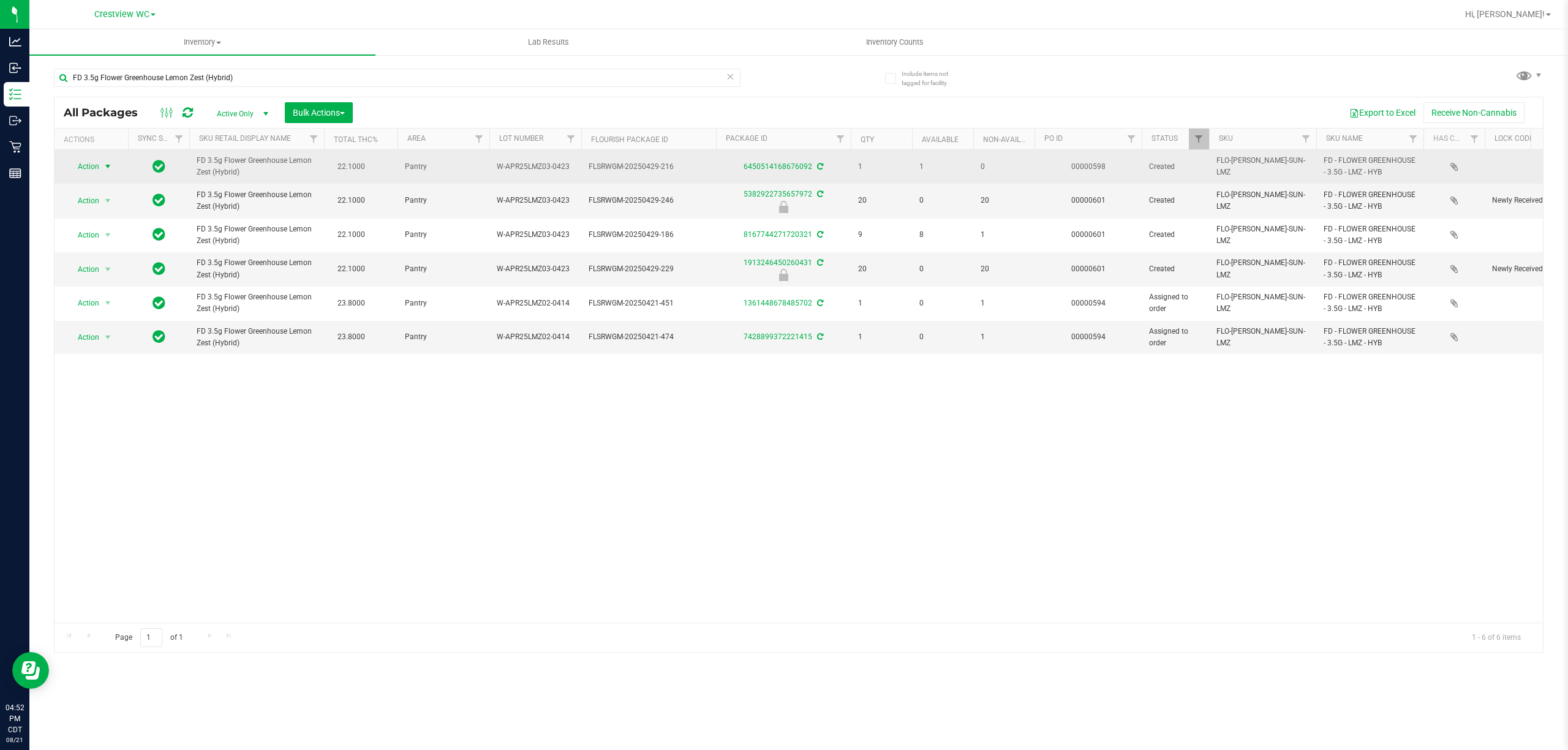
click at [104, 170] on span "select" at bounding box center [108, 167] width 10 height 10
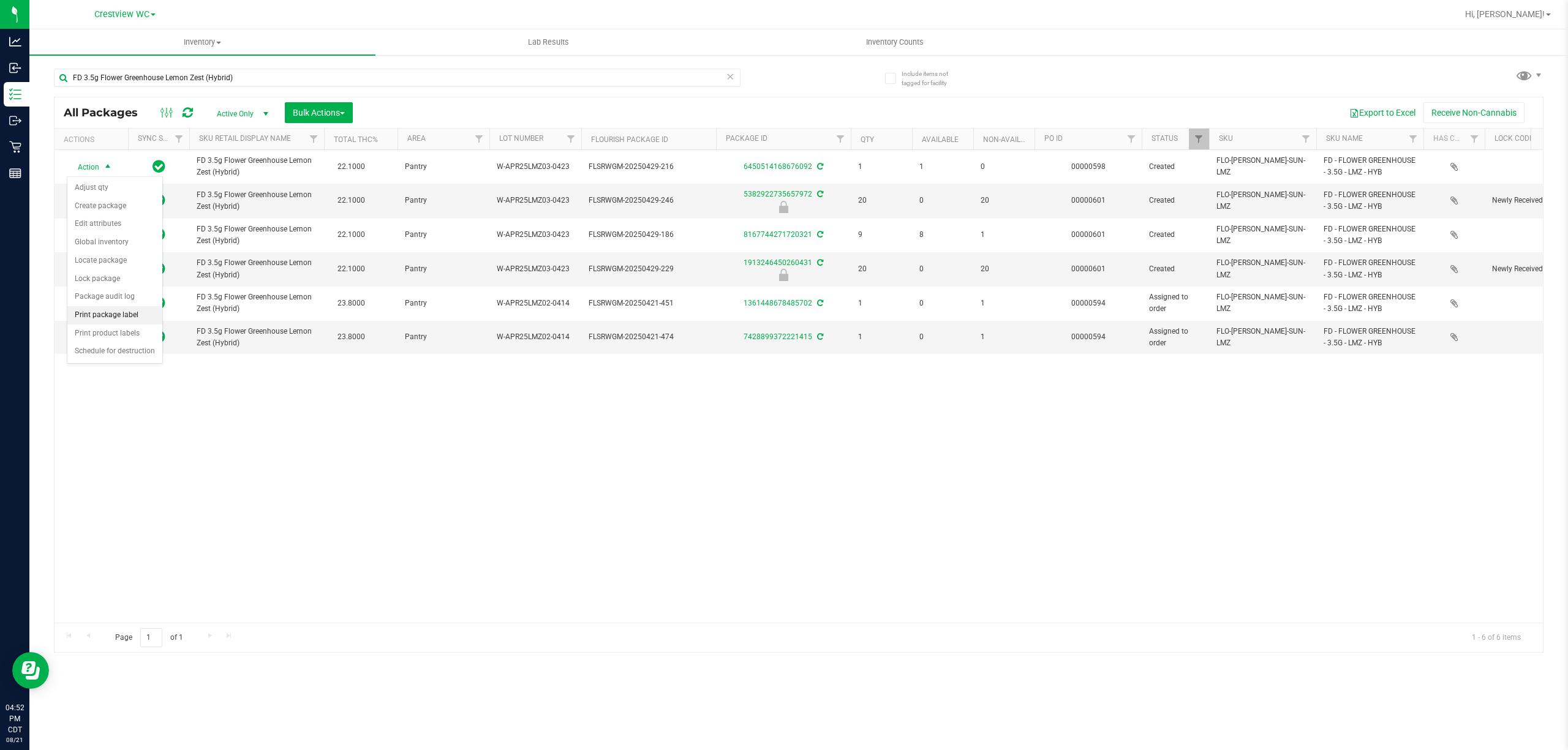
click at [133, 323] on li "Print package label" at bounding box center [114, 316] width 95 height 19
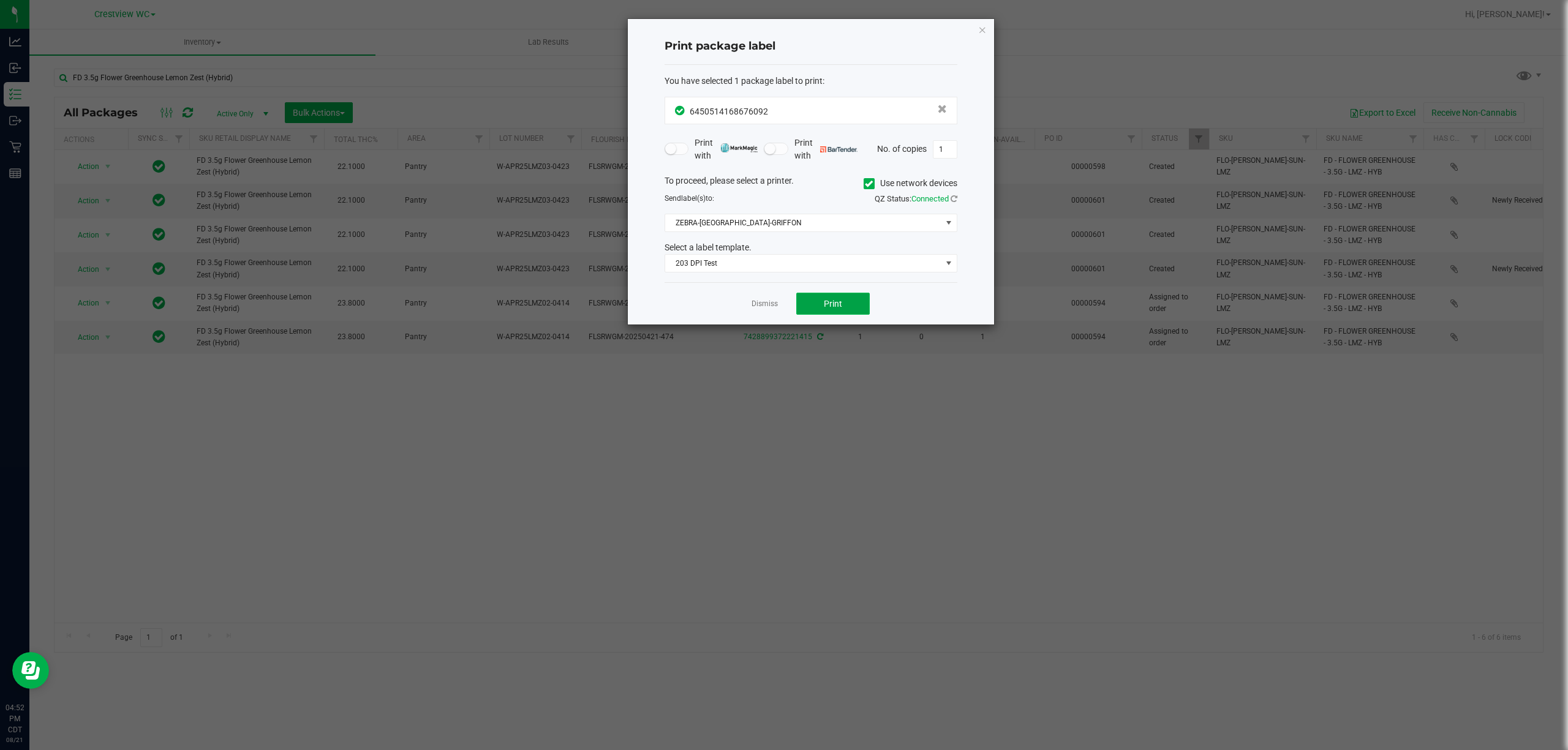
click at [848, 311] on button "Print" at bounding box center [832, 304] width 73 height 22
click at [983, 30] on icon "button" at bounding box center [982, 29] width 8 height 14
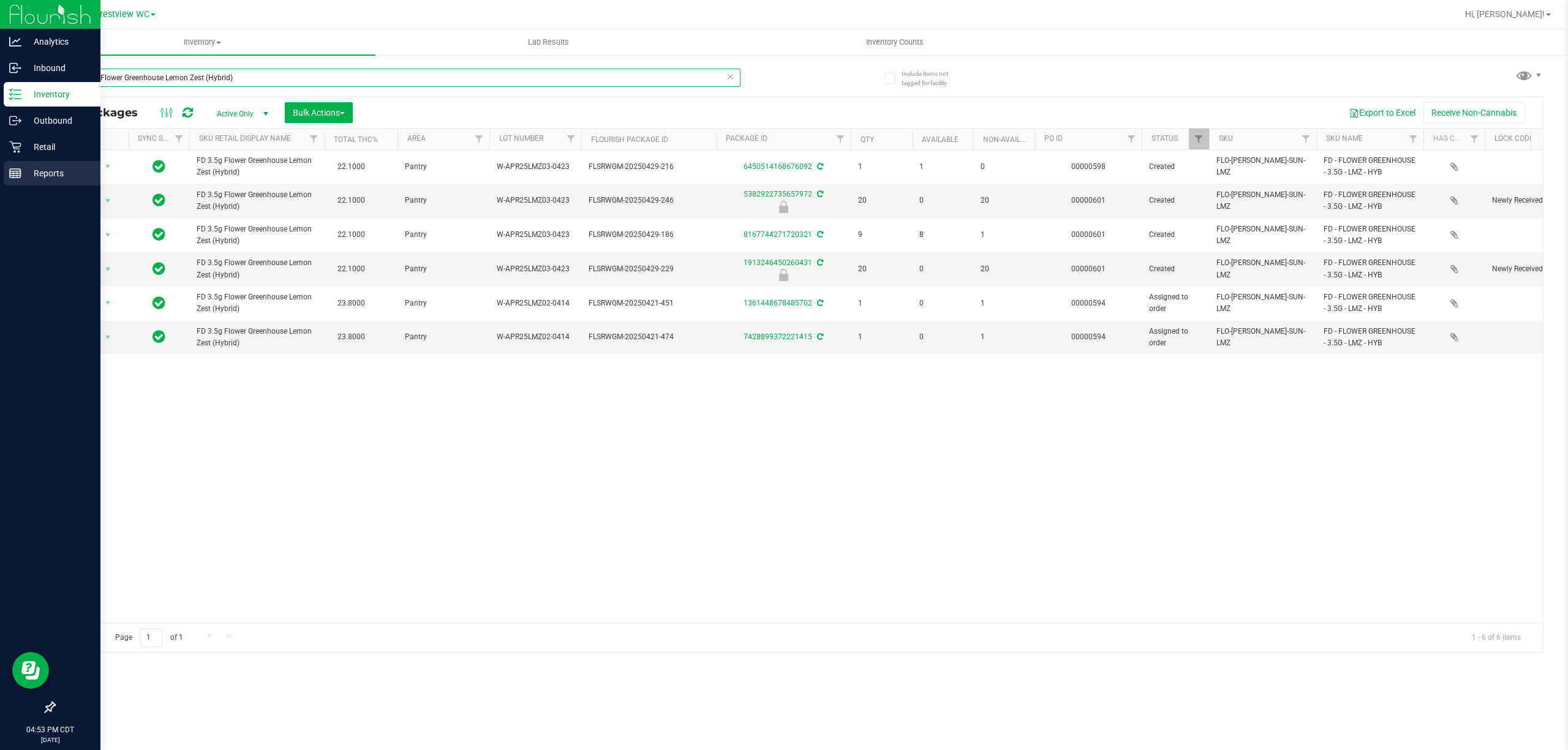
drag, startPoint x: 278, startPoint y: 76, endPoint x: 0, endPoint y: 167, distance: 292.5
click at [0, 167] on div "Analytics Inbound Inventory Outbound Retail Reports 04:53 PM CDT 08/21/2025 08/…" at bounding box center [784, 375] width 1568 height 750
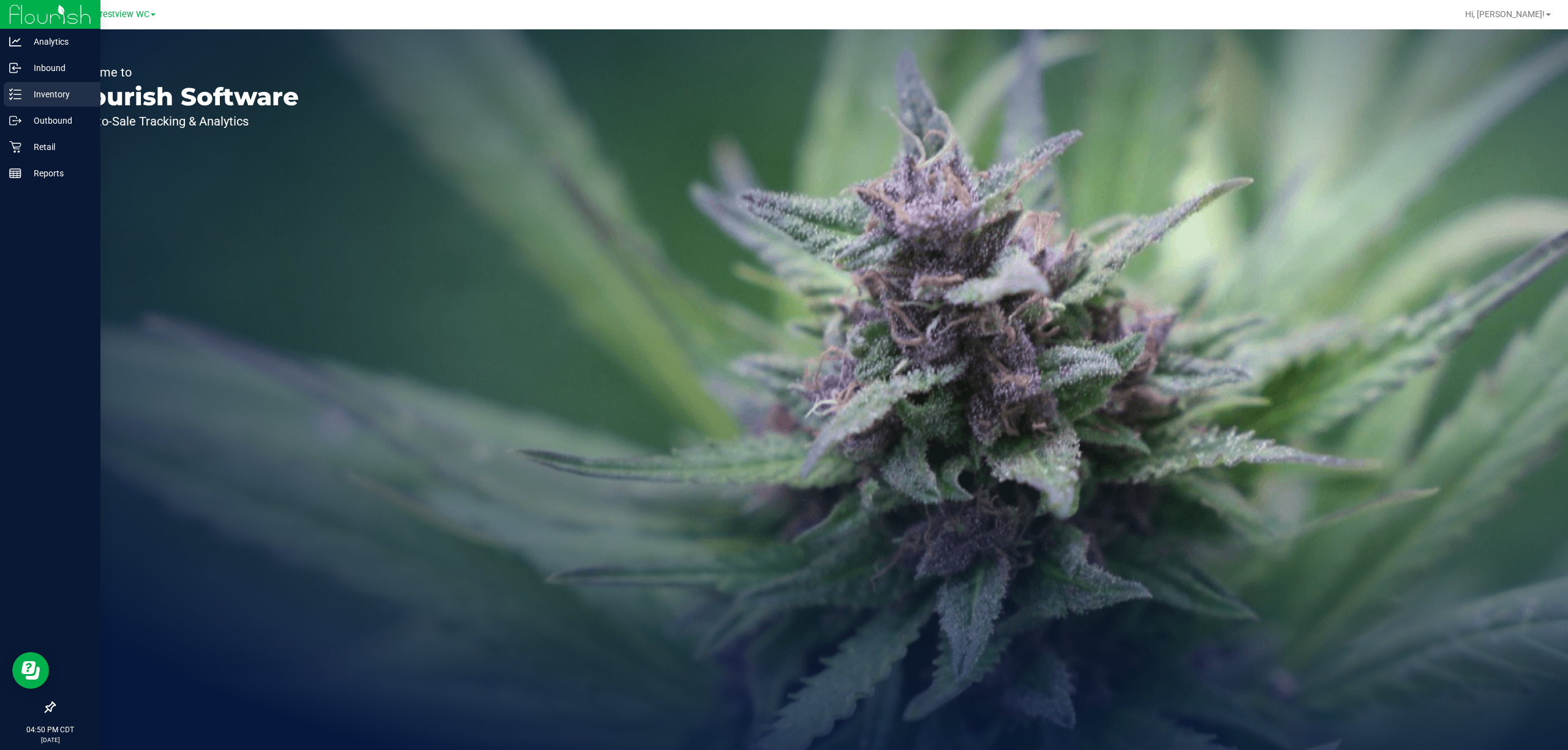
click at [69, 89] on p "Inventory" at bounding box center [57, 93] width 73 height 14
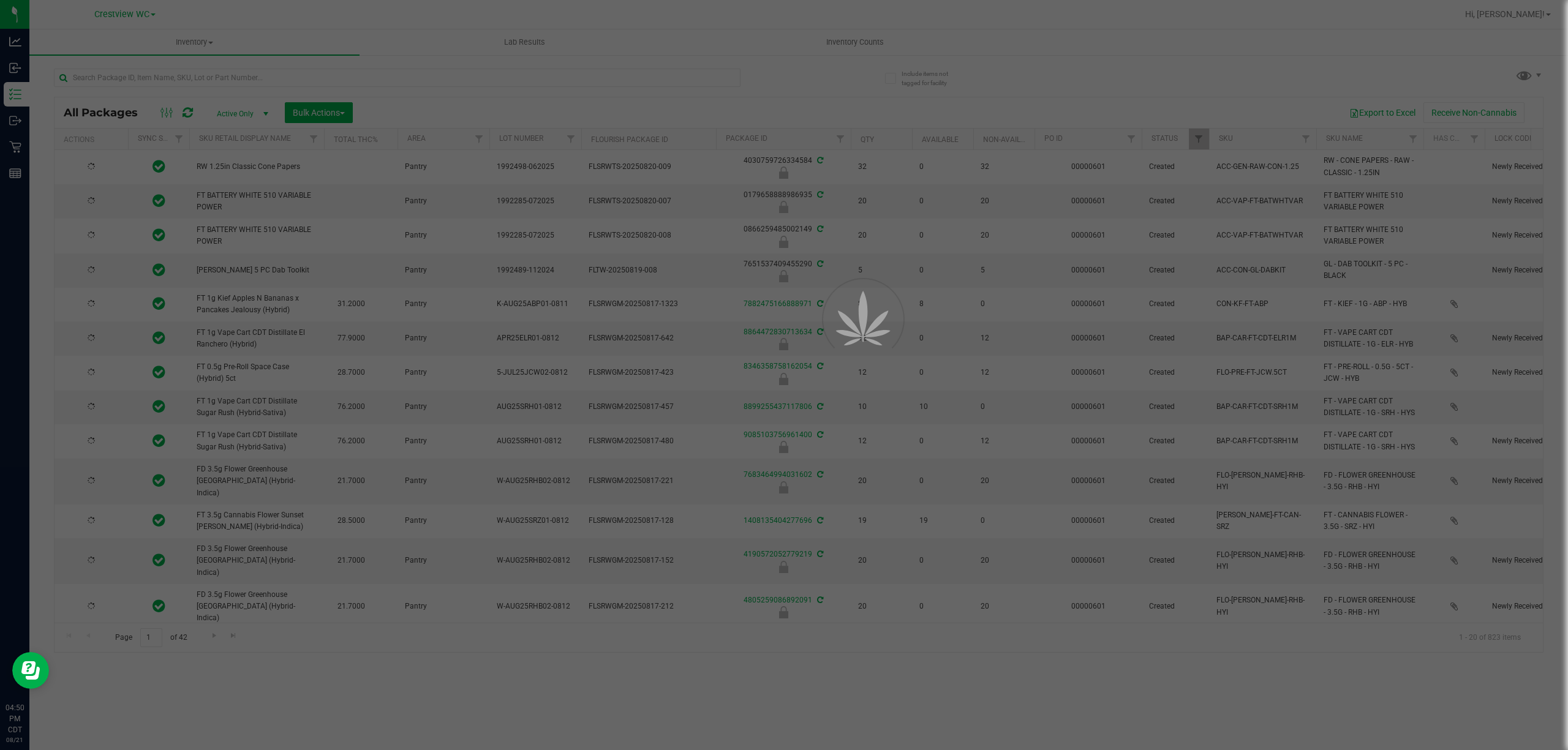
click at [837, 41] on div at bounding box center [784, 375] width 1568 height 750
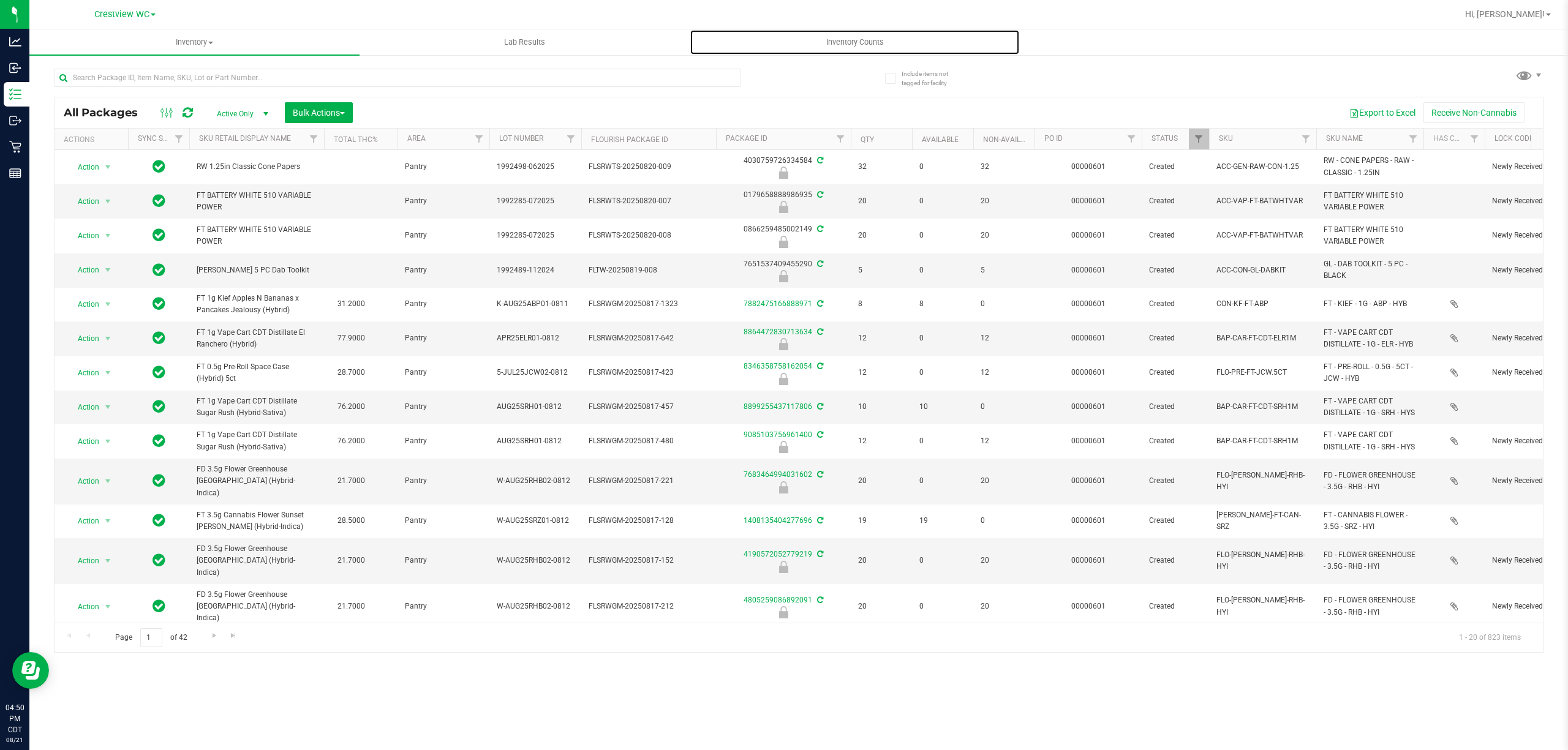
click at [837, 41] on span "Inventory Counts" at bounding box center [855, 42] width 91 height 11
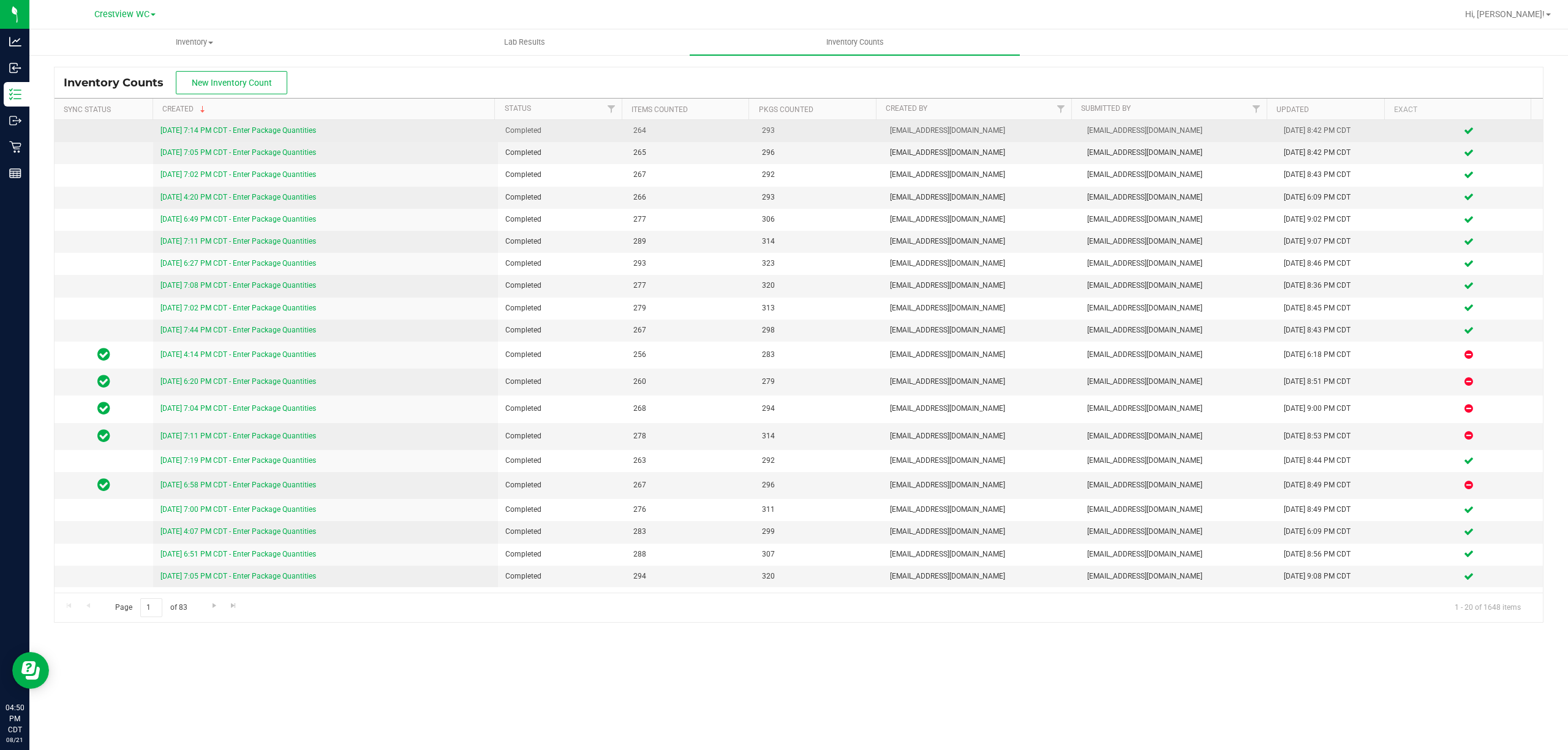
click at [260, 131] on link "[DATE] 7:14 PM CDT - Enter Package Quantities" at bounding box center [238, 130] width 156 height 8
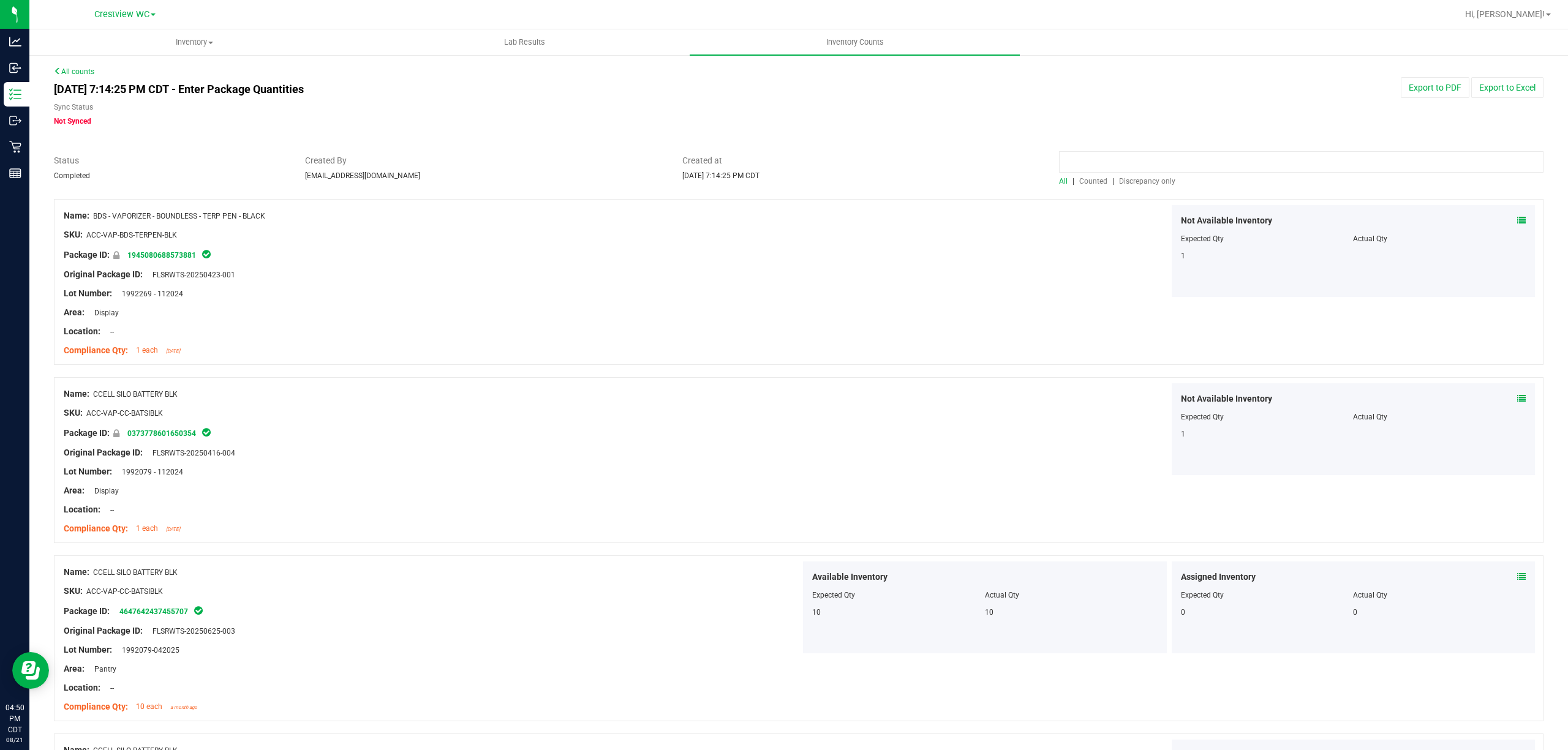
click at [1108, 157] on input at bounding box center [1301, 162] width 485 height 21
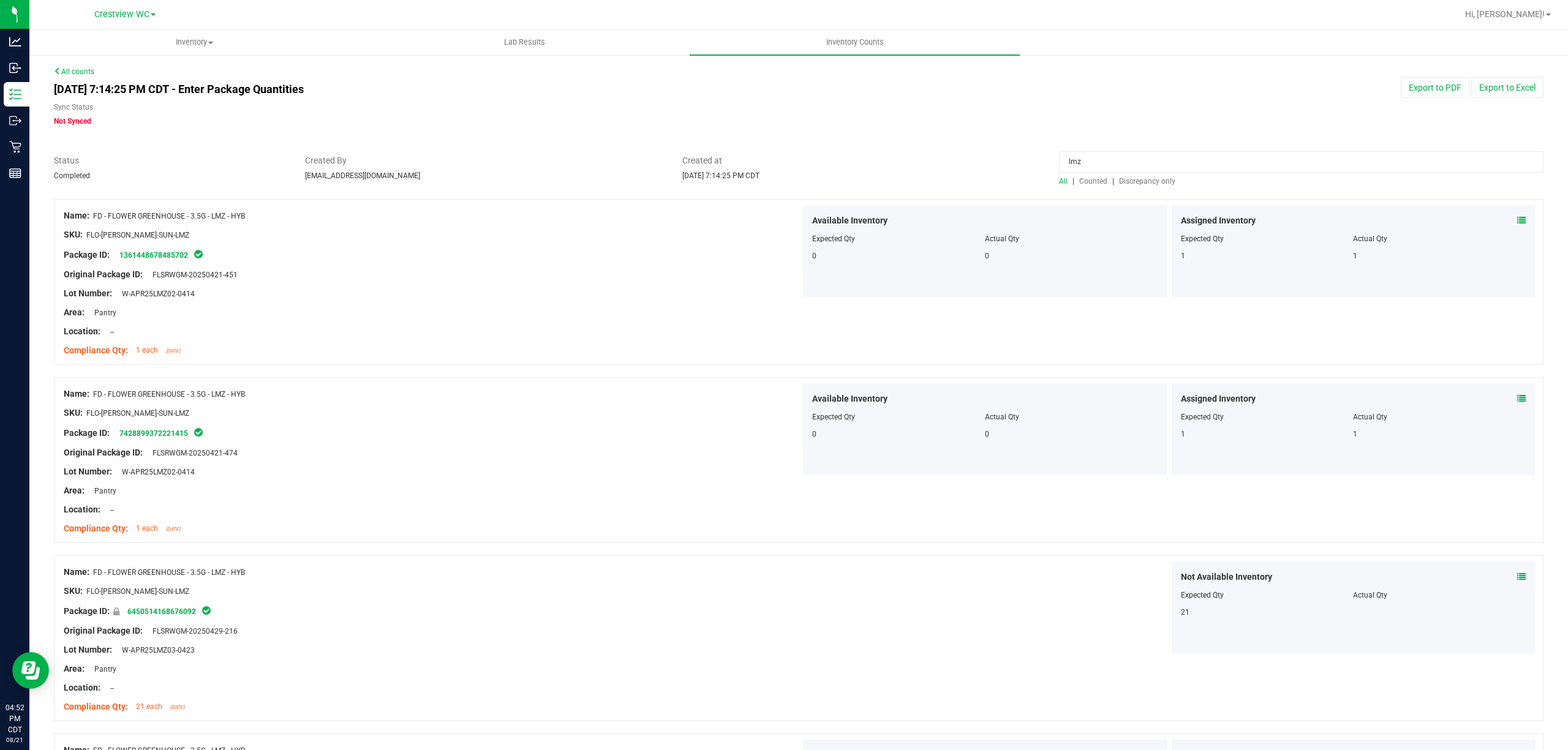
type input "lmz"
